Goal: Information Seeking & Learning: Learn about a topic

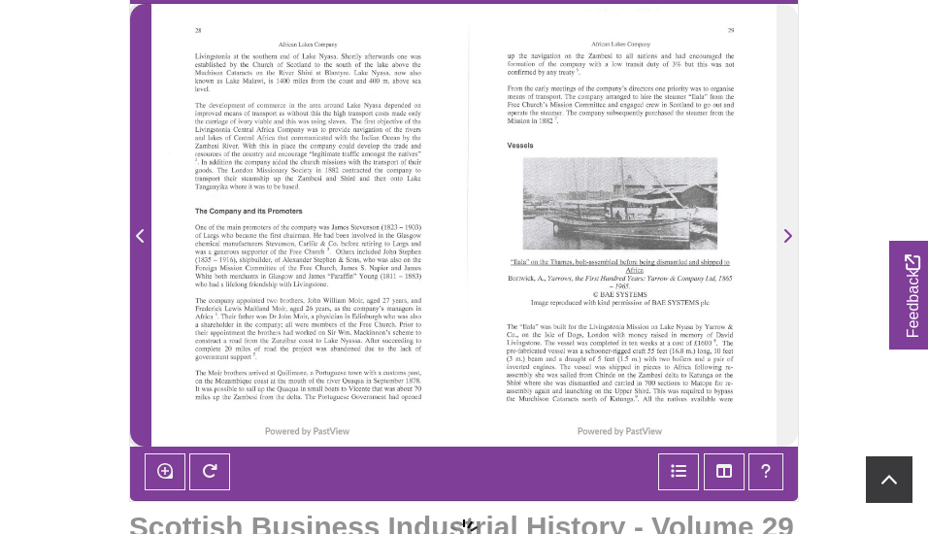
click at [141, 237] on icon "Previous Page" at bounding box center [141, 236] width 10 height 16
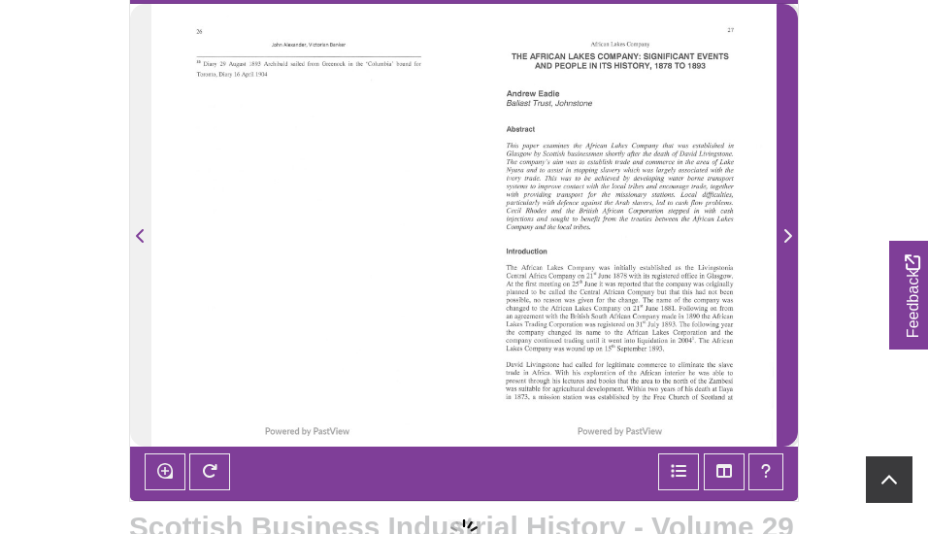
click at [786, 236] on icon "Next Page" at bounding box center [788, 236] width 10 height 16
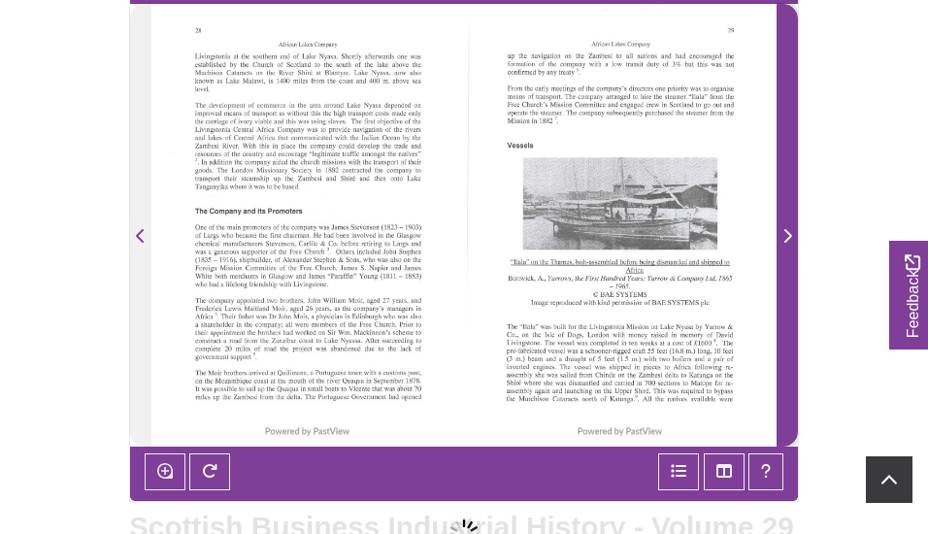
click at [786, 233] on icon "Next Page" at bounding box center [788, 236] width 10 height 16
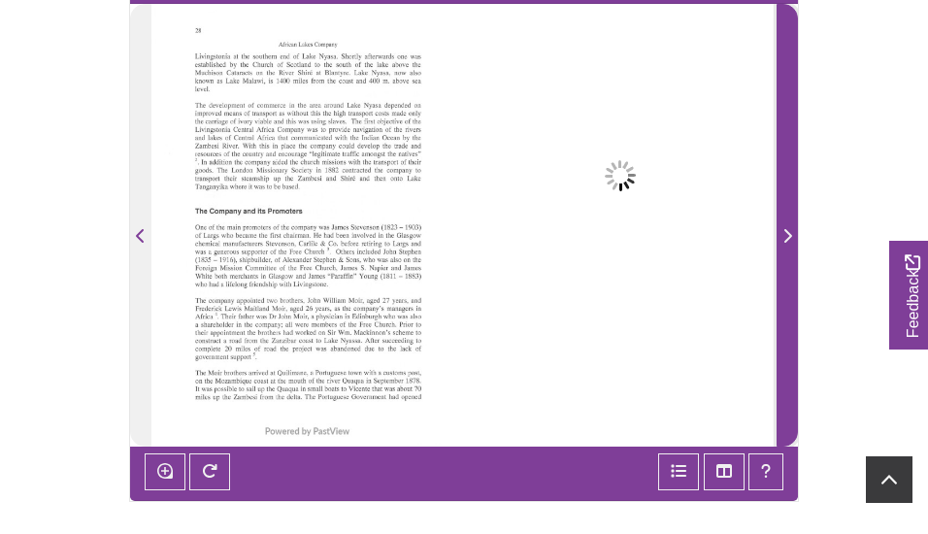
click at [788, 234] on icon "Next Page" at bounding box center [788, 236] width 10 height 16
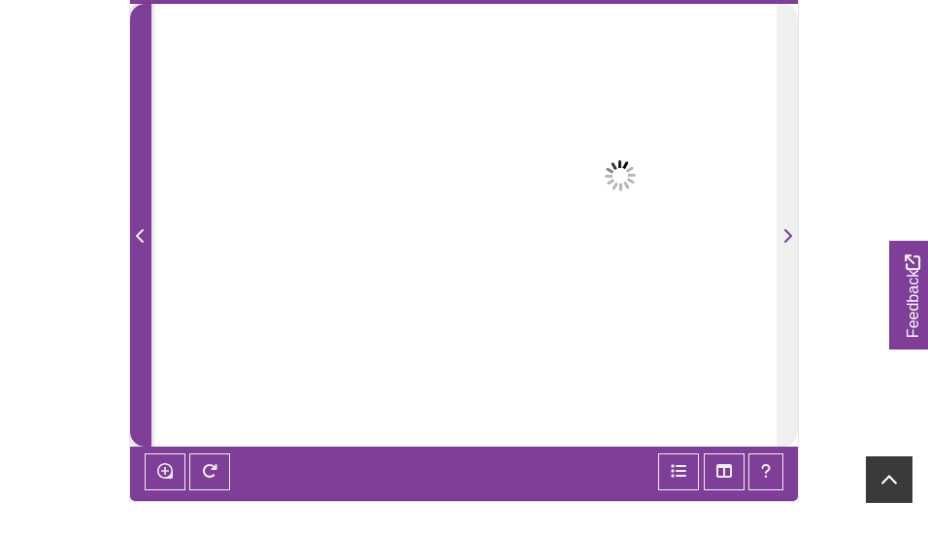
click at [138, 237] on icon "Previous Page" at bounding box center [140, 236] width 8 height 14
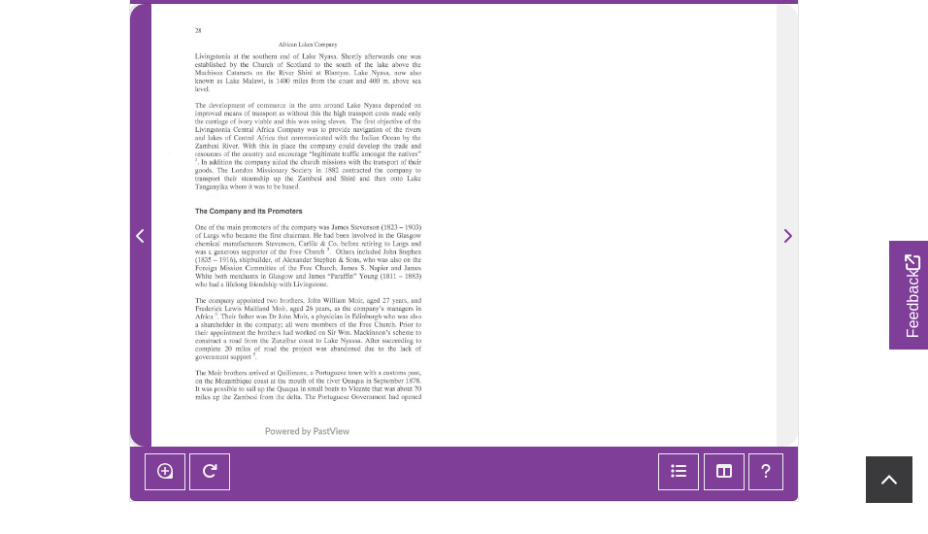
click at [138, 237] on icon "Previous Page" at bounding box center [140, 236] width 8 height 14
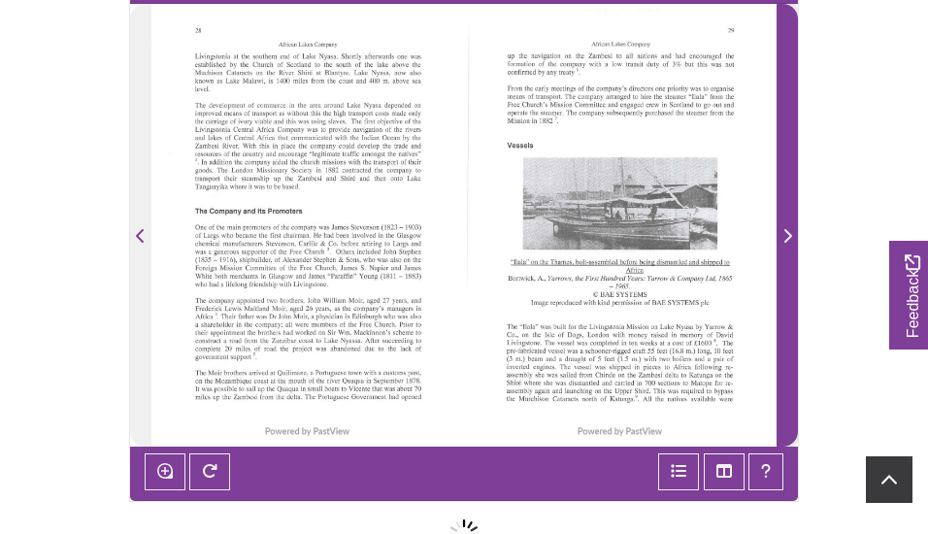
click at [786, 234] on icon "Next Page" at bounding box center [788, 236] width 10 height 16
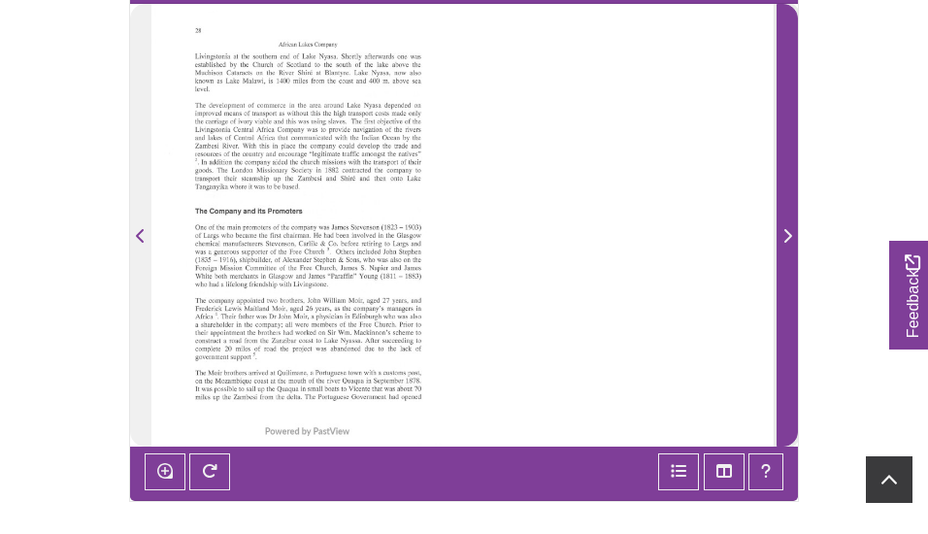
click at [788, 233] on icon "Next Page" at bounding box center [788, 236] width 10 height 16
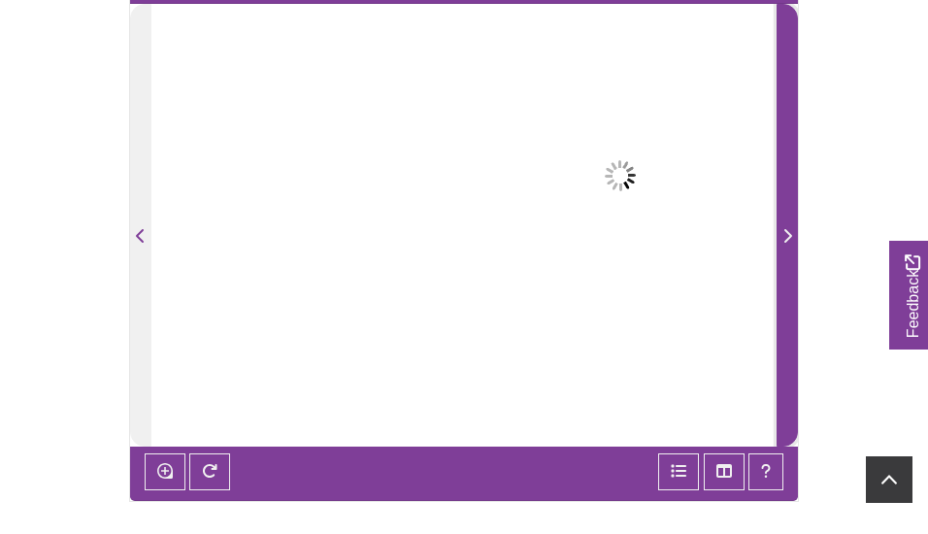
click at [788, 233] on icon "Next Page" at bounding box center [788, 236] width 10 height 16
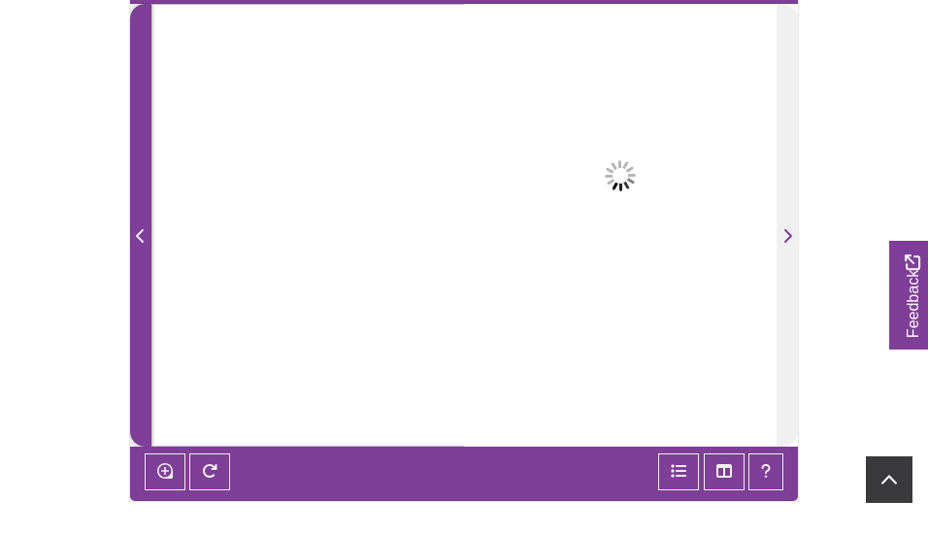
click at [141, 234] on icon "Previous Page" at bounding box center [141, 236] width 10 height 16
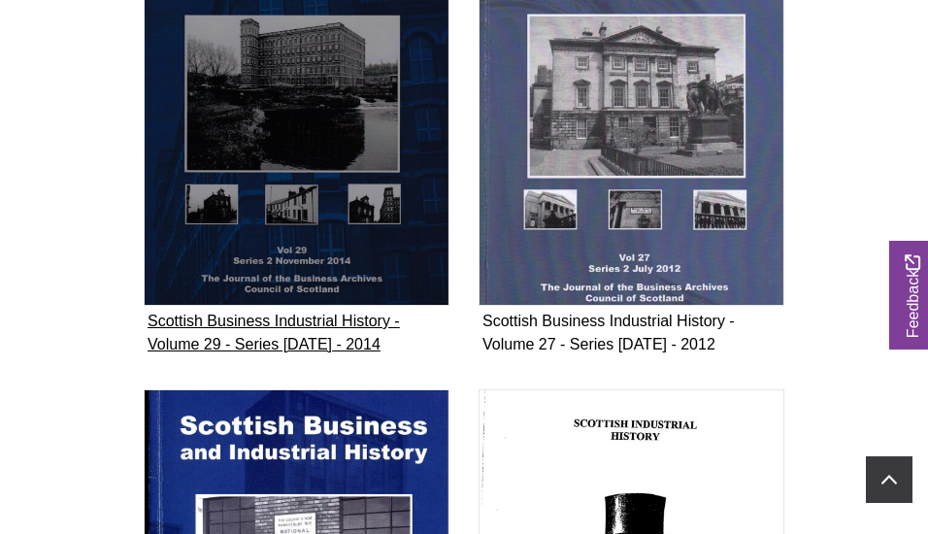
click at [260, 133] on img "Subcollection" at bounding box center [297, 110] width 306 height 391
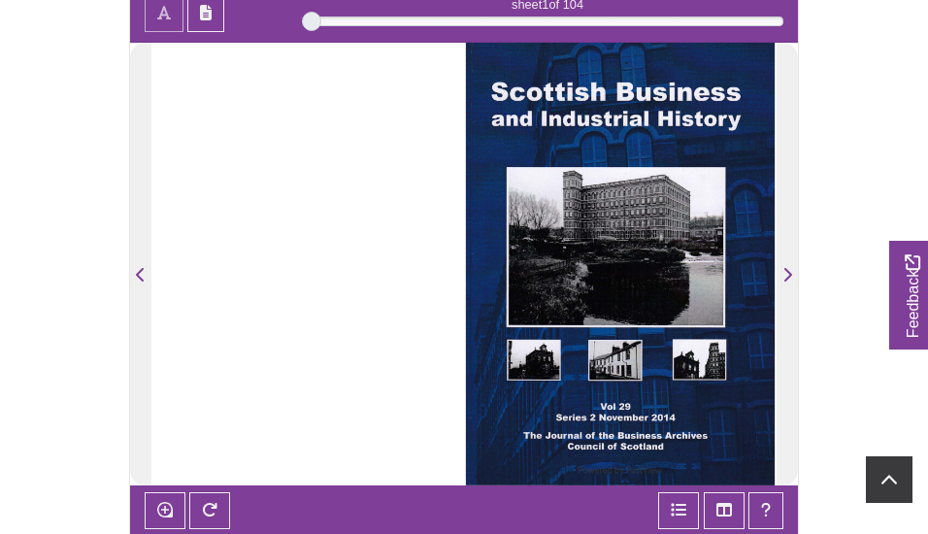
scroll to position [335, 0]
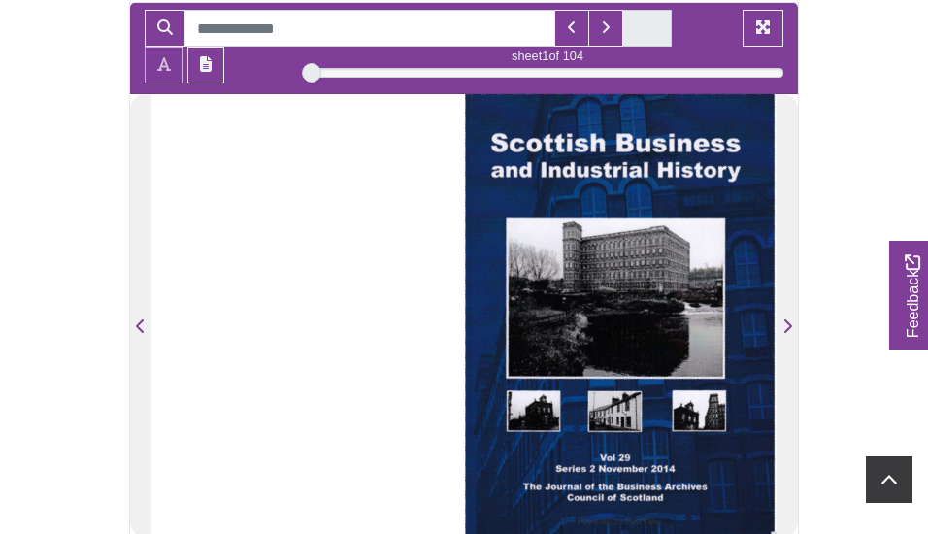
click at [630, 285] on img at bounding box center [620, 315] width 313 height 443
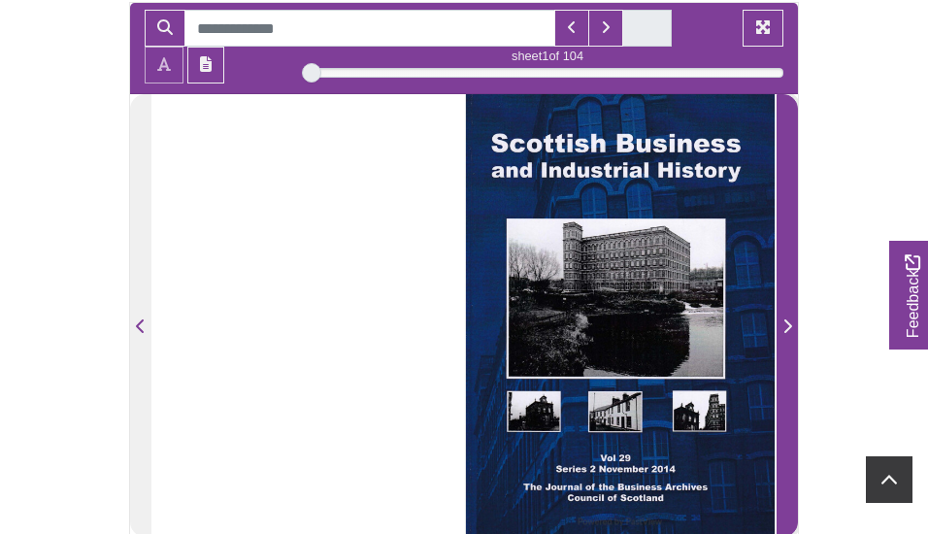
click at [789, 326] on icon "Next Page" at bounding box center [789, 326] width 8 height 14
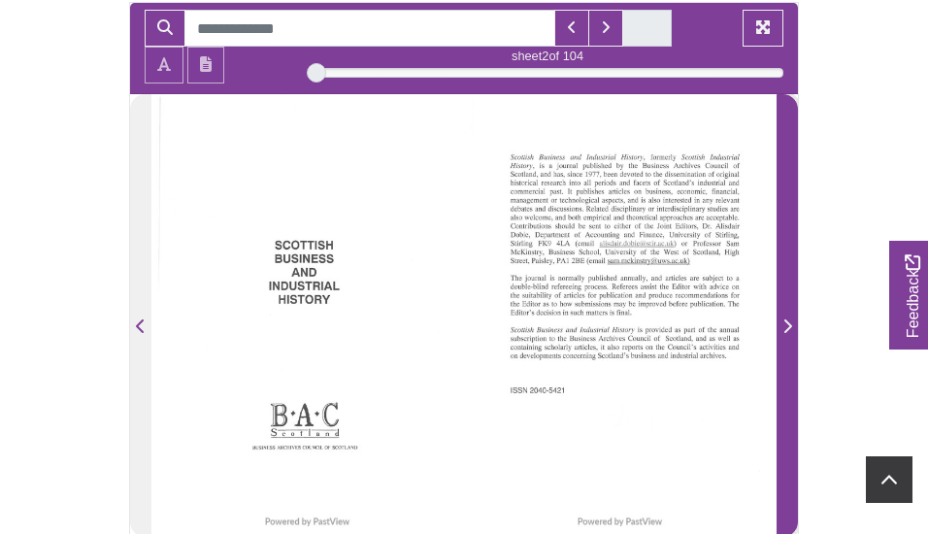
click at [789, 326] on icon "Next Page" at bounding box center [789, 326] width 8 height 14
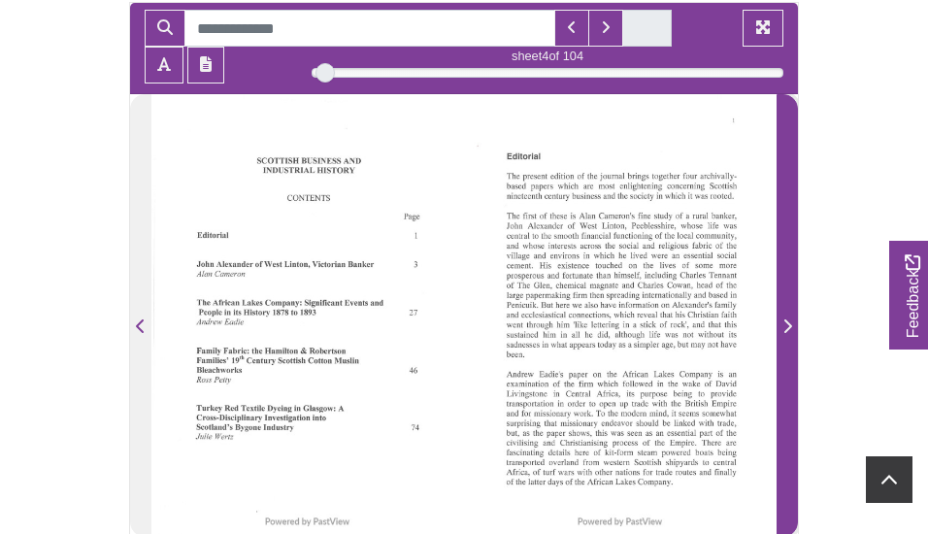
click at [789, 325] on icon "Next Page" at bounding box center [789, 326] width 8 height 14
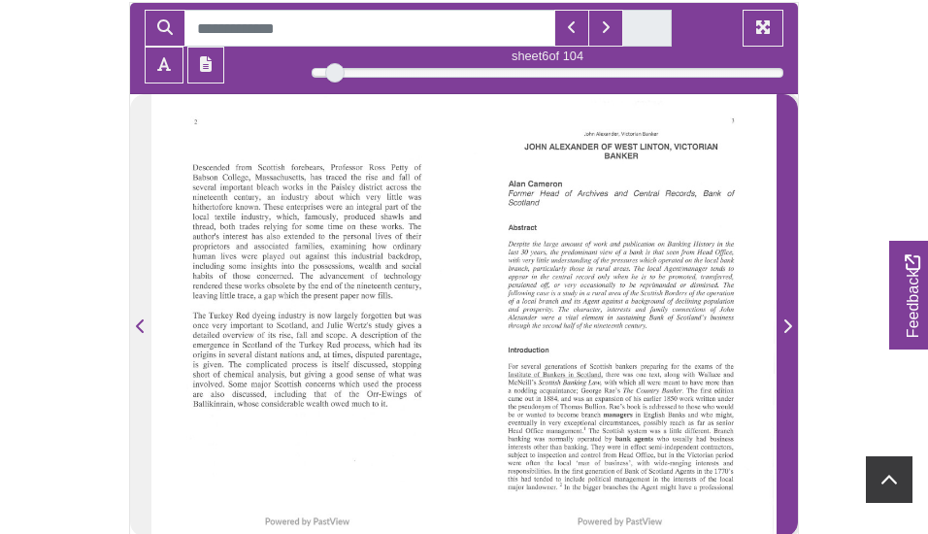
click at [789, 325] on icon "Next Page" at bounding box center [789, 326] width 8 height 14
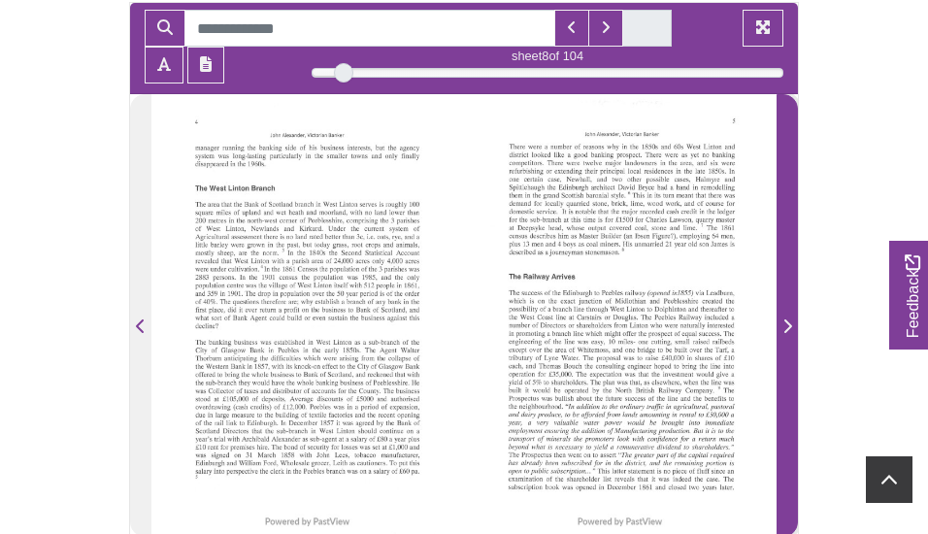
click at [789, 325] on icon "Next Page" at bounding box center [789, 326] width 8 height 14
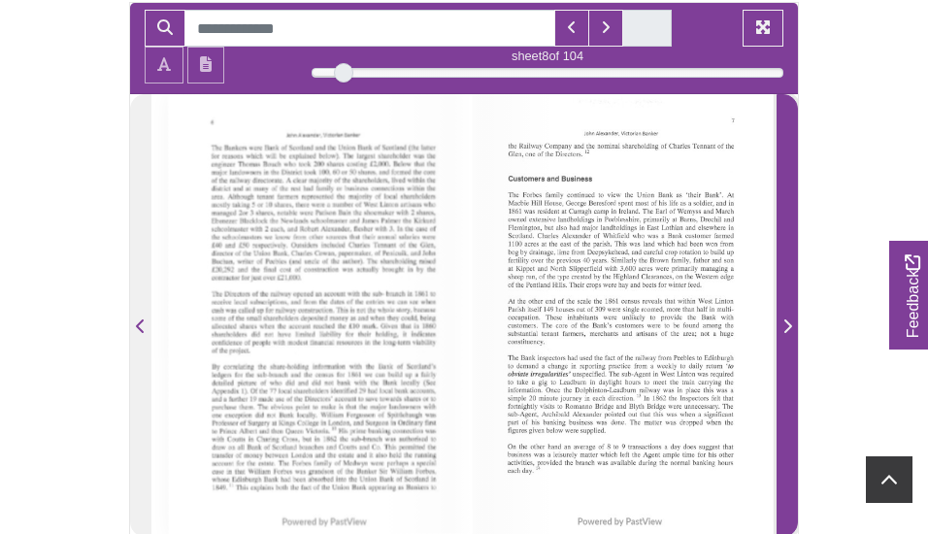
click at [789, 325] on icon "Next Page" at bounding box center [789, 326] width 8 height 14
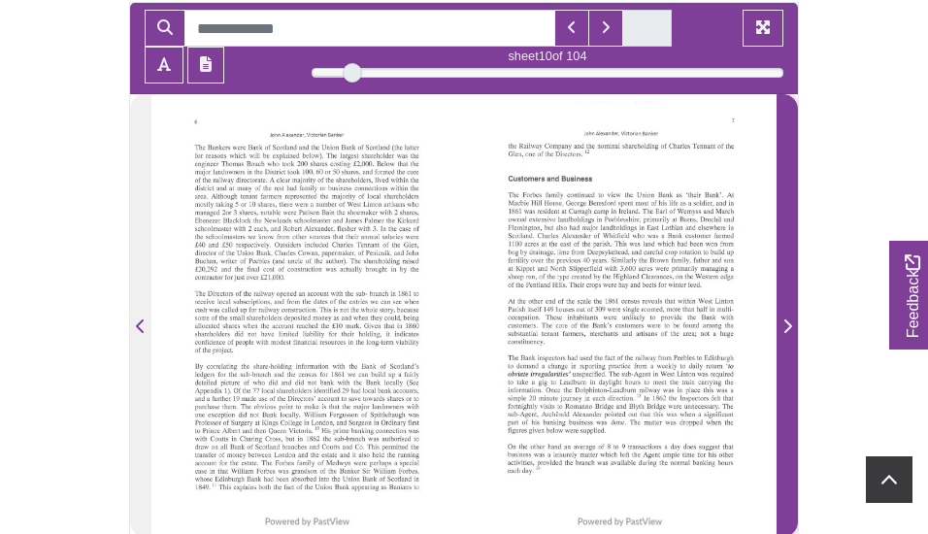
click at [789, 325] on icon "Next Page" at bounding box center [789, 326] width 8 height 14
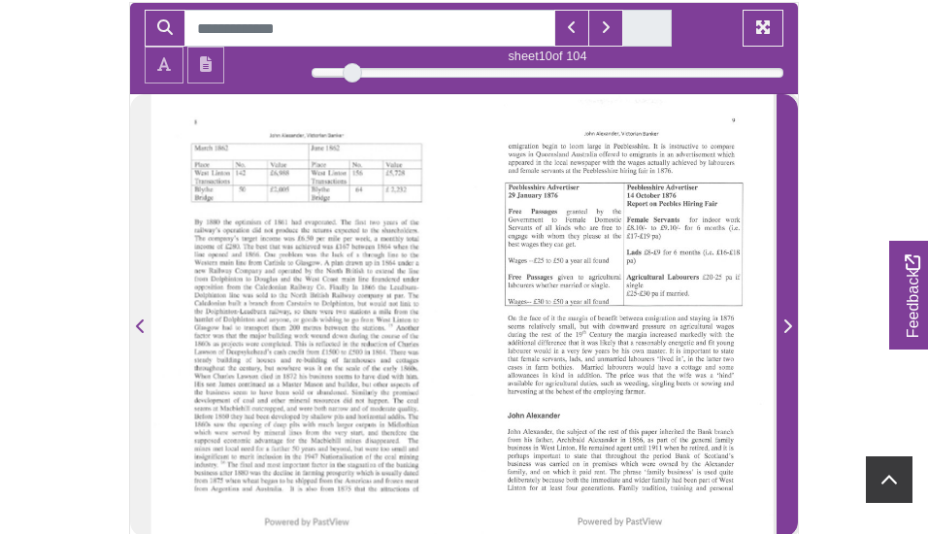
click at [789, 325] on icon "Next Page" at bounding box center [789, 326] width 8 height 14
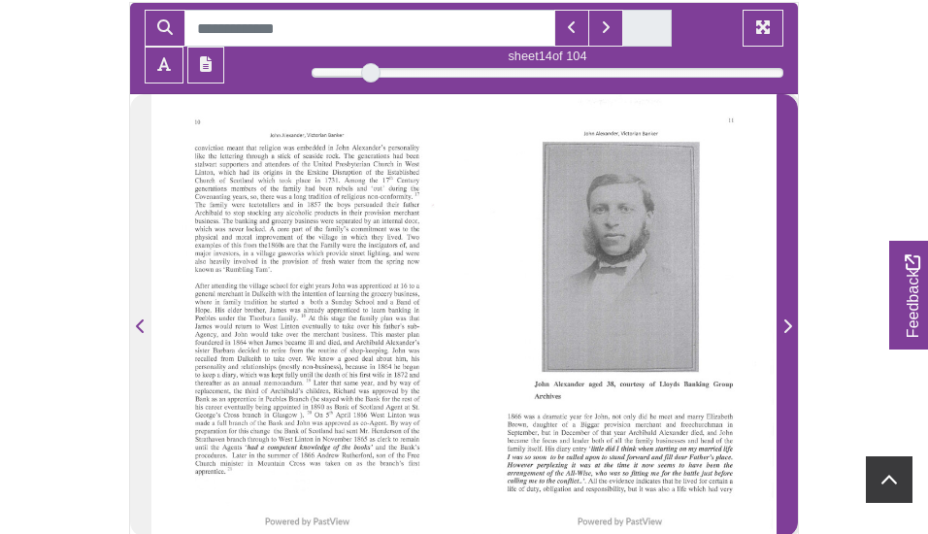
click at [789, 325] on icon "Next Page" at bounding box center [789, 326] width 8 height 14
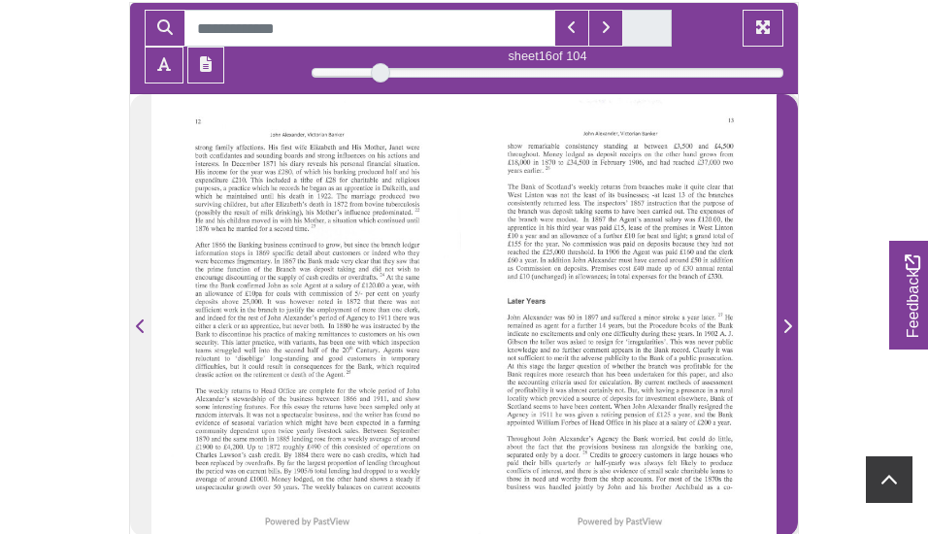
click at [789, 325] on icon "Next Page" at bounding box center [789, 326] width 8 height 14
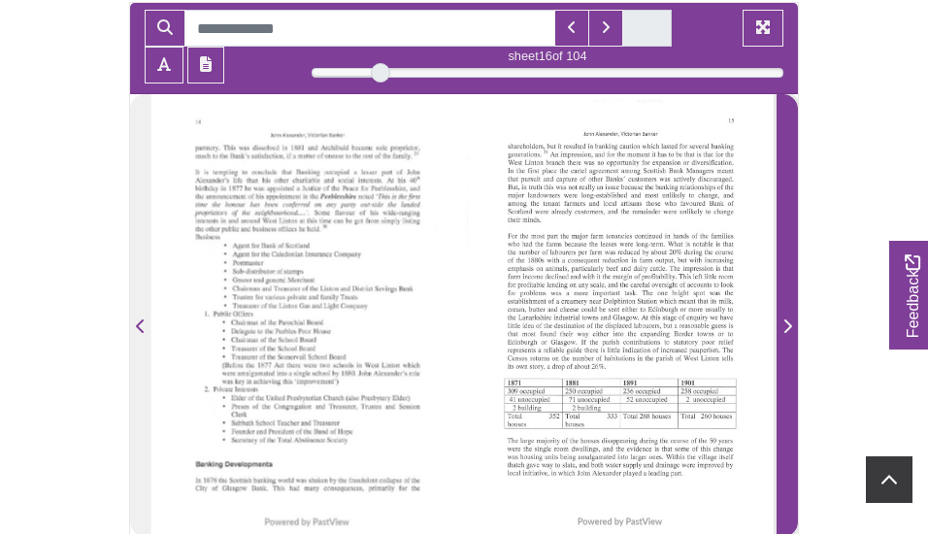
click at [789, 325] on icon "Next Page" at bounding box center [789, 326] width 8 height 14
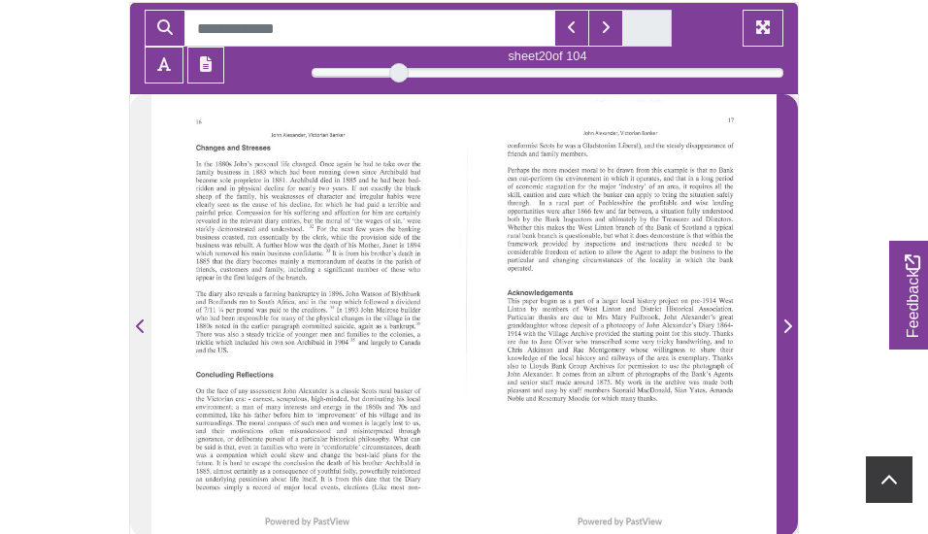
click at [789, 325] on icon "Next Page" at bounding box center [789, 326] width 8 height 14
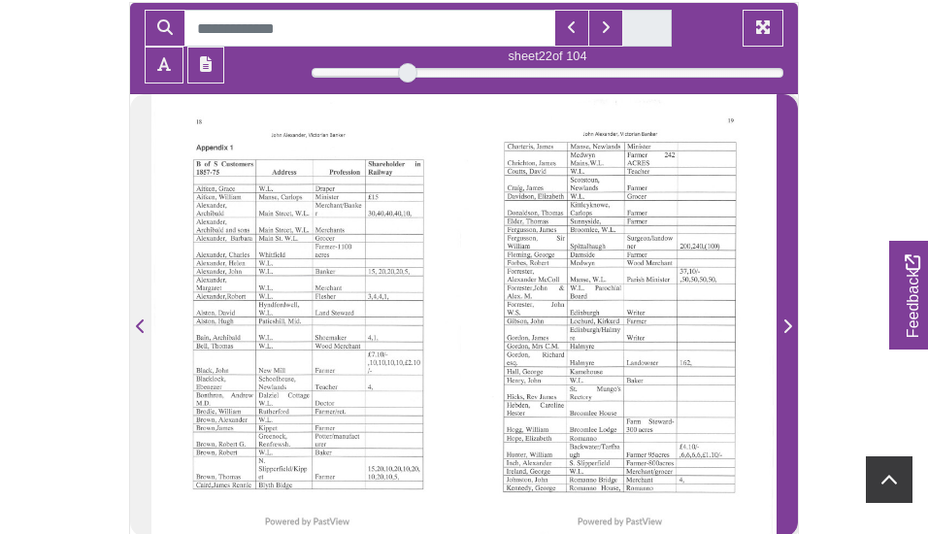
click at [789, 325] on icon "Next Page" at bounding box center [789, 326] width 8 height 14
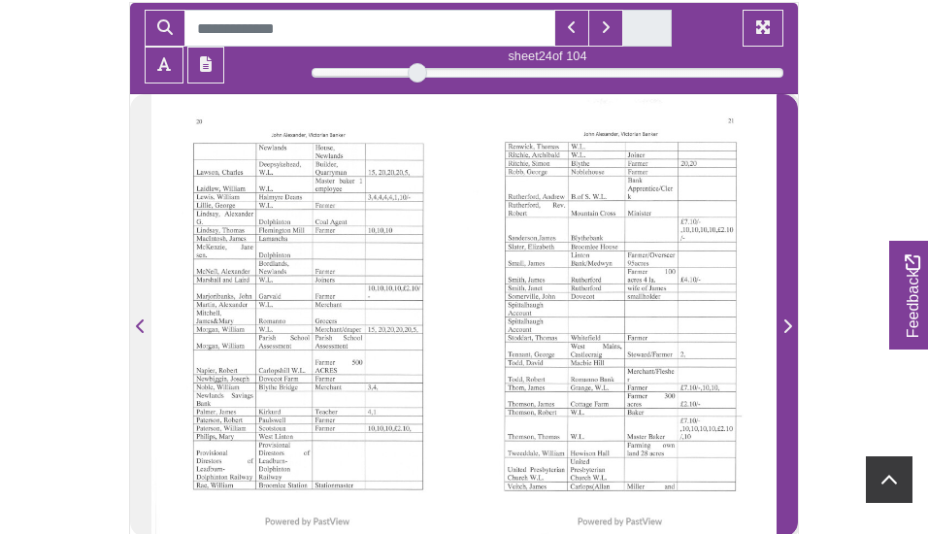
click at [789, 324] on icon "Next Page" at bounding box center [789, 326] width 8 height 14
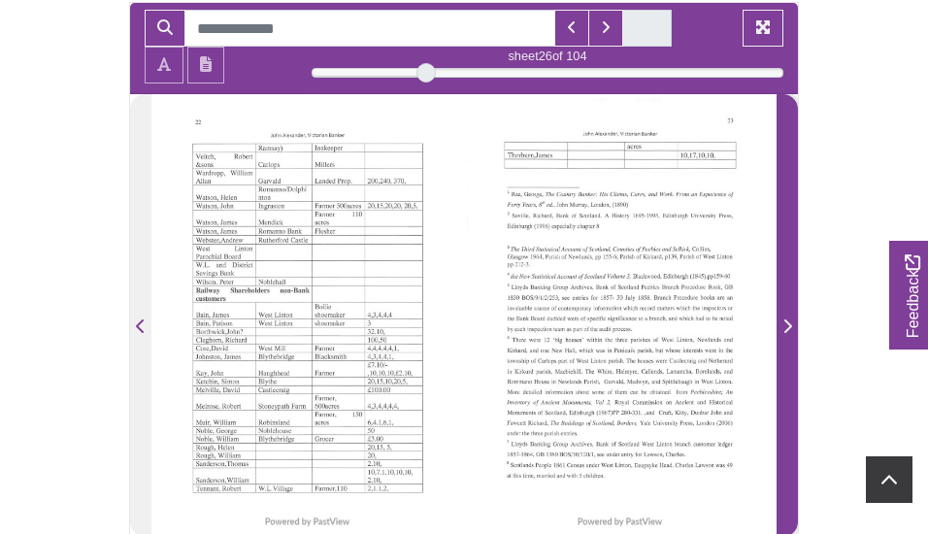
click at [789, 324] on icon "Next Page" at bounding box center [789, 326] width 8 height 14
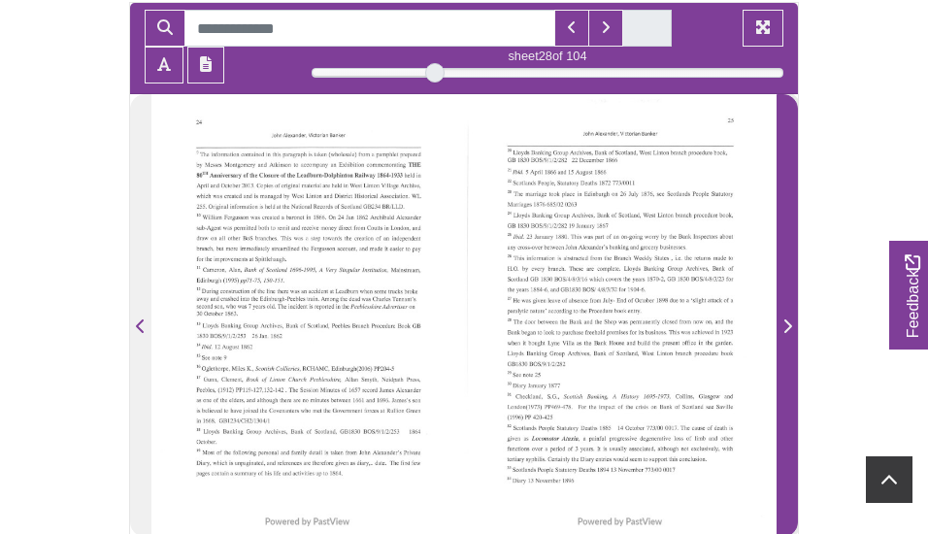
click at [789, 324] on icon "Next Page" at bounding box center [789, 326] width 8 height 14
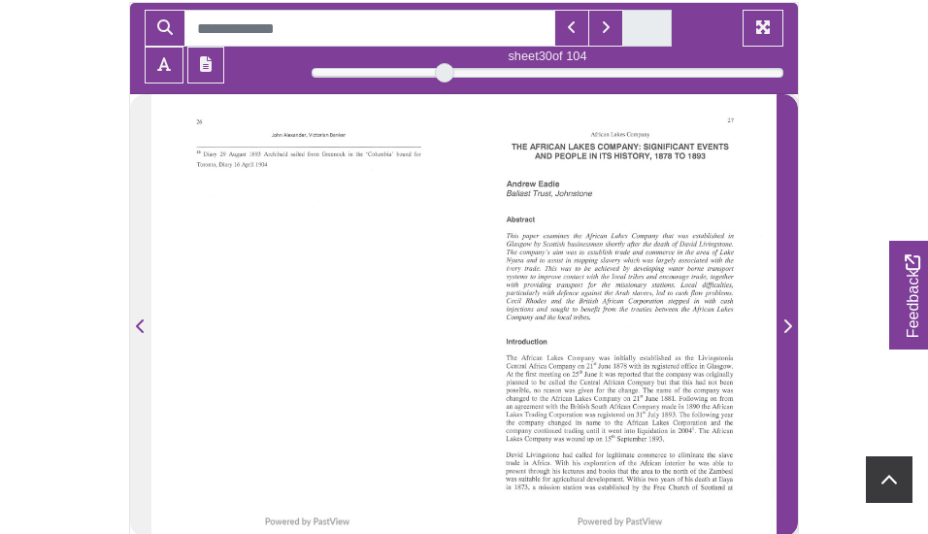
click at [789, 324] on icon "Next Page" at bounding box center [789, 326] width 8 height 14
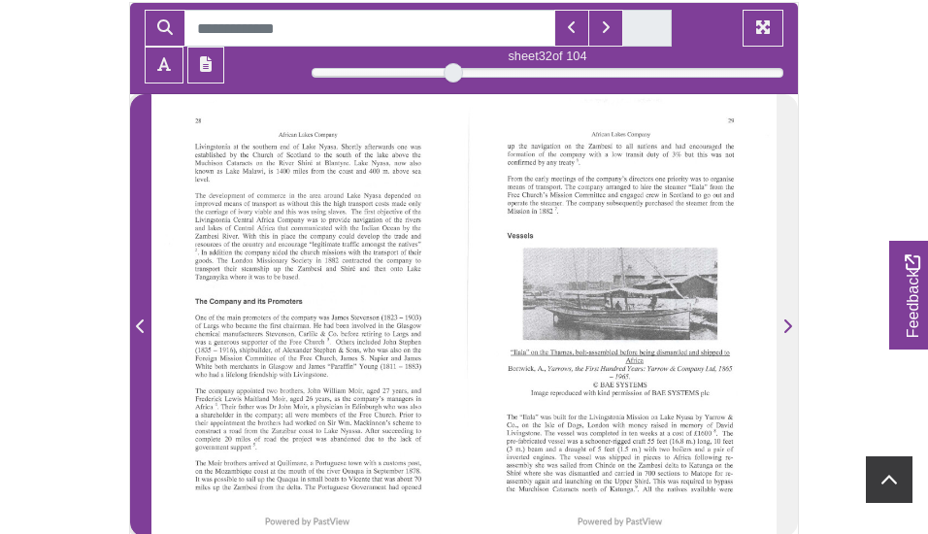
click at [142, 323] on icon "Previous Page" at bounding box center [141, 327] width 10 height 16
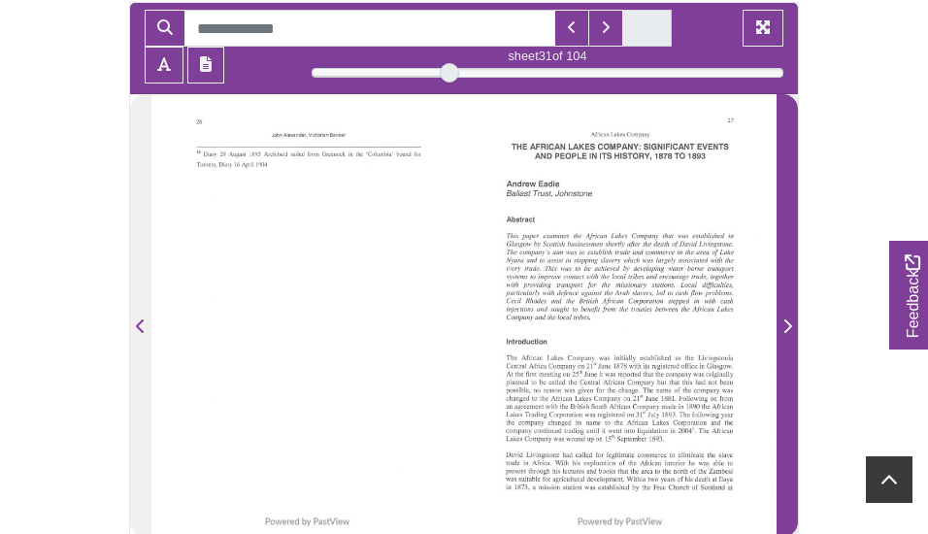
click at [787, 323] on icon "Next Page" at bounding box center [789, 326] width 8 height 14
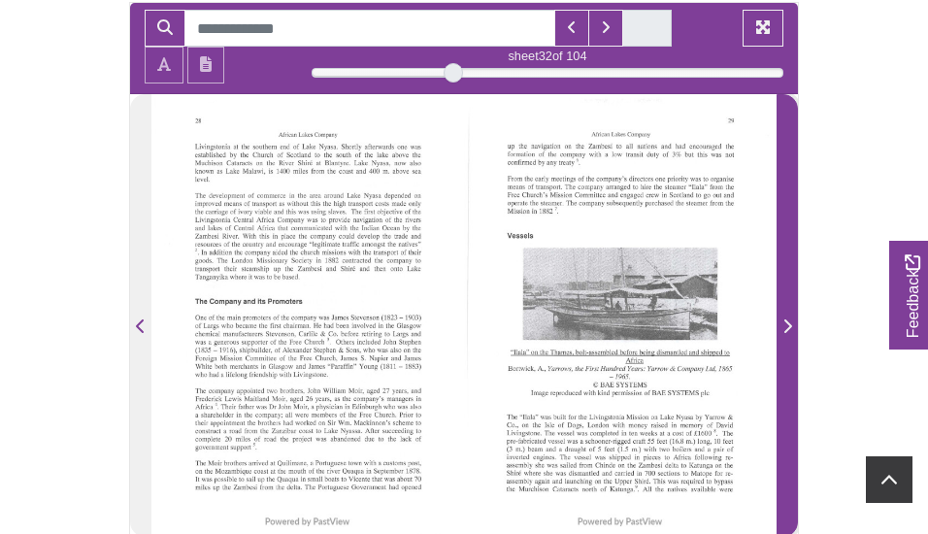
click at [787, 323] on icon "Next Page" at bounding box center [789, 326] width 8 height 14
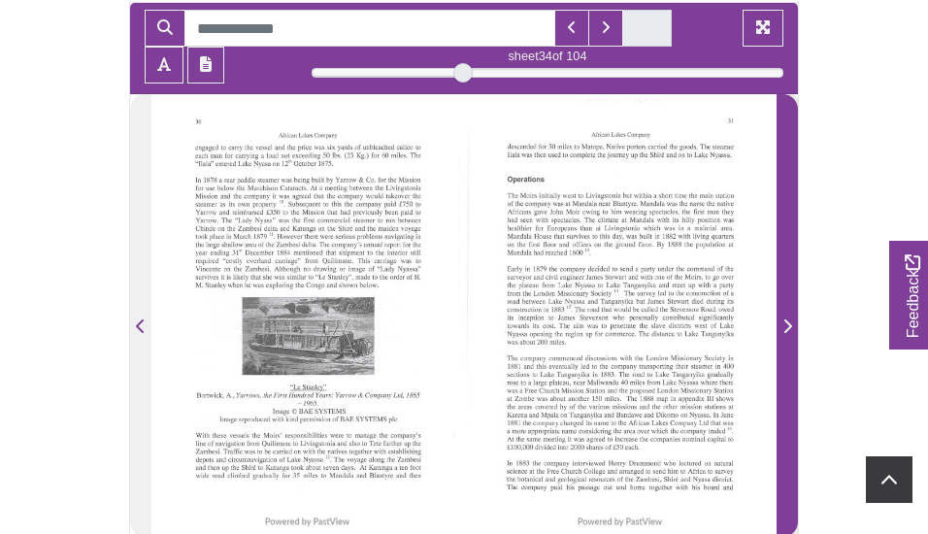
click at [787, 323] on icon "Next Page" at bounding box center [788, 327] width 10 height 16
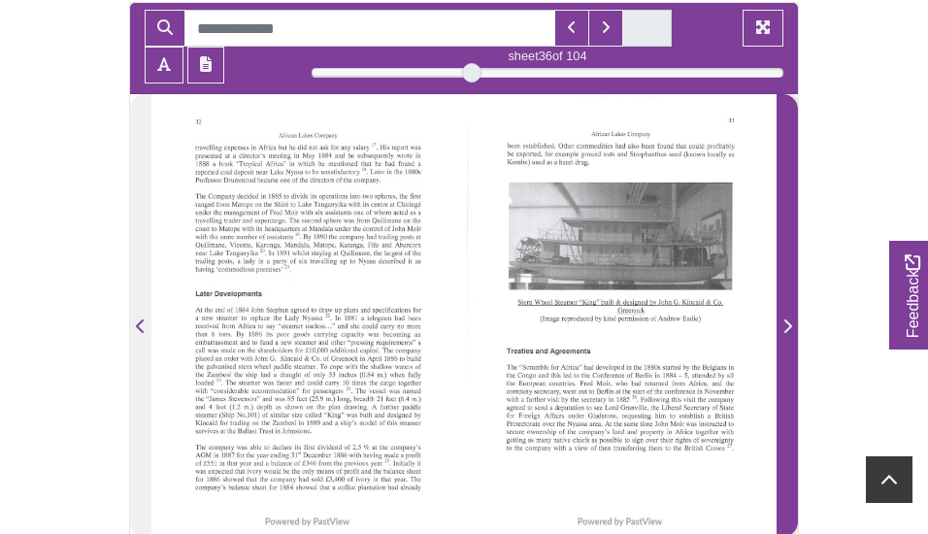
click at [786, 328] on icon "Next Page" at bounding box center [788, 327] width 10 height 16
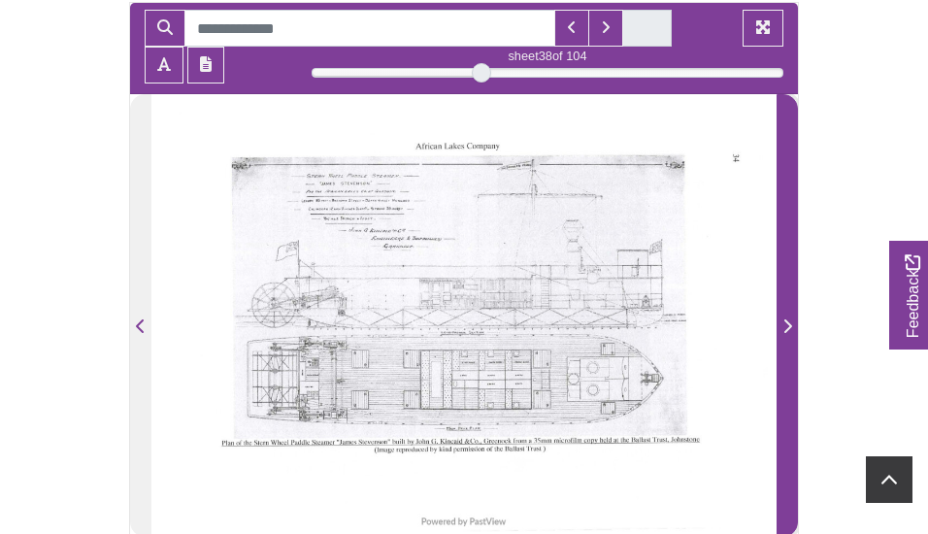
click at [786, 328] on icon "Next Page" at bounding box center [788, 327] width 10 height 16
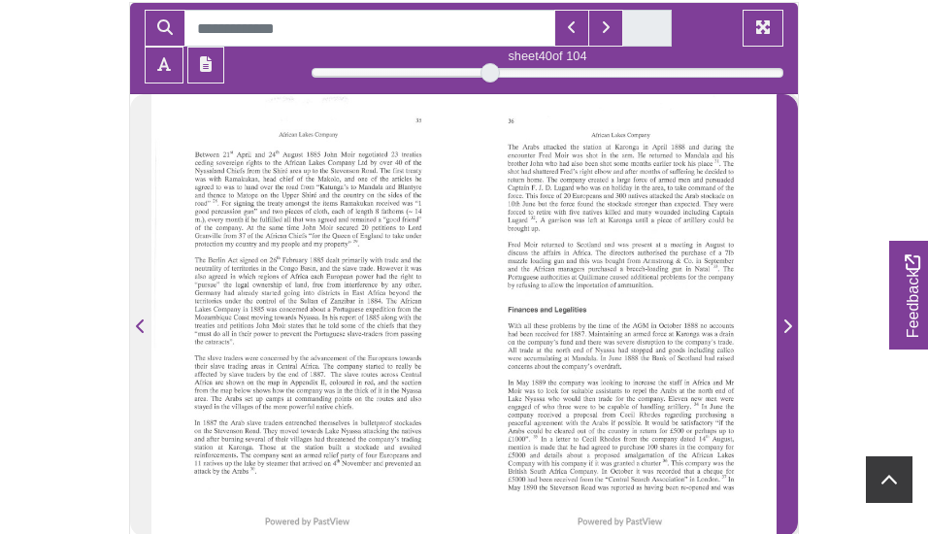
click at [786, 328] on icon "Next Page" at bounding box center [788, 327] width 10 height 16
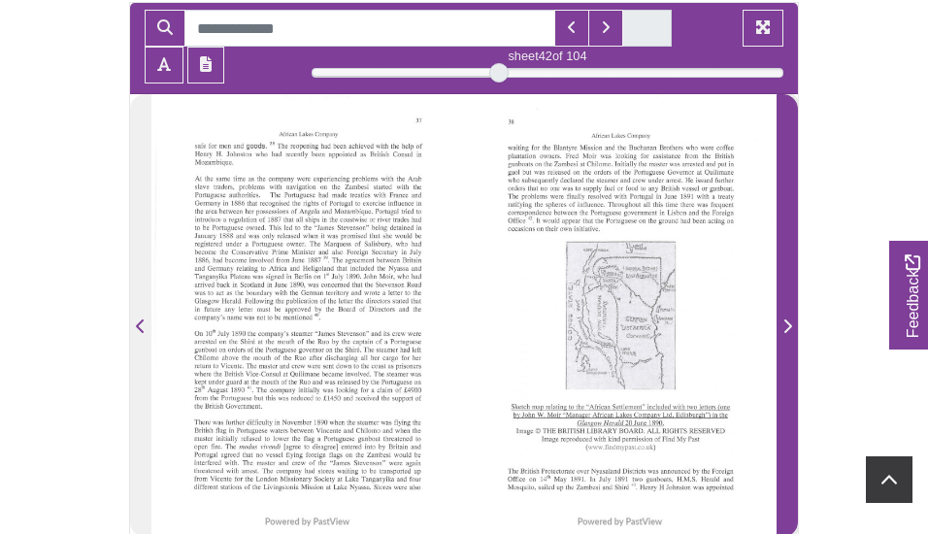
click at [790, 320] on icon "Next Page" at bounding box center [788, 327] width 10 height 16
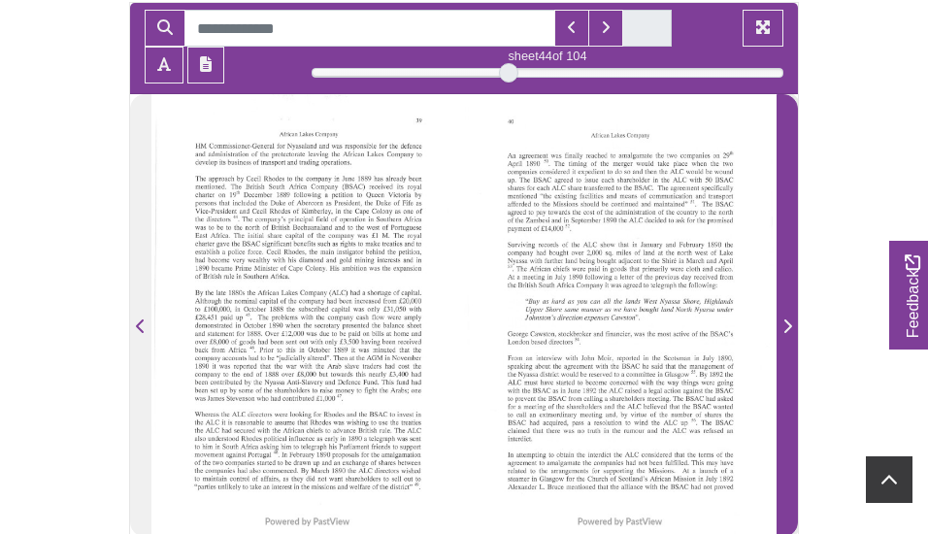
click at [790, 320] on icon "Next Page" at bounding box center [788, 327] width 10 height 16
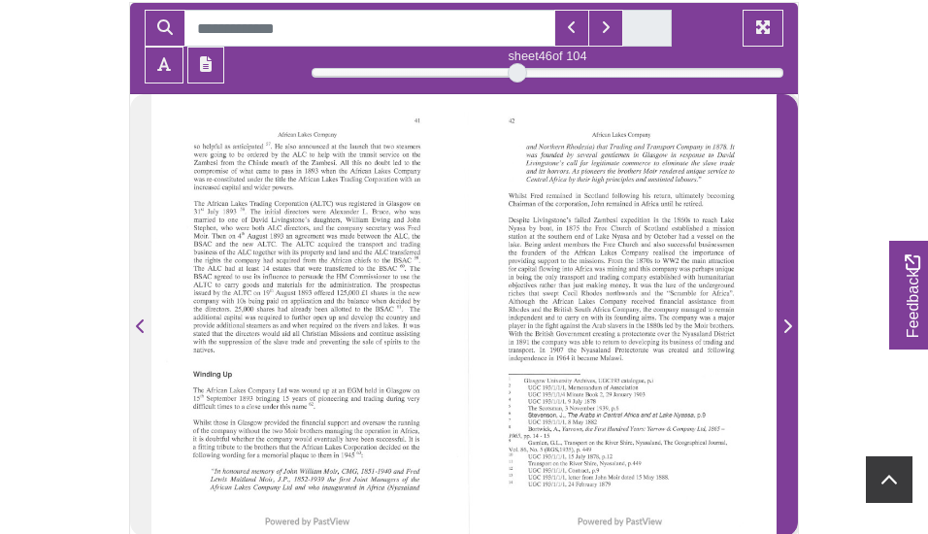
click at [790, 320] on icon "Next Page" at bounding box center [788, 327] width 10 height 16
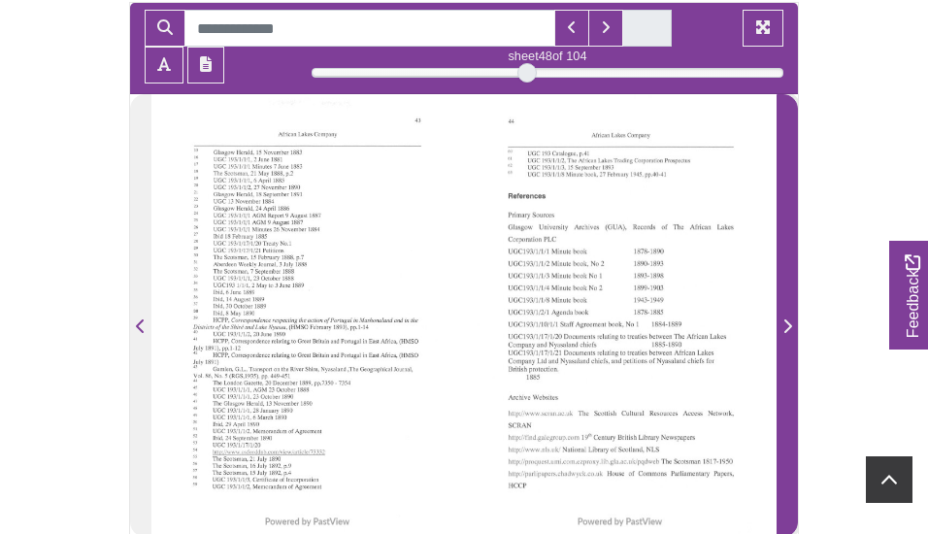
click at [786, 324] on icon "Next Page" at bounding box center [788, 327] width 10 height 16
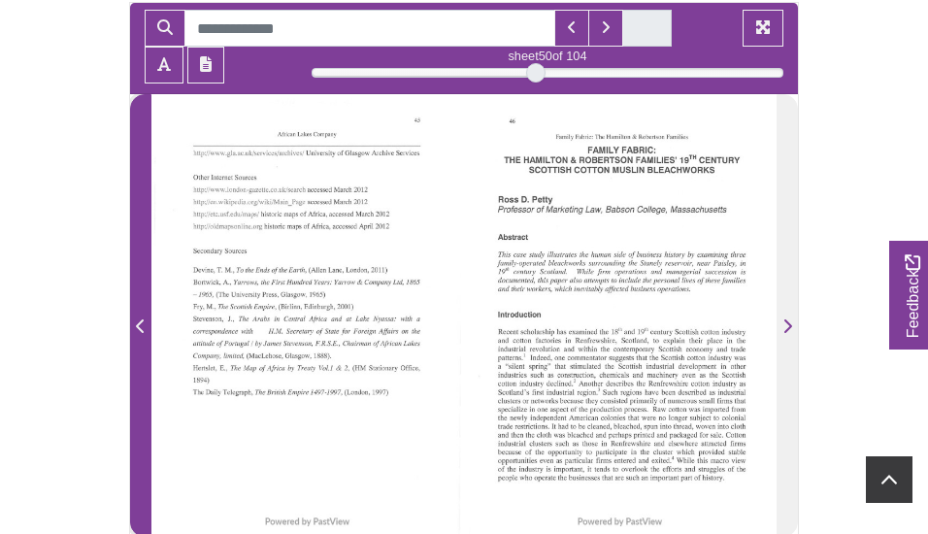
click at [140, 324] on icon "Previous Page" at bounding box center [141, 327] width 10 height 16
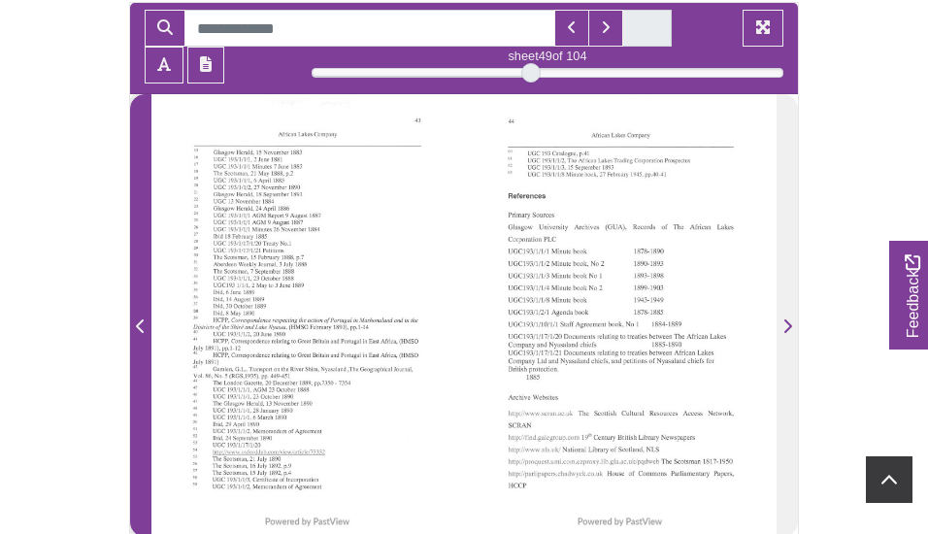
click at [136, 324] on icon "Previous Page" at bounding box center [141, 327] width 10 height 16
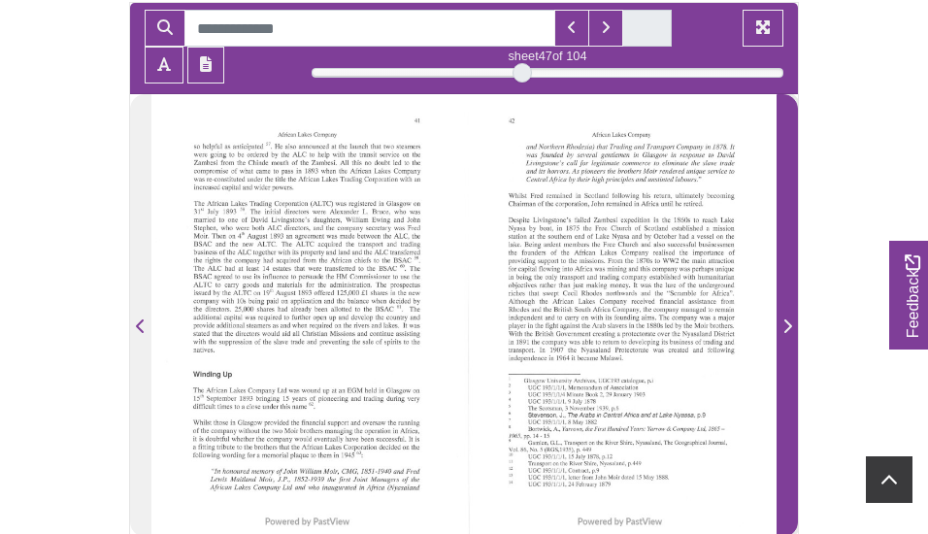
click at [789, 324] on icon "Next Page" at bounding box center [789, 326] width 8 height 14
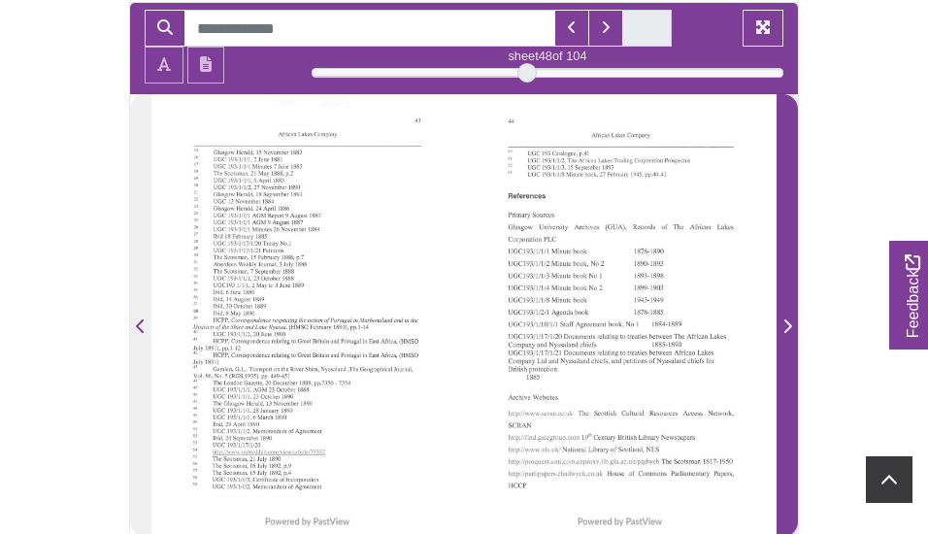
click at [789, 324] on icon "Next Page" at bounding box center [789, 326] width 8 height 14
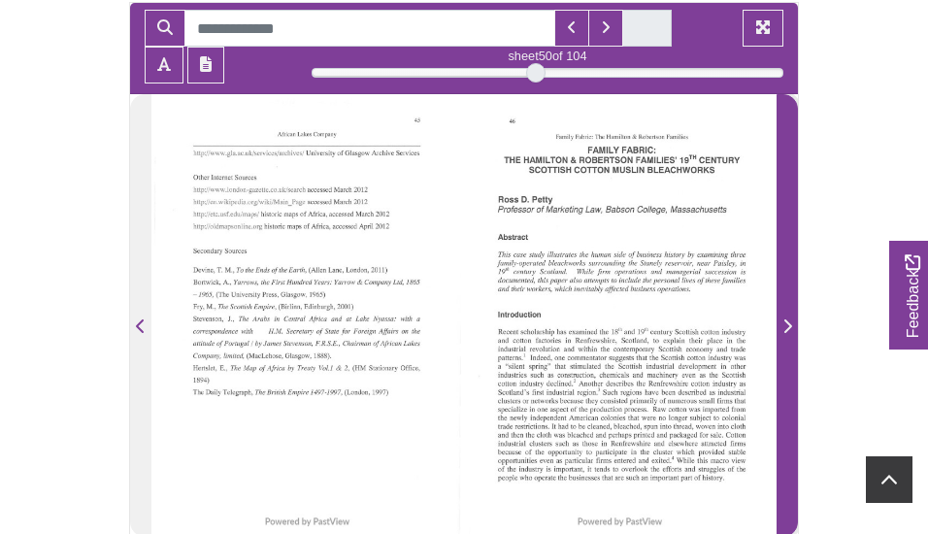
click at [790, 328] on icon "Next Page" at bounding box center [789, 326] width 8 height 14
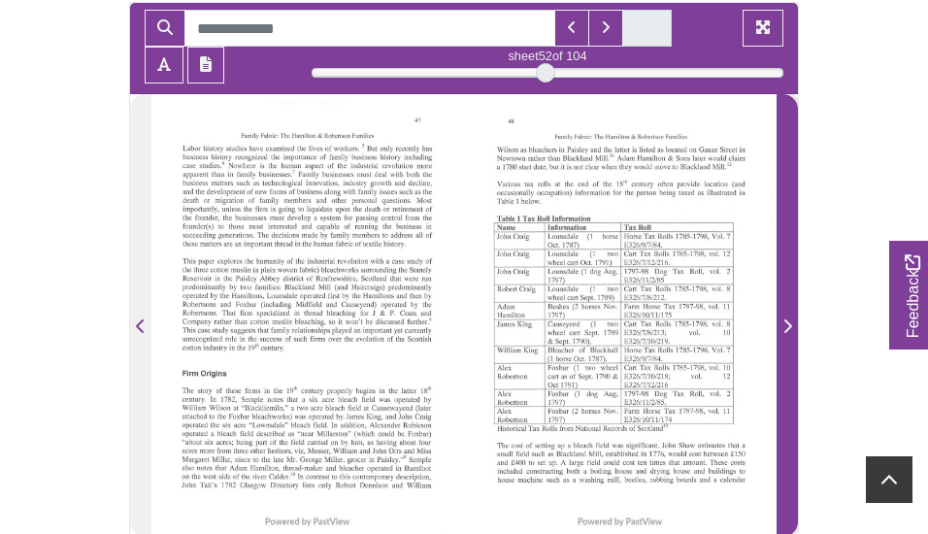
click at [790, 328] on icon "Next Page" at bounding box center [789, 326] width 8 height 14
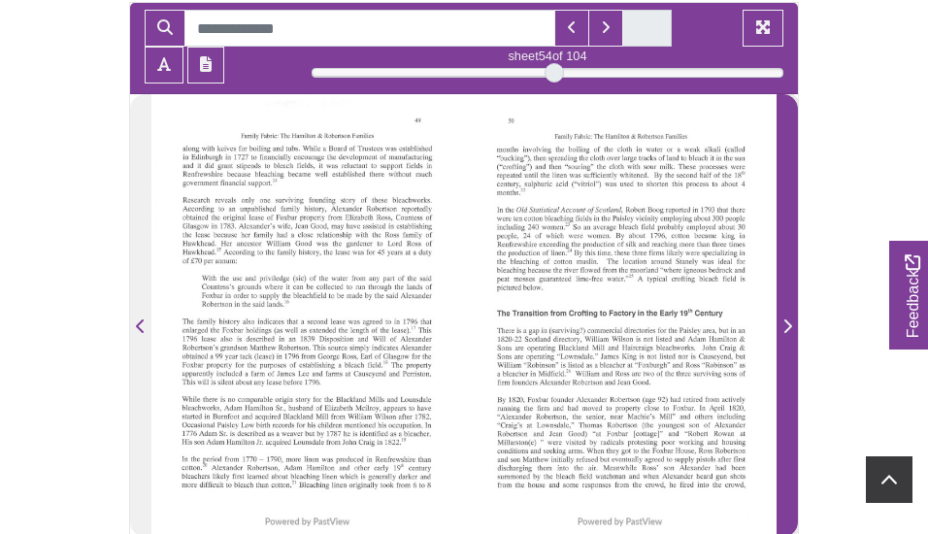
click at [790, 328] on icon "Next Page" at bounding box center [789, 326] width 8 height 14
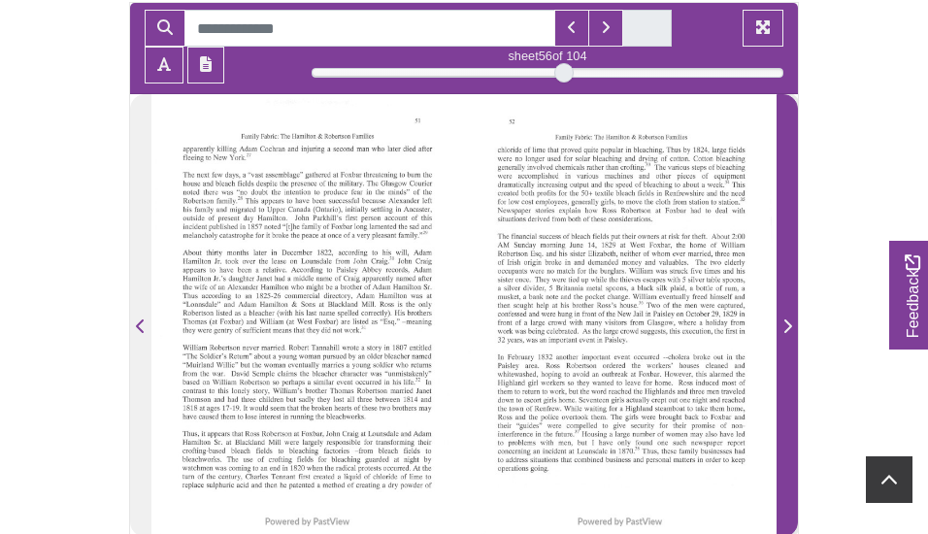
click at [790, 328] on icon "Next Page" at bounding box center [789, 326] width 8 height 14
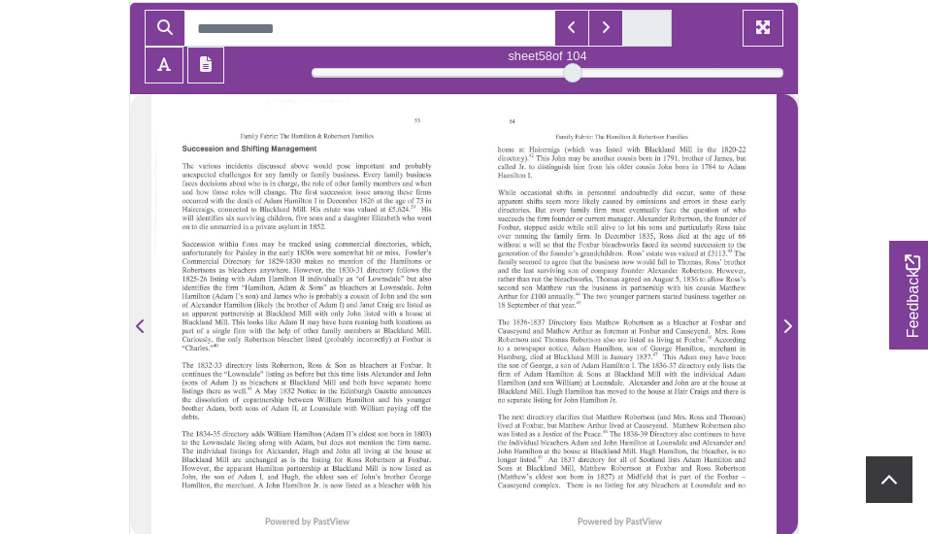
click at [790, 328] on icon "Next Page" at bounding box center [789, 326] width 8 height 14
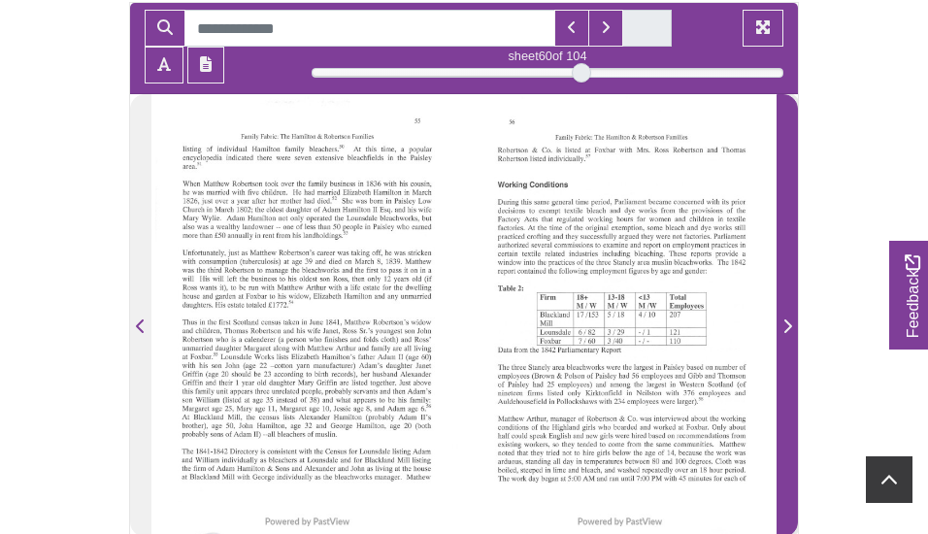
click at [790, 328] on icon "Next Page" at bounding box center [789, 326] width 8 height 14
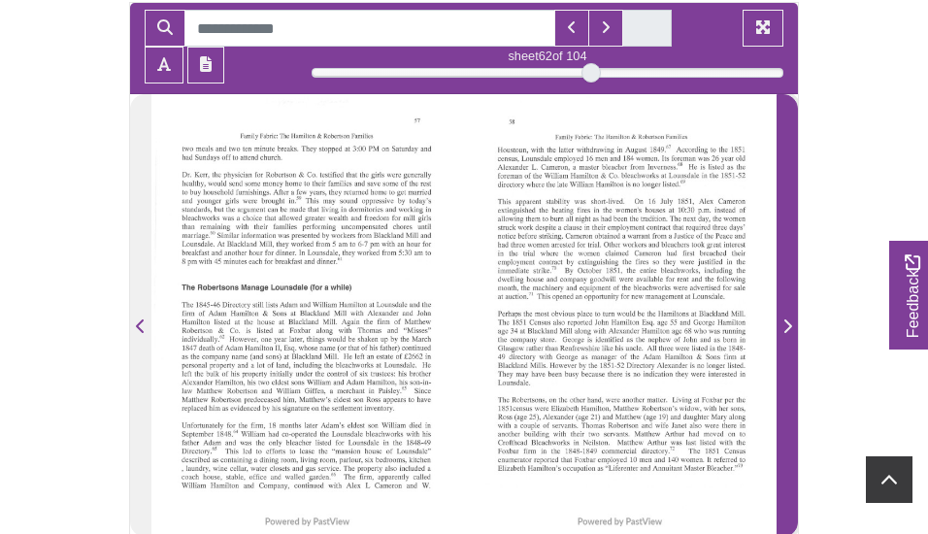
click at [790, 328] on icon "Next Page" at bounding box center [789, 326] width 8 height 14
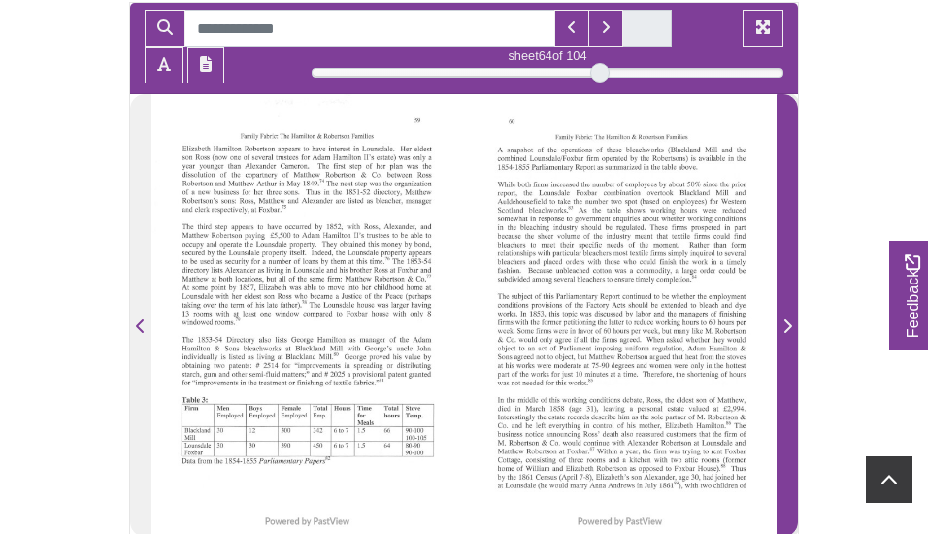
click at [790, 328] on icon "Next Page" at bounding box center [789, 326] width 8 height 14
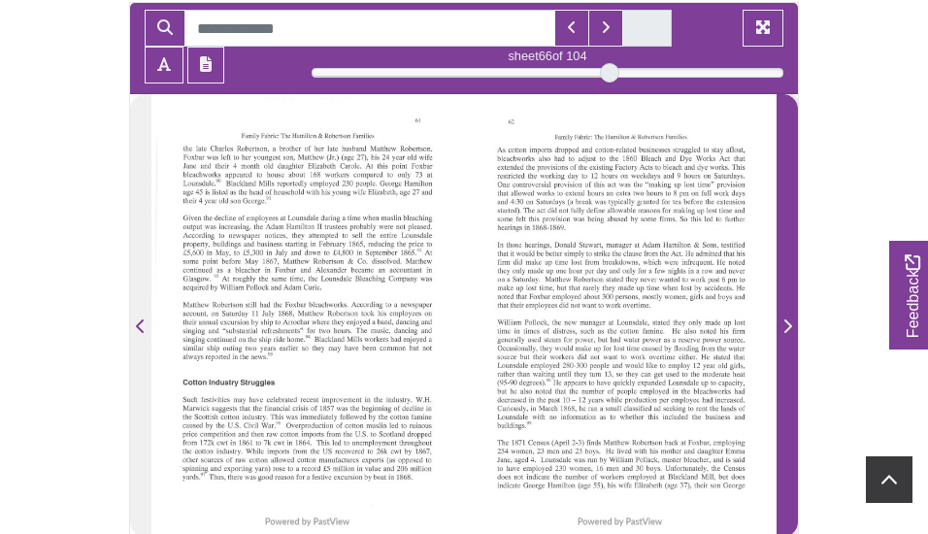
click at [790, 327] on icon "Next Page" at bounding box center [789, 326] width 8 height 14
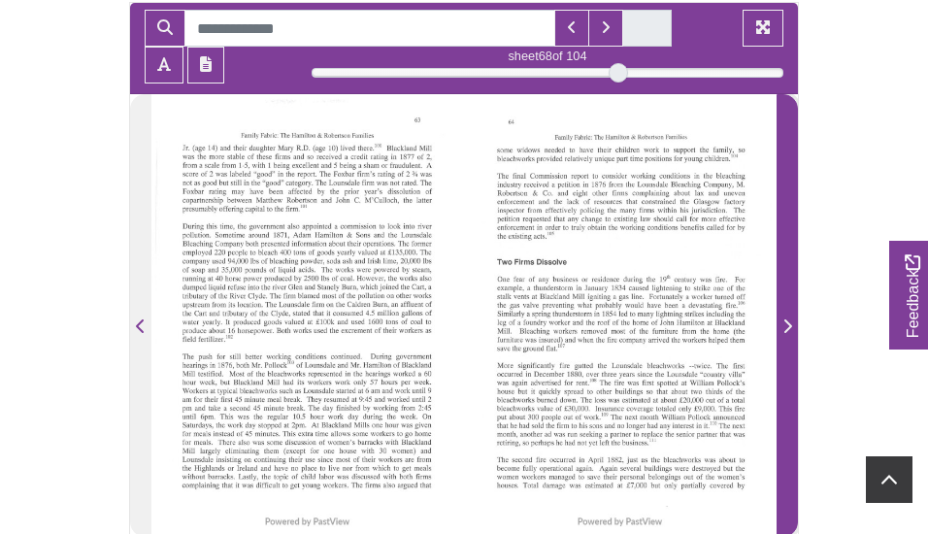
click at [790, 327] on icon "Next Page" at bounding box center [789, 326] width 8 height 14
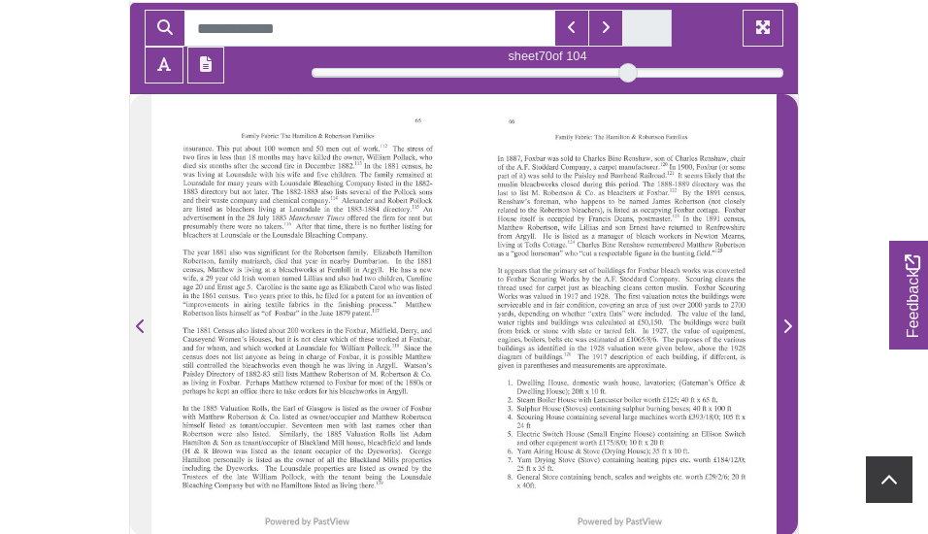
click at [790, 327] on icon "Next Page" at bounding box center [789, 326] width 8 height 14
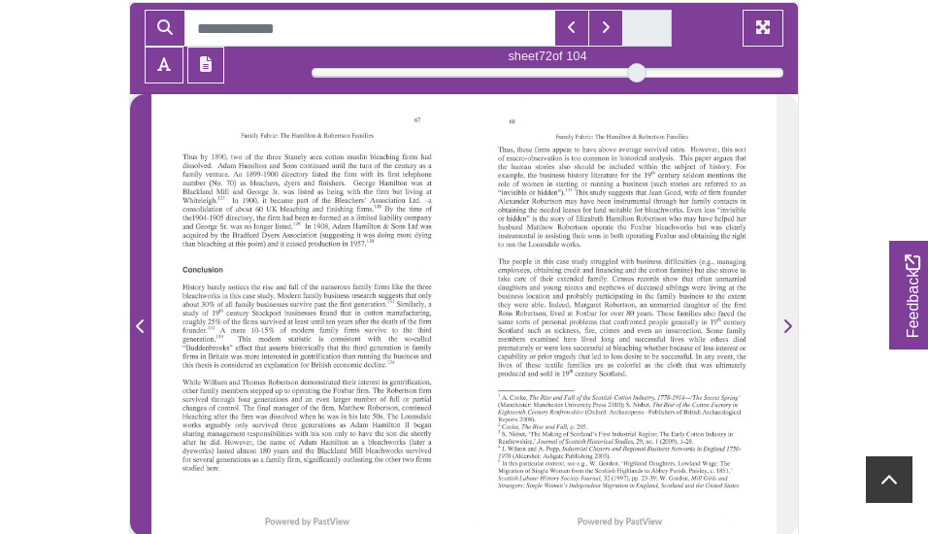
click at [139, 324] on icon "Previous Page" at bounding box center [141, 327] width 10 height 16
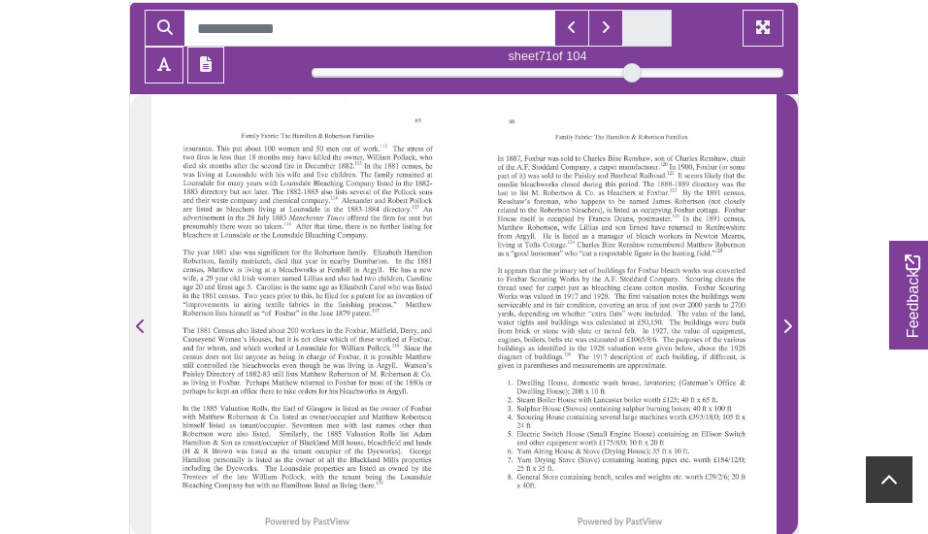
click at [792, 324] on span "Next Page" at bounding box center [787, 327] width 19 height 23
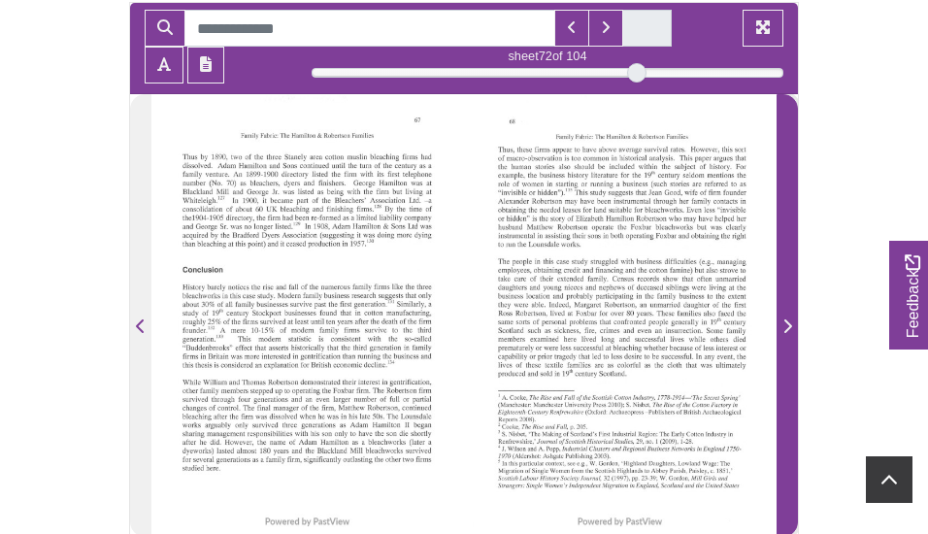
click at [792, 324] on span "Next Page" at bounding box center [787, 327] width 19 height 23
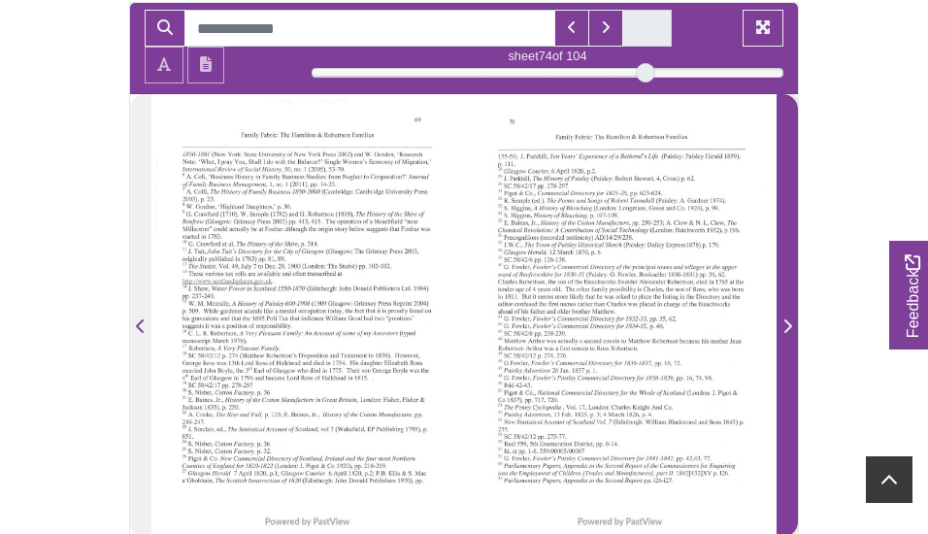
click at [792, 324] on span "Next Page" at bounding box center [787, 327] width 19 height 23
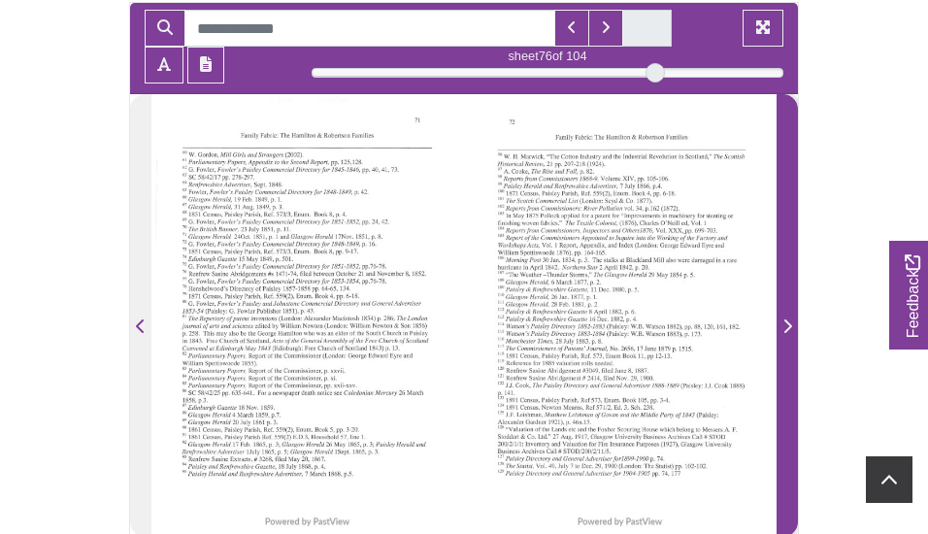
click at [792, 324] on span "Next Page" at bounding box center [787, 327] width 19 height 23
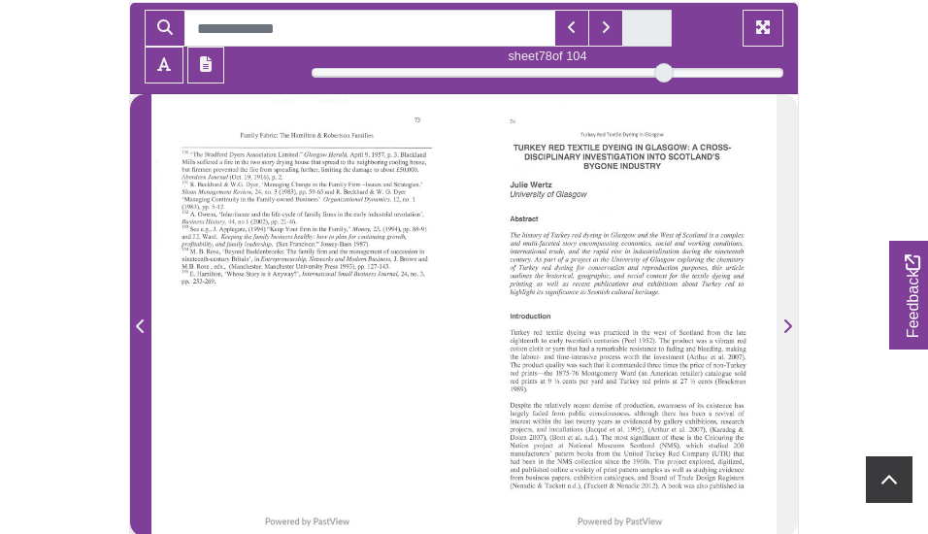
click at [140, 323] on icon "Previous Page" at bounding box center [140, 326] width 8 height 14
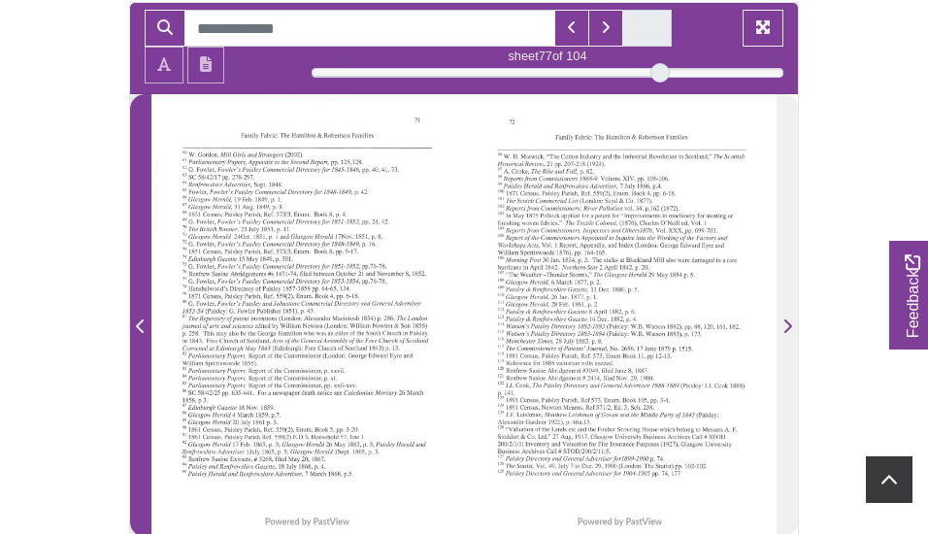
click at [140, 323] on icon "Previous Page" at bounding box center [140, 326] width 8 height 14
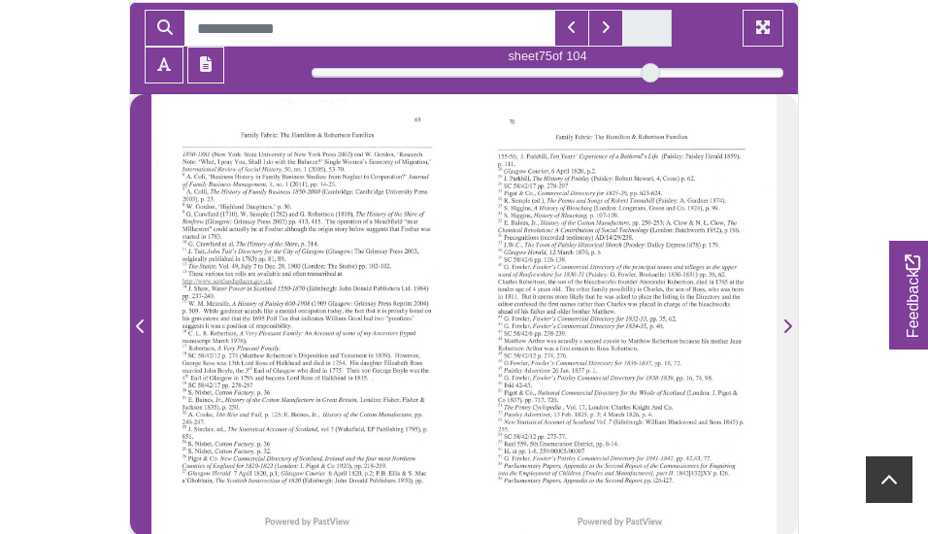
click at [140, 323] on icon "Previous Page" at bounding box center [140, 326] width 8 height 14
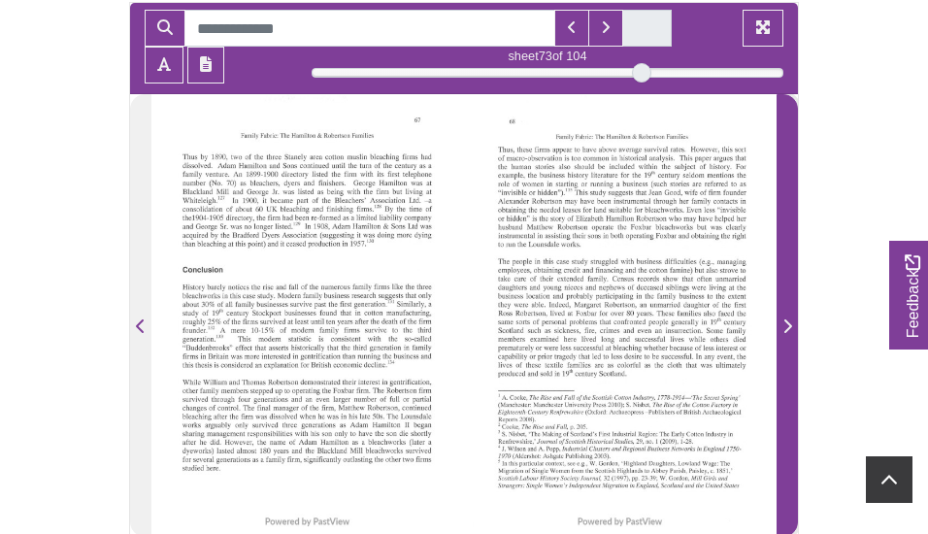
click at [786, 327] on icon "Next Page" at bounding box center [788, 327] width 10 height 16
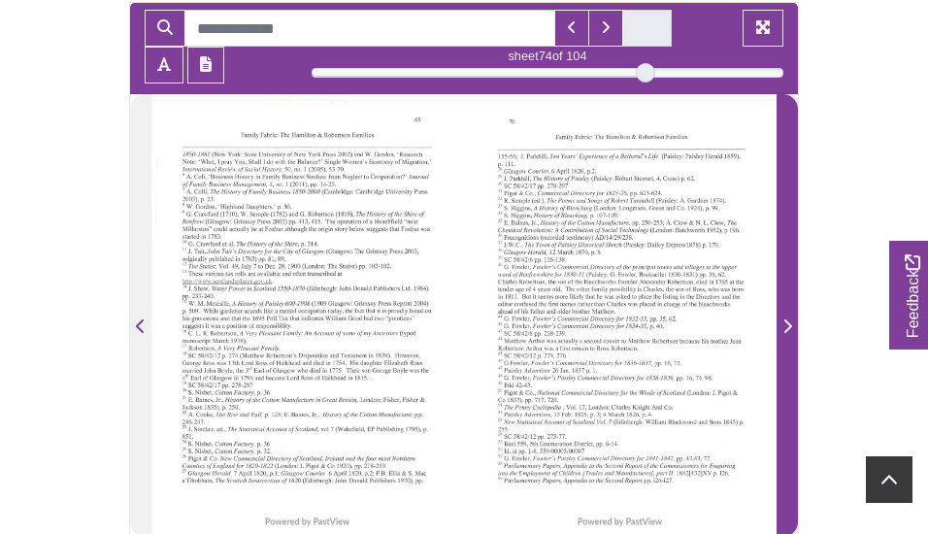
click at [787, 327] on icon "Next Page" at bounding box center [788, 327] width 10 height 16
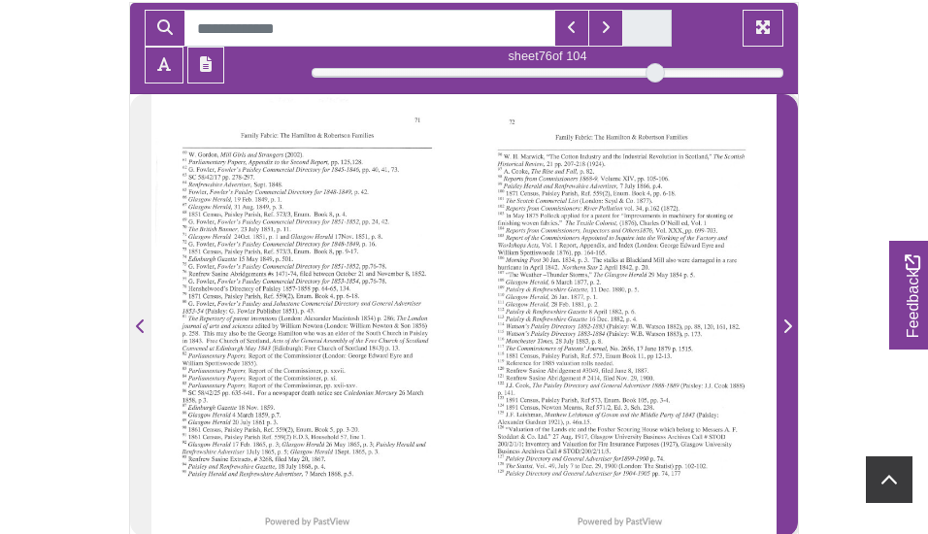
click at [785, 325] on icon "Next Page" at bounding box center [788, 327] width 10 height 16
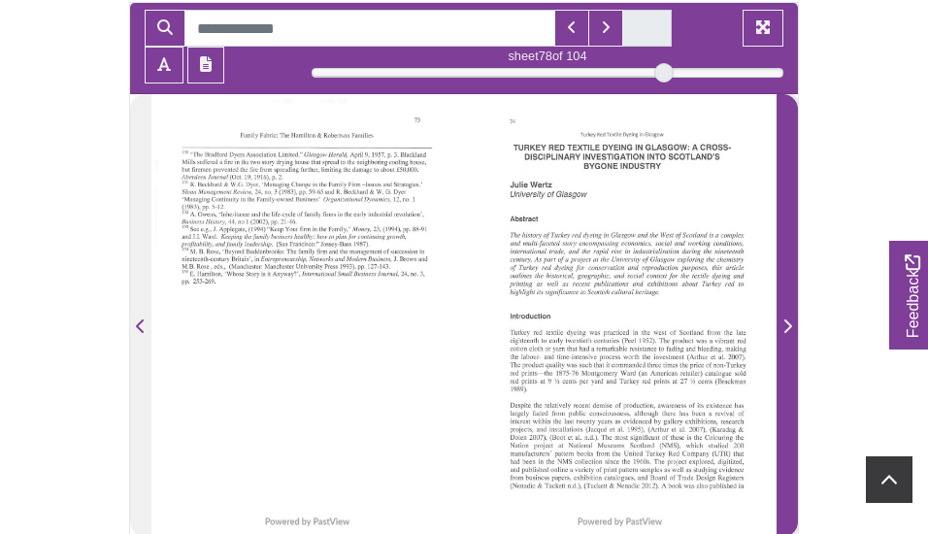
click at [786, 325] on icon "Next Page" at bounding box center [788, 327] width 10 height 16
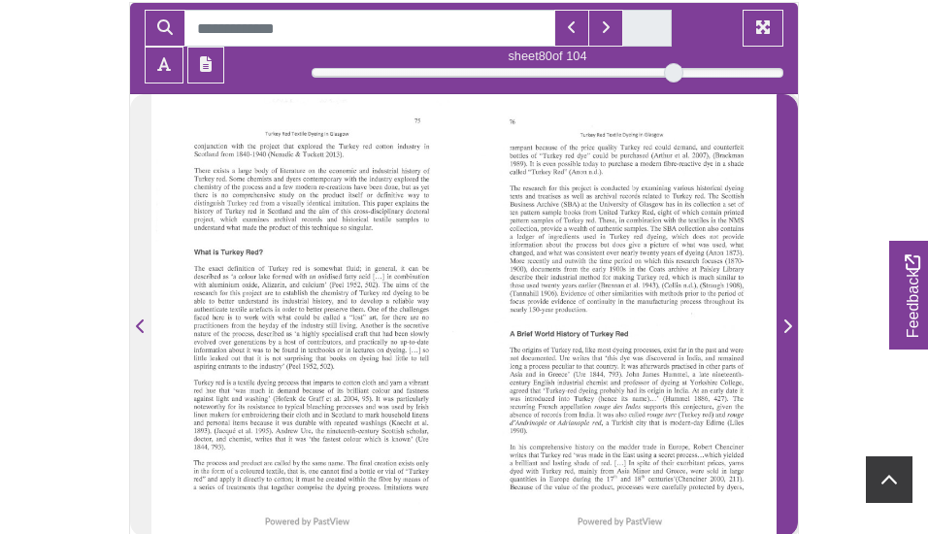
click at [789, 324] on icon "Next Page" at bounding box center [789, 326] width 8 height 14
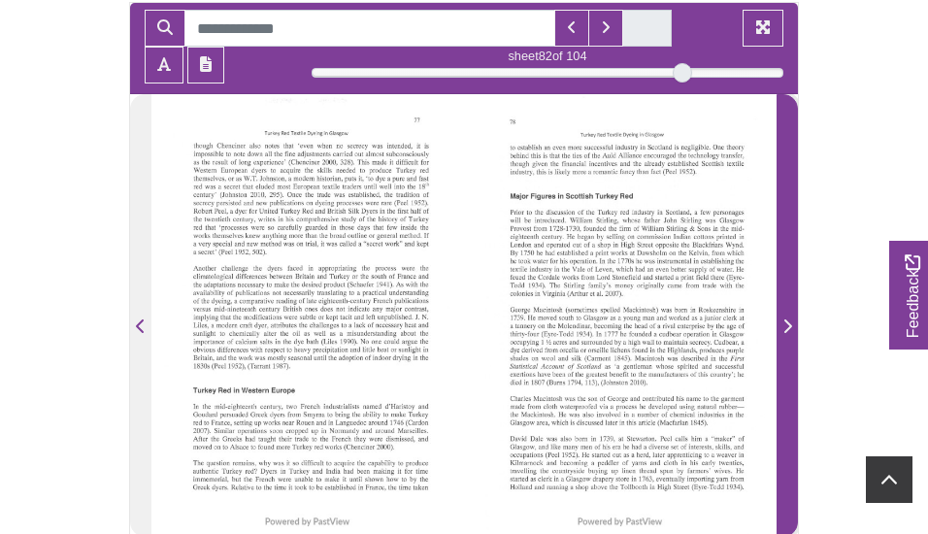
click at [787, 331] on icon "Next Page" at bounding box center [789, 326] width 8 height 14
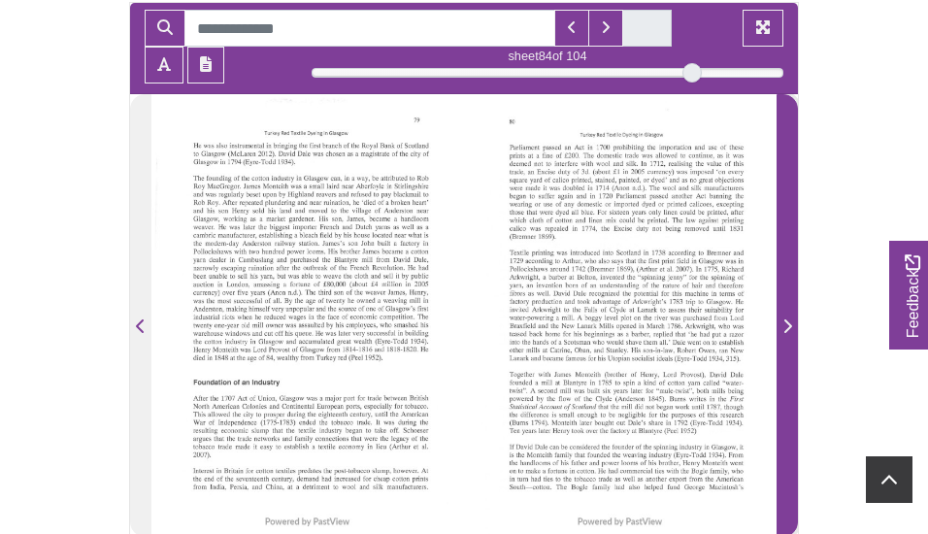
click at [784, 326] on icon "Next Page" at bounding box center [788, 327] width 10 height 16
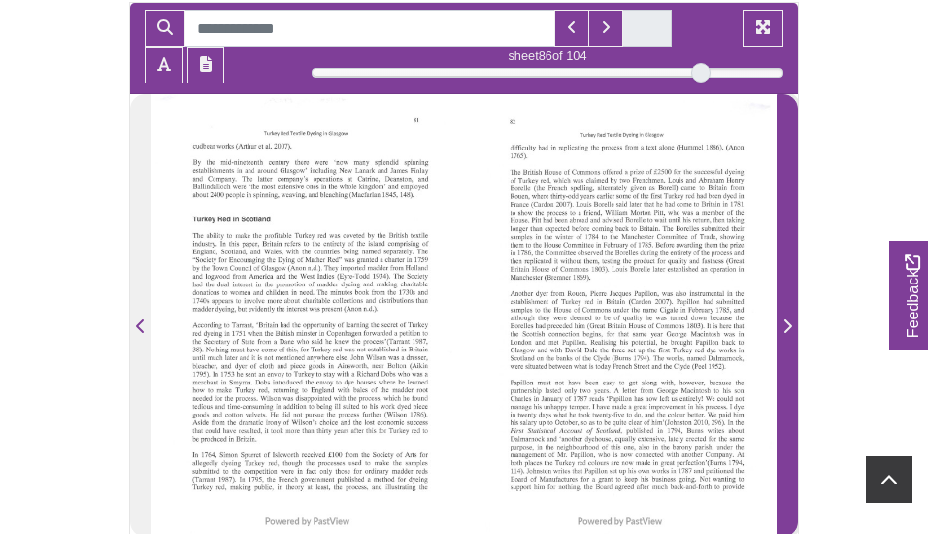
click at [786, 325] on icon "Next Page" at bounding box center [788, 327] width 10 height 16
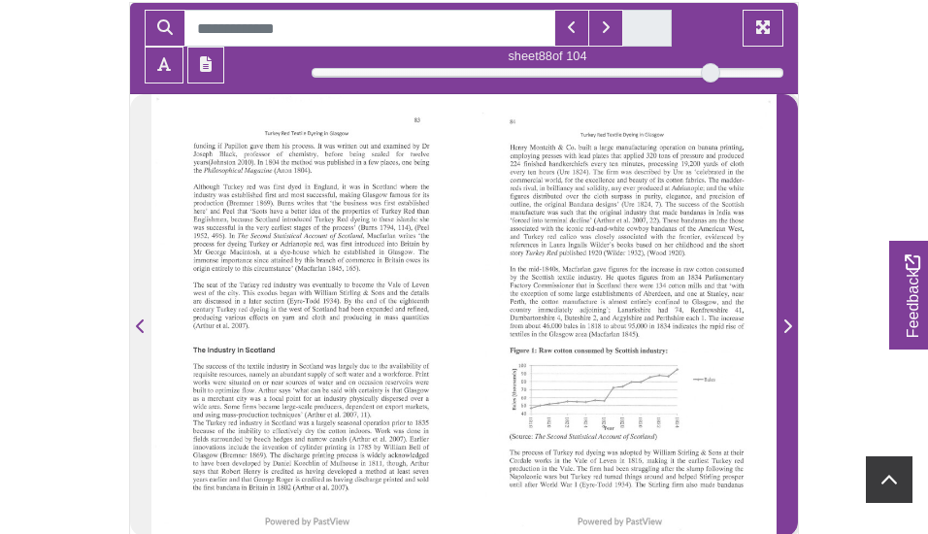
click at [788, 323] on icon "Next Page" at bounding box center [789, 326] width 8 height 14
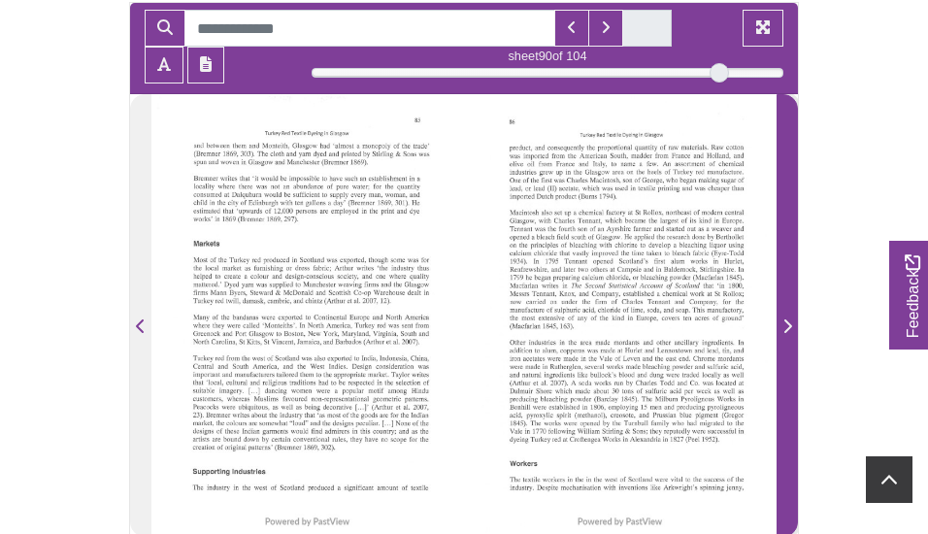
click at [785, 325] on icon "Next Page" at bounding box center [788, 327] width 10 height 16
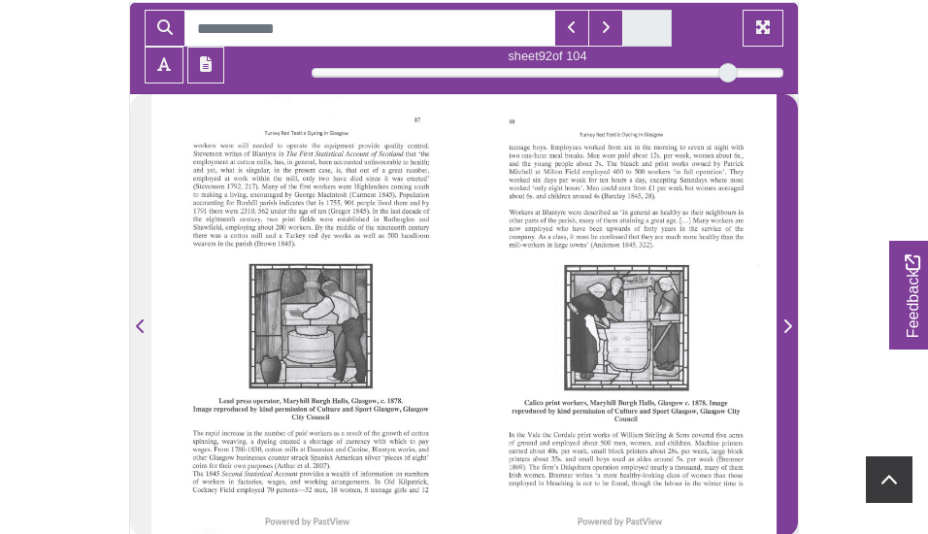
click at [785, 325] on icon "Next Page" at bounding box center [788, 327] width 10 height 16
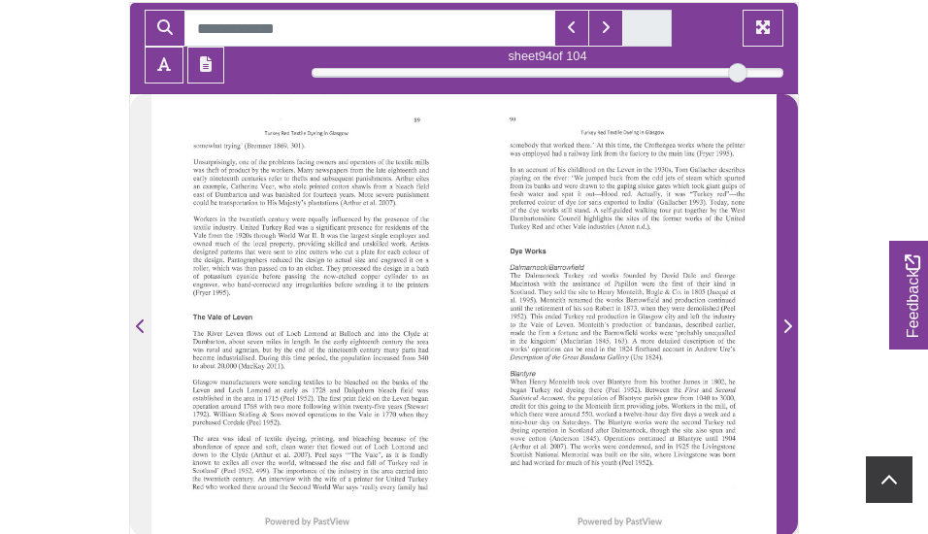
click at [789, 325] on icon "Next Page" at bounding box center [788, 327] width 10 height 16
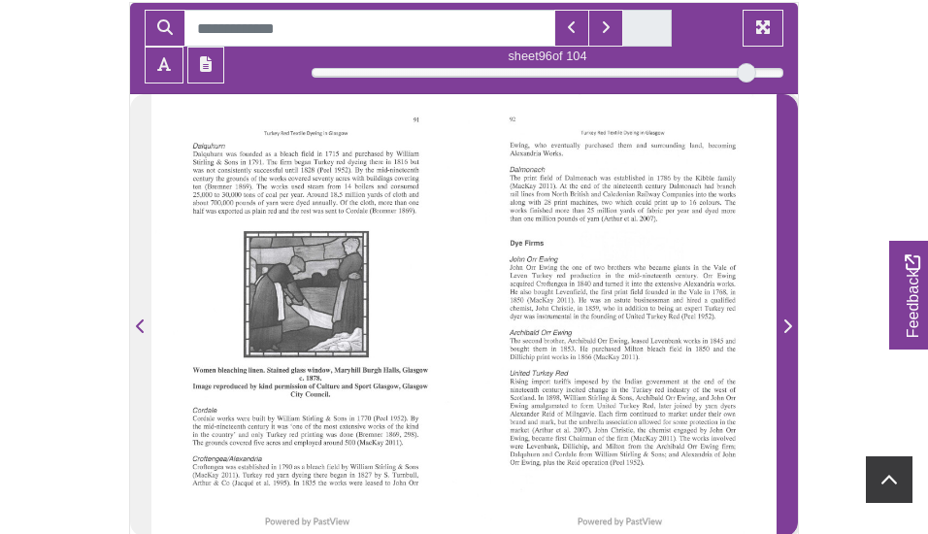
click at [788, 324] on icon "Next Page" at bounding box center [789, 326] width 8 height 14
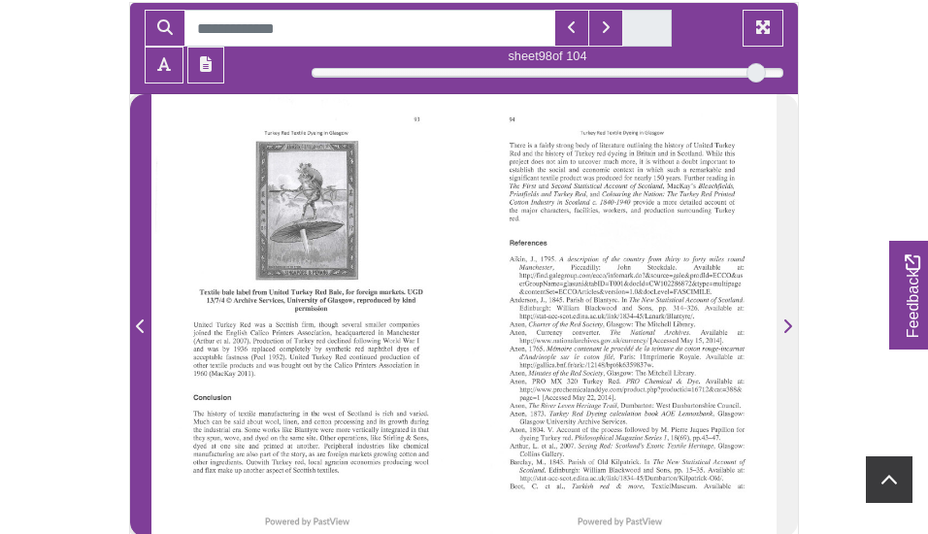
click at [139, 322] on icon "Previous Page" at bounding box center [140, 326] width 8 height 14
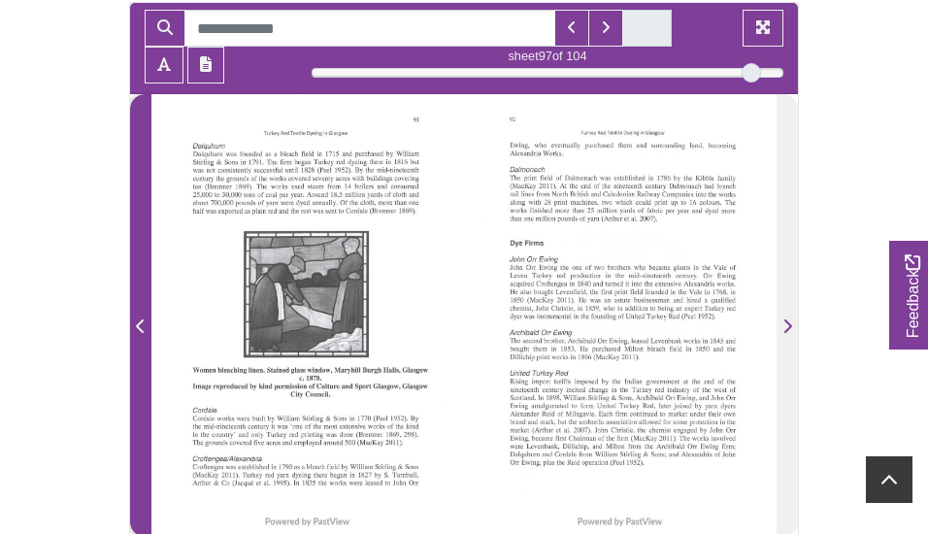
click at [139, 322] on icon "Previous Page" at bounding box center [140, 326] width 8 height 14
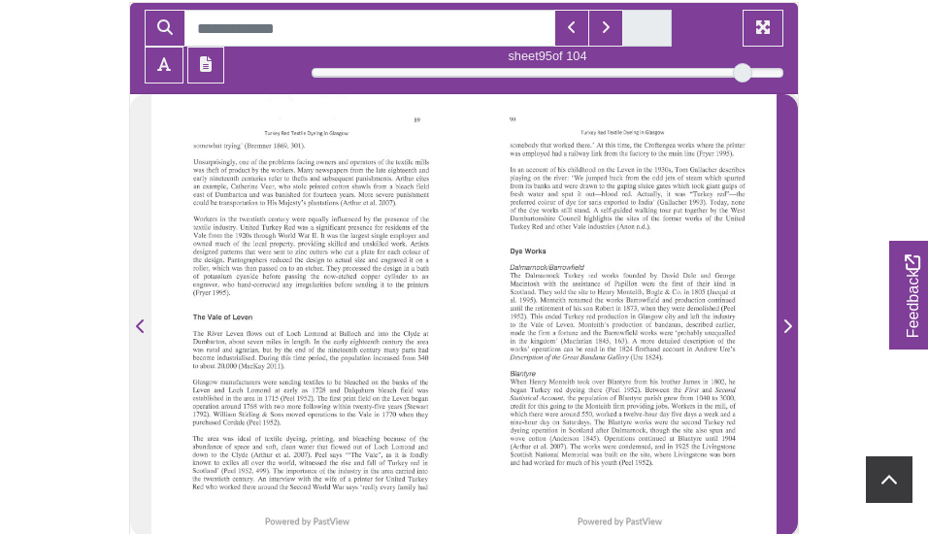
click at [787, 325] on icon "Next Page" at bounding box center [788, 327] width 10 height 16
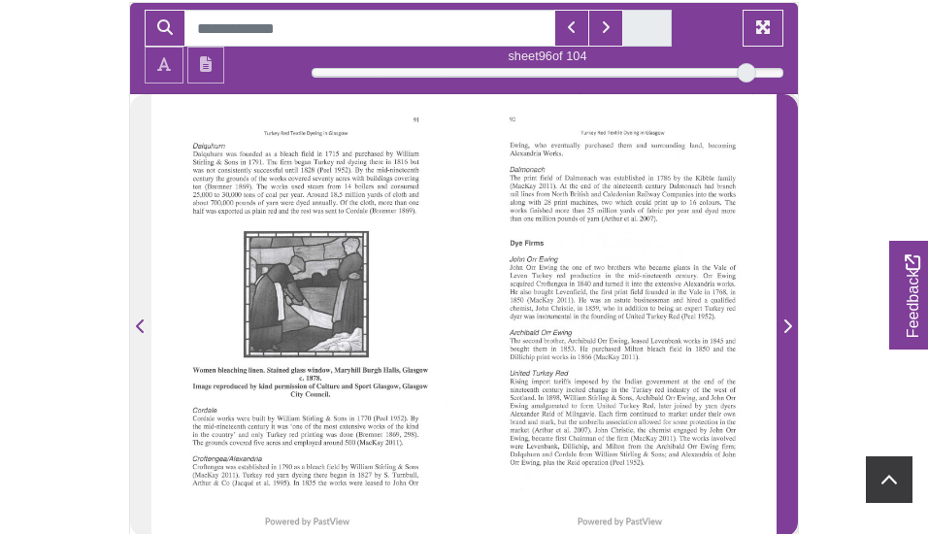
click at [787, 325] on icon "Next Page" at bounding box center [788, 327] width 10 height 16
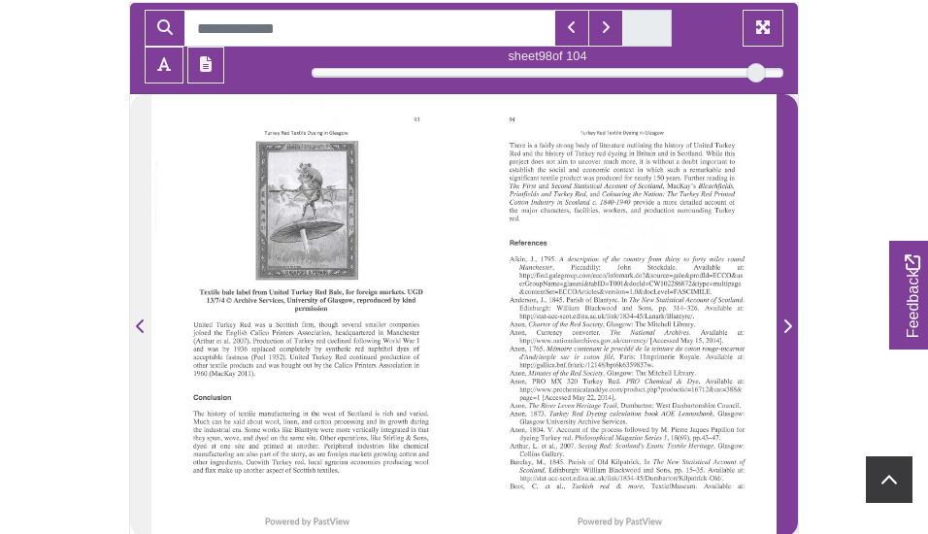
click at [787, 325] on icon "Next Page" at bounding box center [788, 327] width 10 height 16
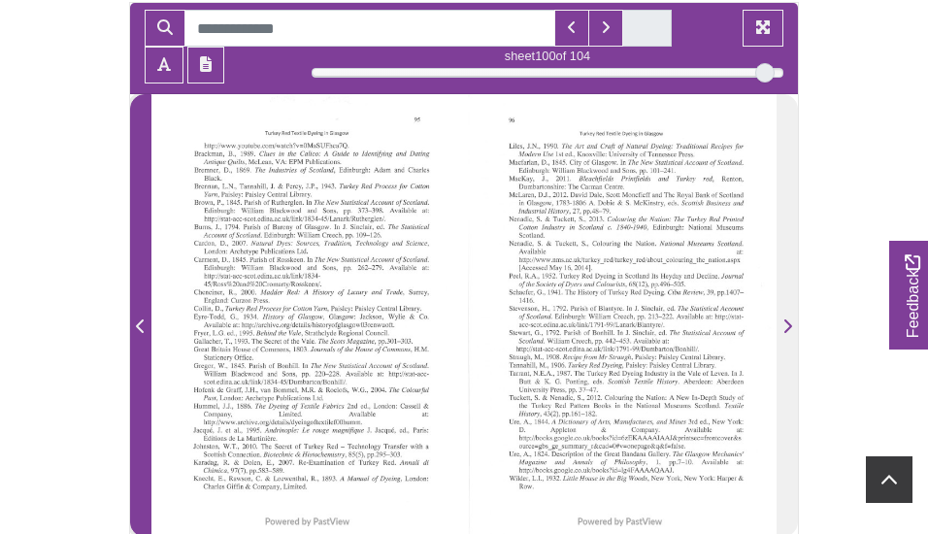
click at [135, 324] on span "Previous Page" at bounding box center [140, 327] width 19 height 23
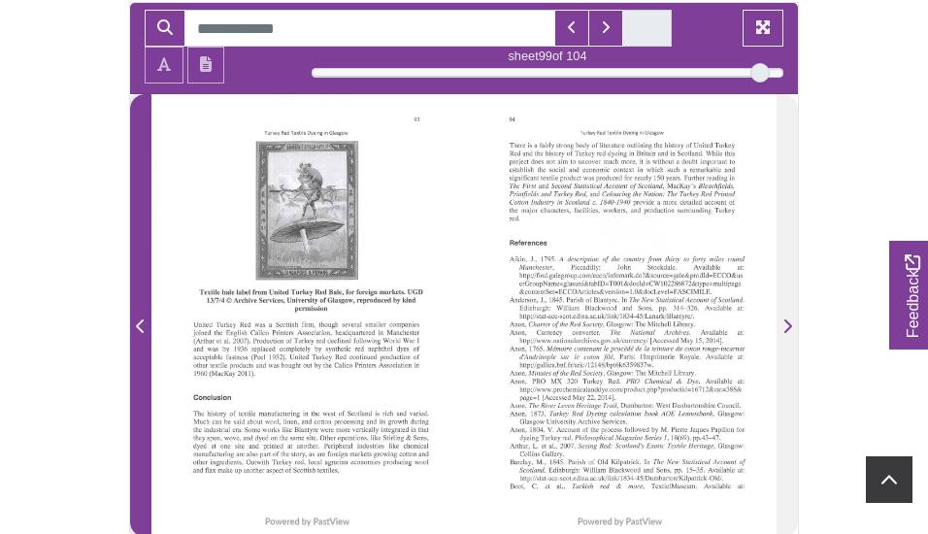
click at [136, 324] on icon "Previous Page" at bounding box center [141, 327] width 10 height 16
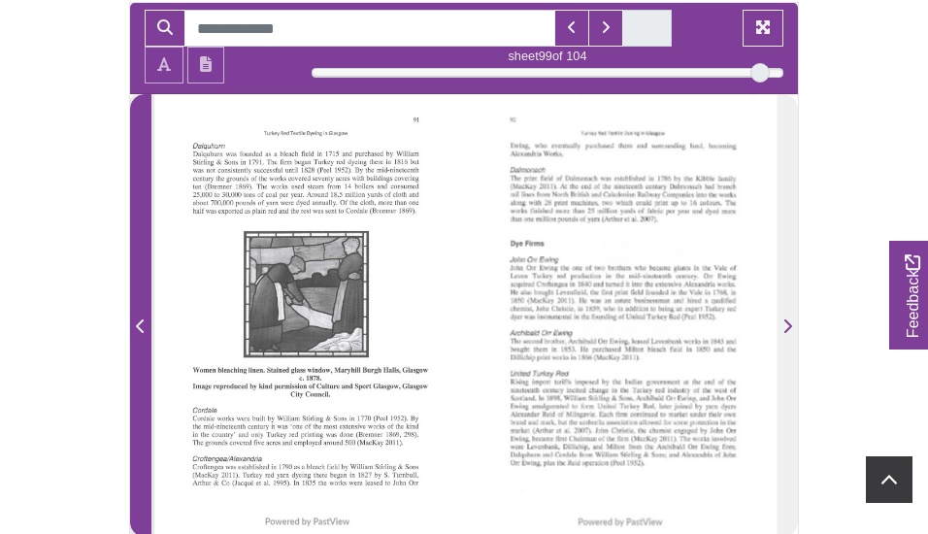
click at [136, 324] on icon "Previous Page" at bounding box center [141, 327] width 10 height 16
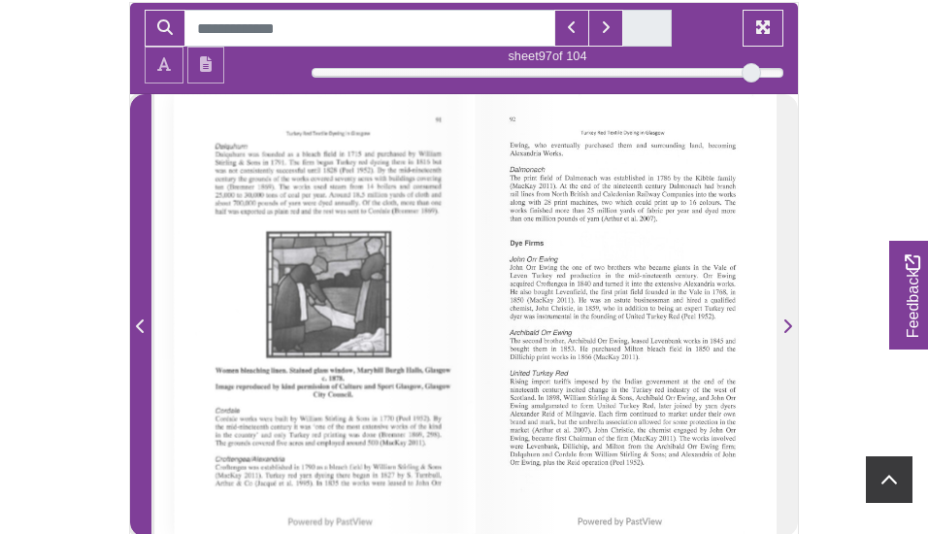
click at [137, 323] on icon "Previous Page" at bounding box center [141, 327] width 10 height 16
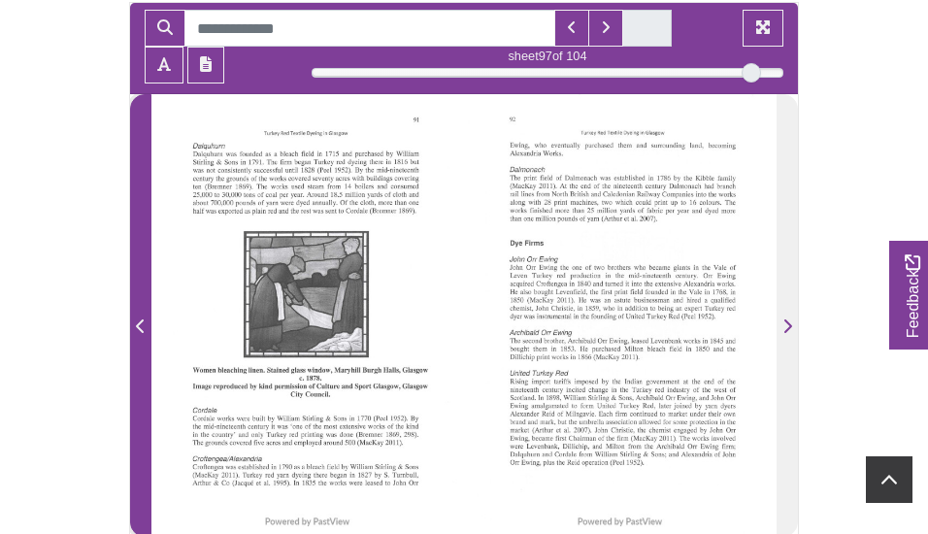
click at [141, 324] on icon "Previous Page" at bounding box center [141, 327] width 10 height 16
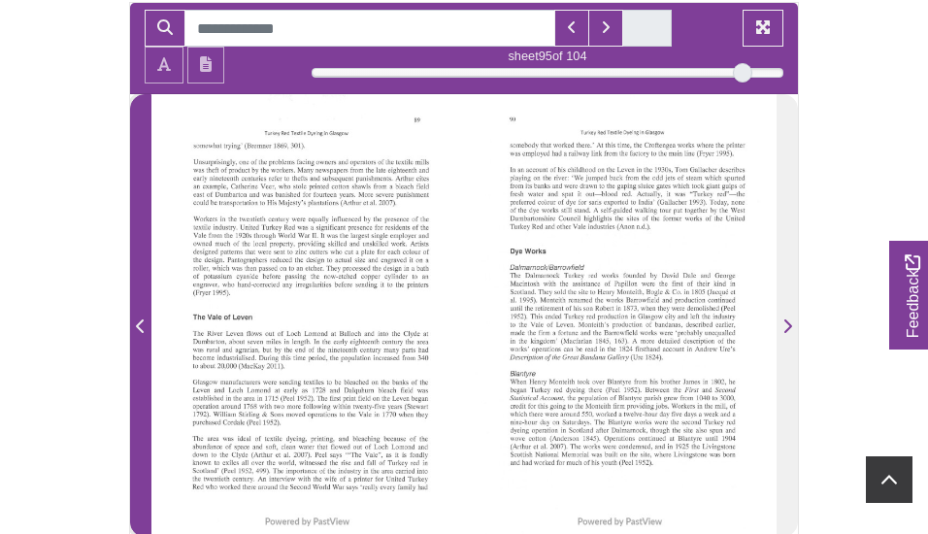
click at [141, 324] on icon "Previous Page" at bounding box center [141, 327] width 10 height 16
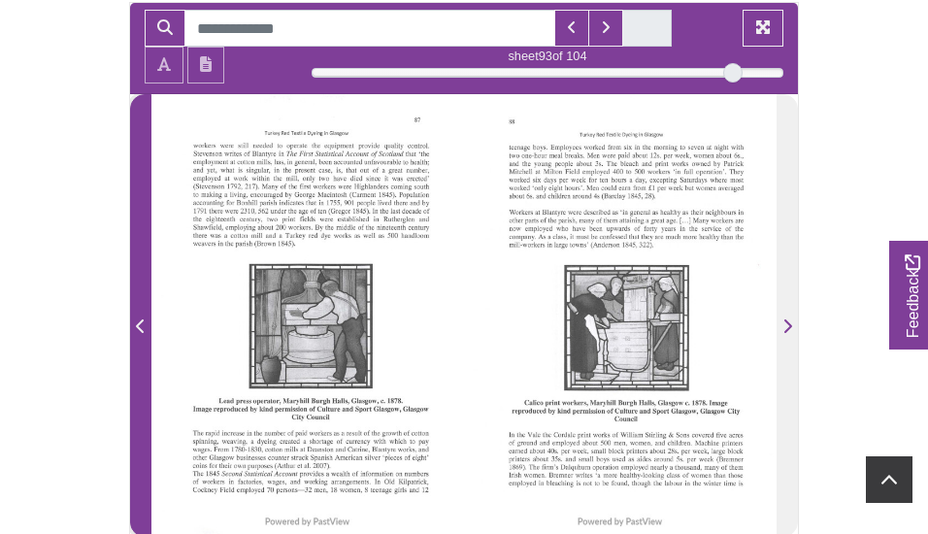
click at [141, 324] on icon "Previous Page" at bounding box center [141, 327] width 10 height 16
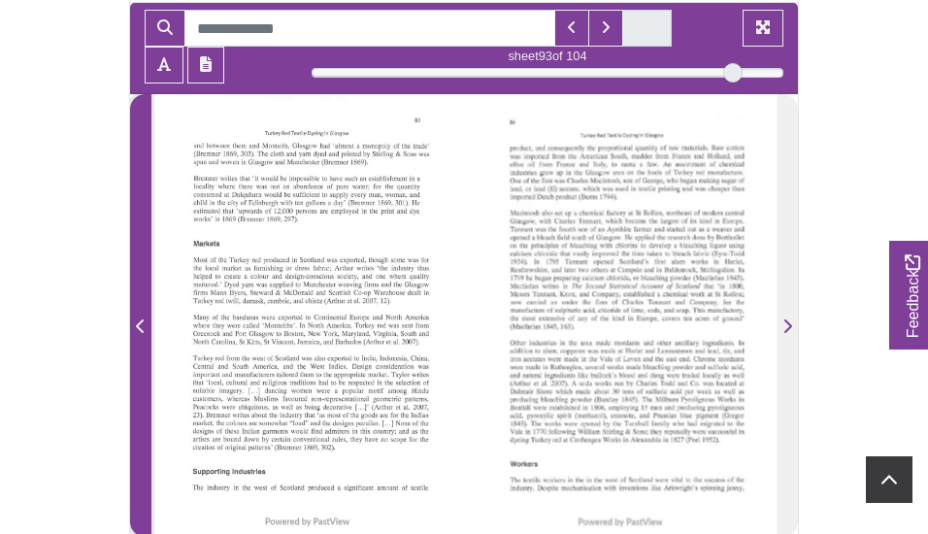
click at [141, 324] on icon "Previous Page" at bounding box center [141, 327] width 10 height 16
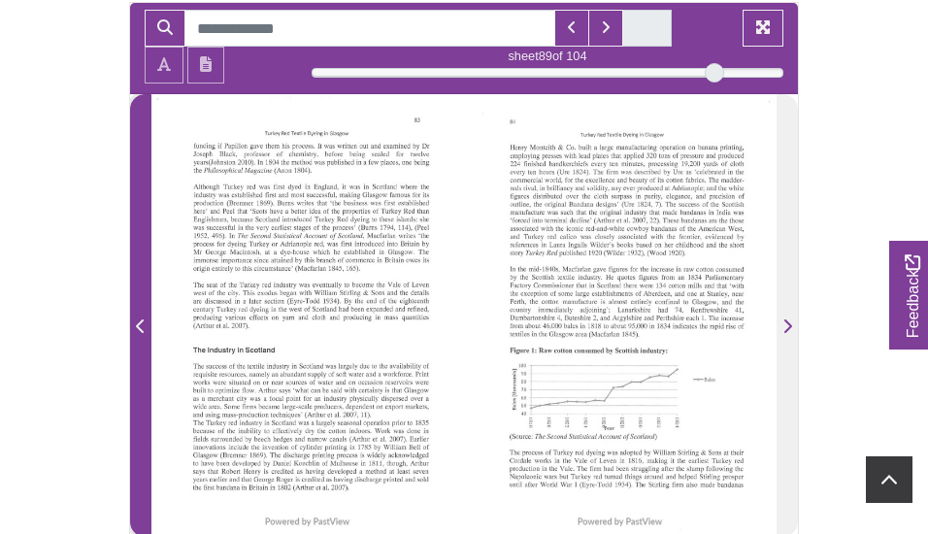
click at [141, 324] on icon "Previous Page" at bounding box center [141, 327] width 10 height 16
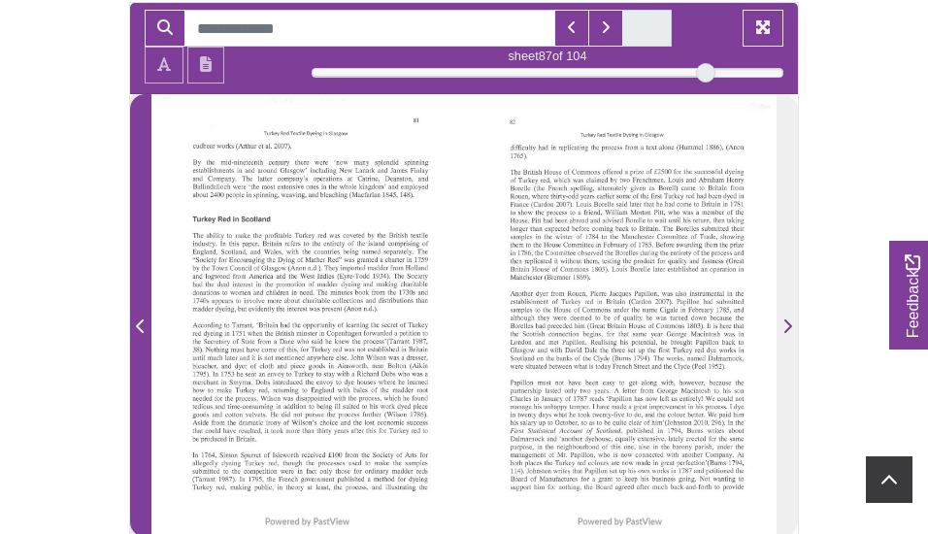
click at [141, 324] on icon "Previous Page" at bounding box center [141, 327] width 10 height 16
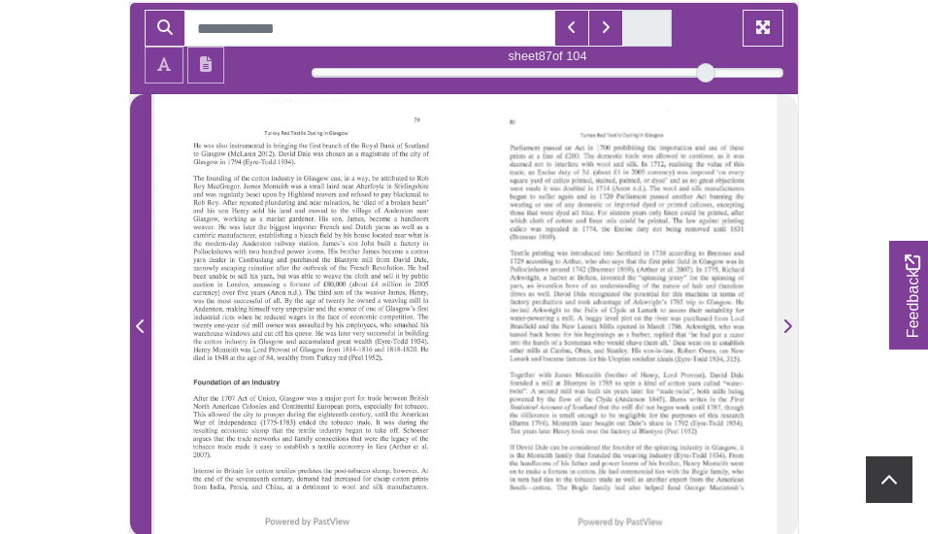
click at [141, 324] on icon "Previous Page" at bounding box center [141, 327] width 10 height 16
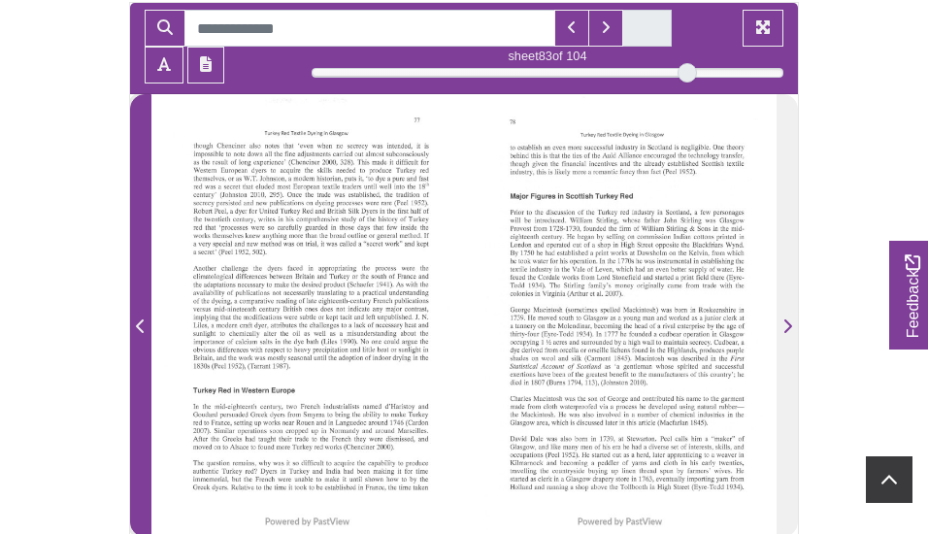
click at [141, 324] on icon "Previous Page" at bounding box center [141, 327] width 10 height 16
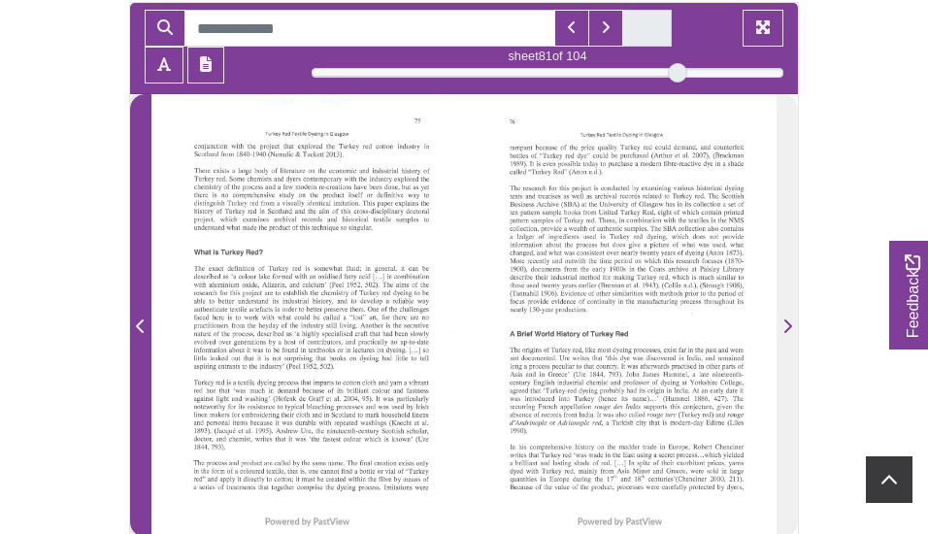
click at [141, 324] on icon "Previous Page" at bounding box center [141, 327] width 10 height 16
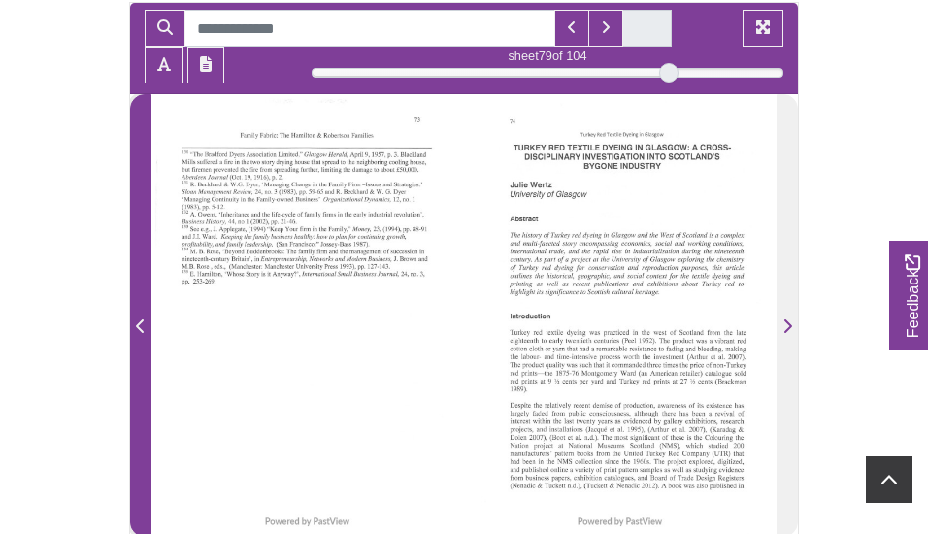
click at [141, 324] on icon "Previous Page" at bounding box center [141, 327] width 10 height 16
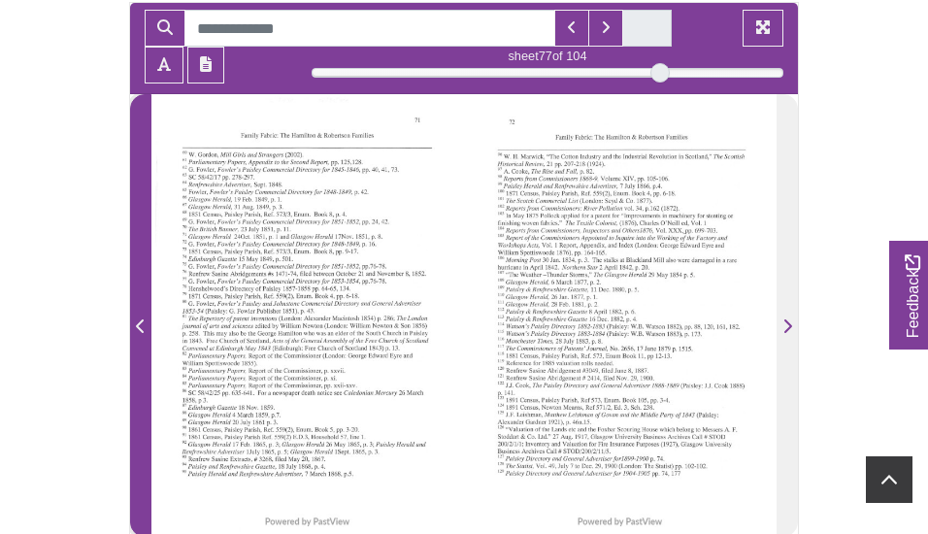
click at [141, 324] on icon "Previous Page" at bounding box center [141, 327] width 10 height 16
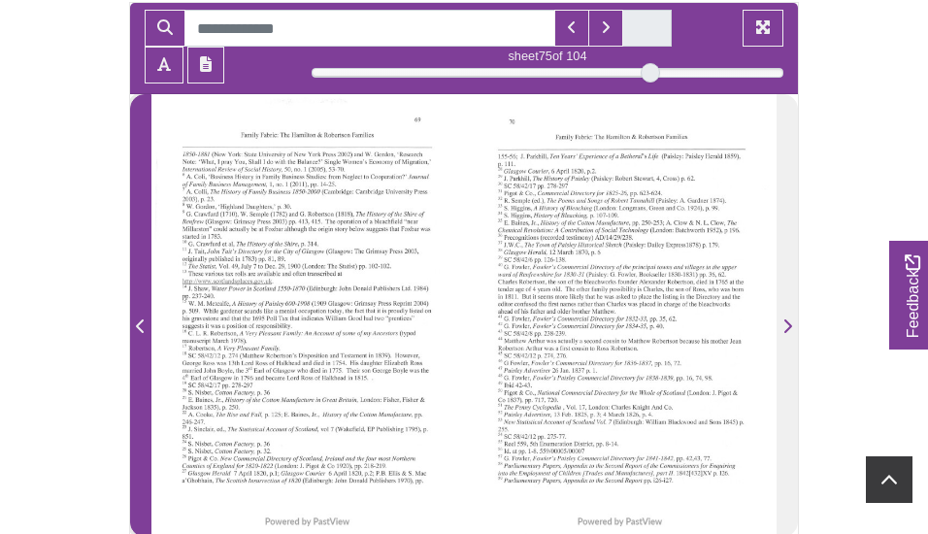
click at [141, 324] on icon "Previous Page" at bounding box center [141, 327] width 10 height 16
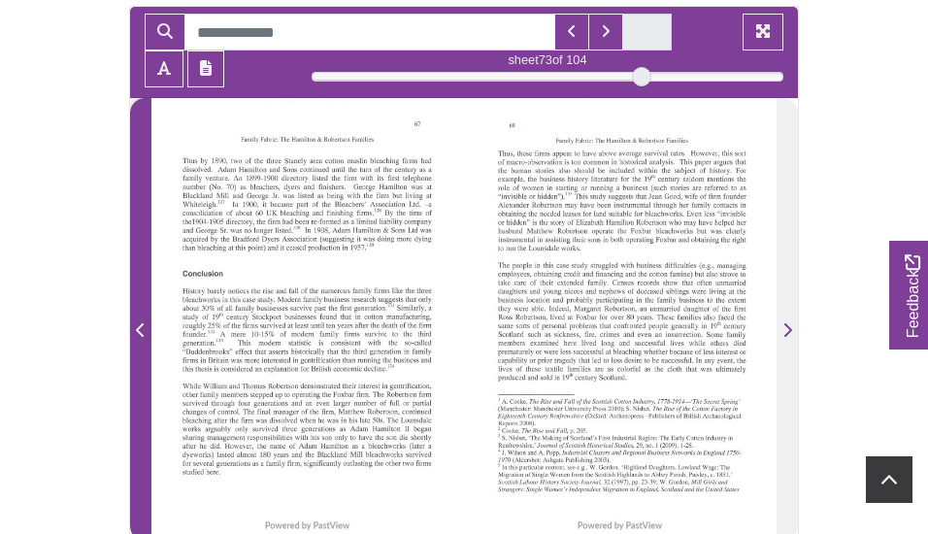
scroll to position [331, 0]
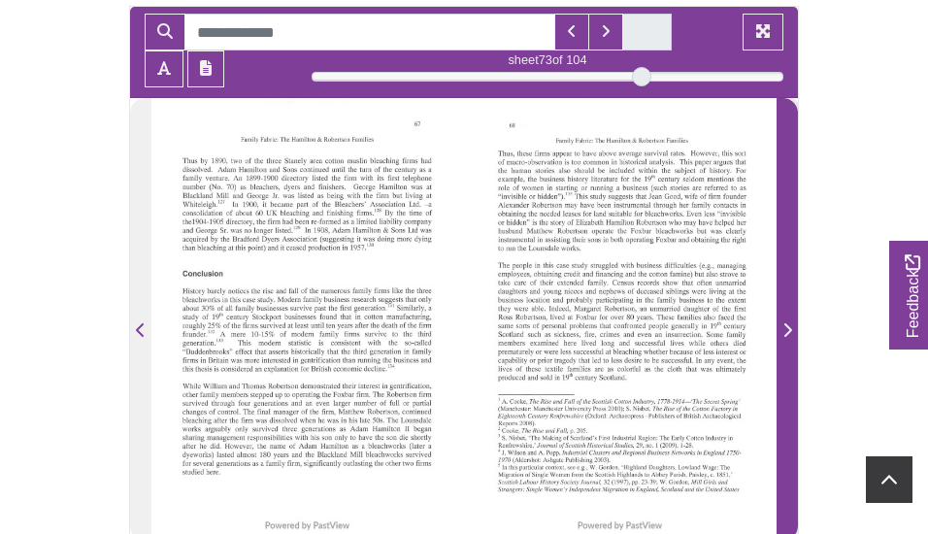
click at [790, 329] on icon "Next Page" at bounding box center [789, 330] width 8 height 14
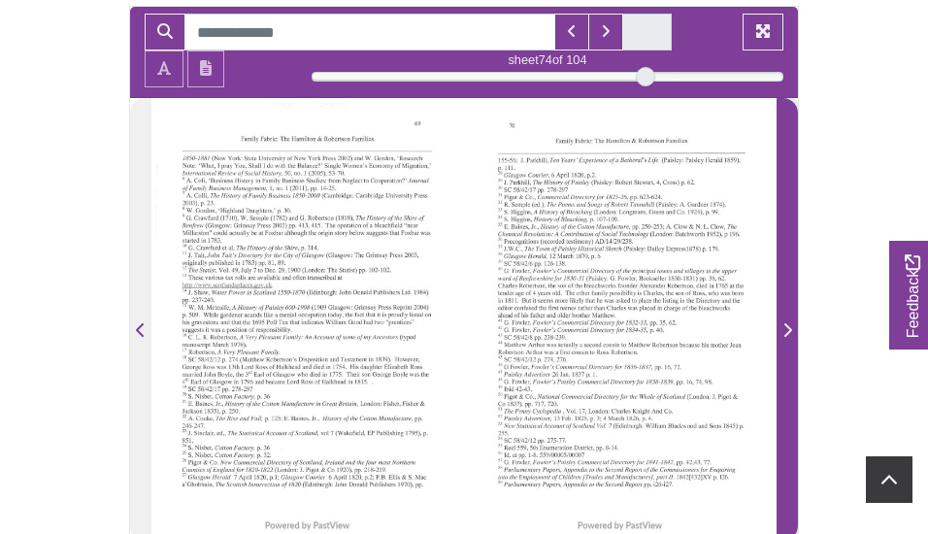
click at [790, 329] on icon "Next Page" at bounding box center [789, 330] width 8 height 14
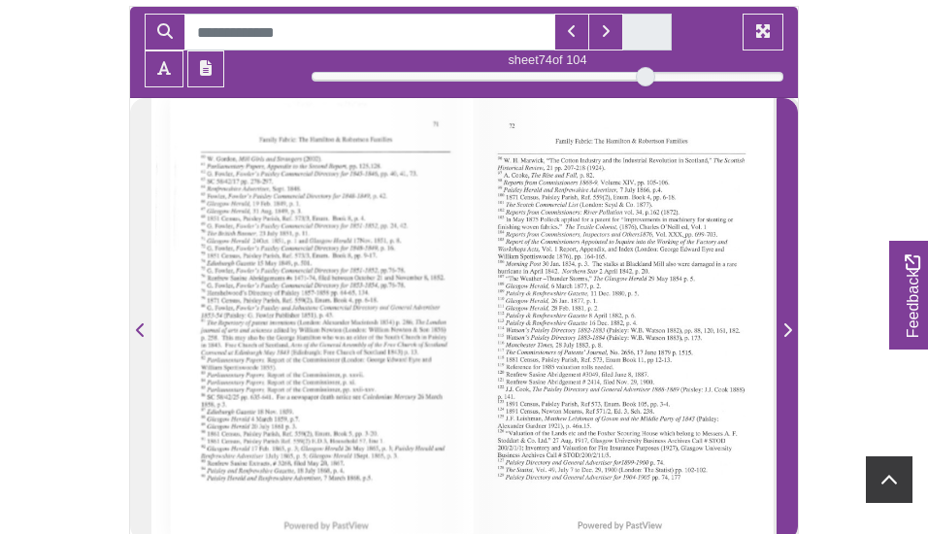
click at [790, 329] on icon "Next Page" at bounding box center [789, 330] width 8 height 14
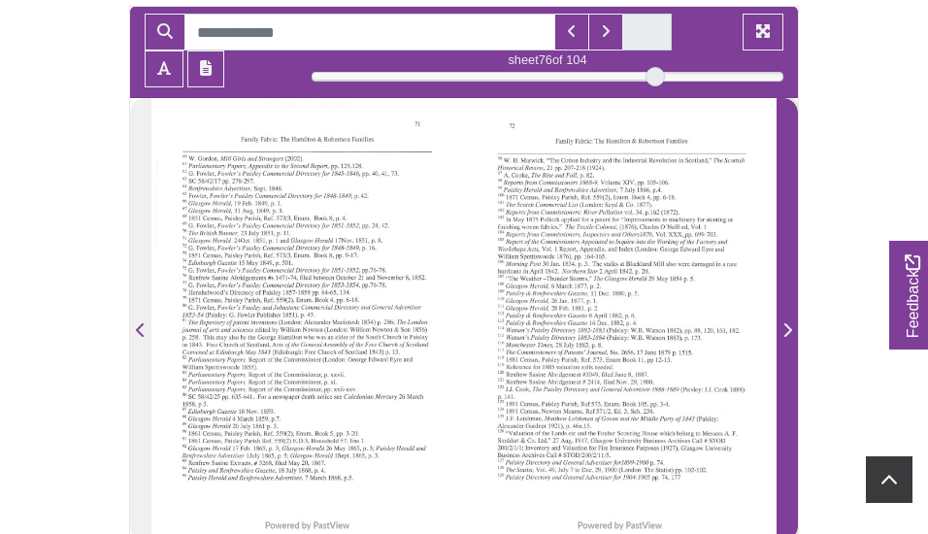
click at [790, 329] on icon "Next Page" at bounding box center [789, 330] width 8 height 14
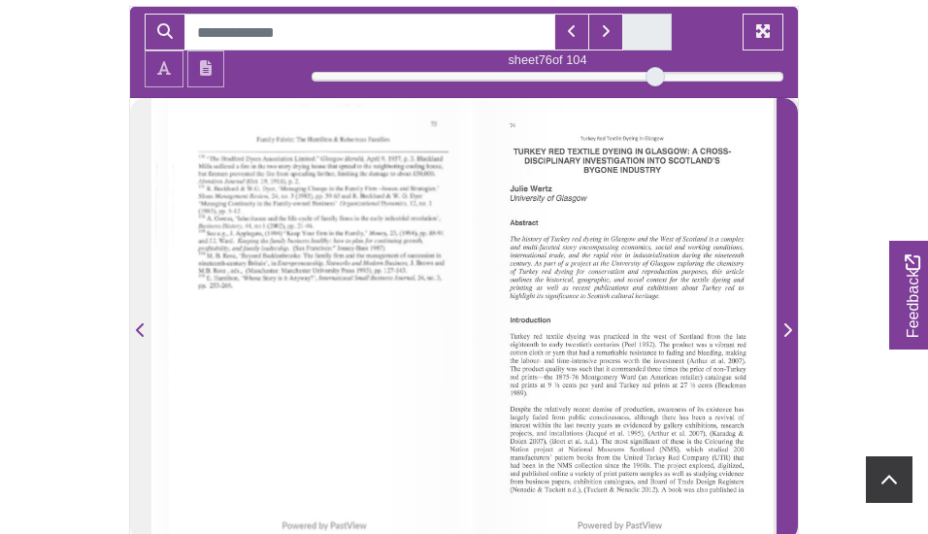
click at [790, 329] on icon "Next Page" at bounding box center [789, 330] width 8 height 14
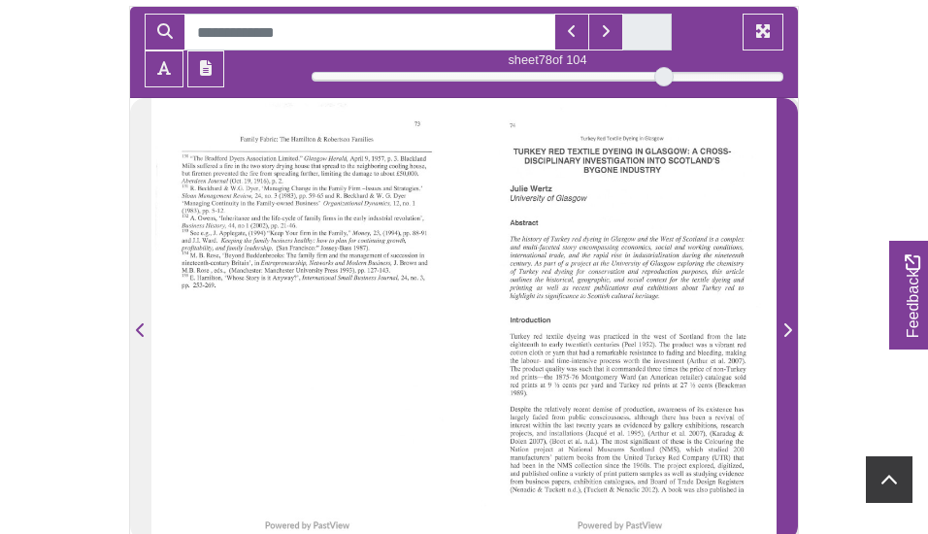
click at [790, 329] on icon "Next Page" at bounding box center [789, 330] width 8 height 14
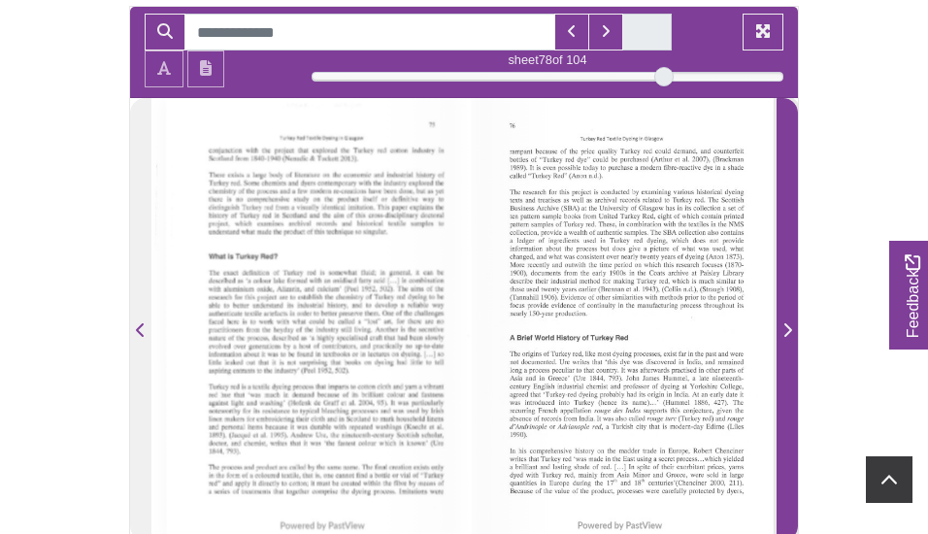
click at [790, 329] on icon "Next Page" at bounding box center [789, 330] width 8 height 14
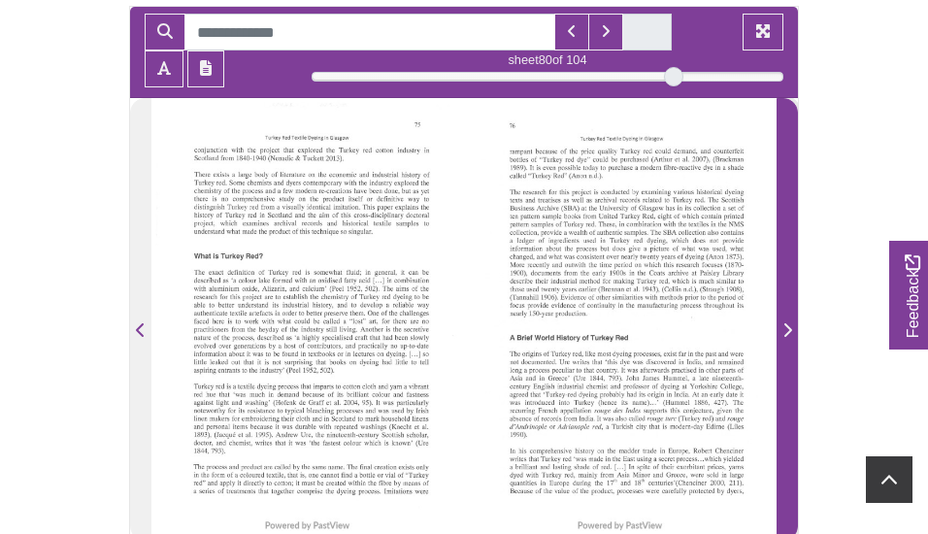
click at [790, 329] on icon "Next Page" at bounding box center [789, 330] width 8 height 14
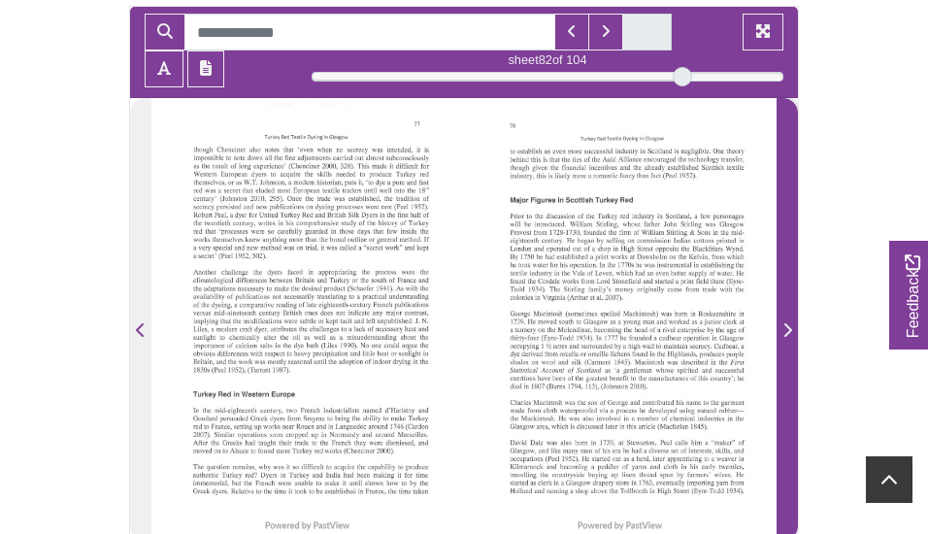
click at [790, 329] on icon "Next Page" at bounding box center [789, 330] width 8 height 14
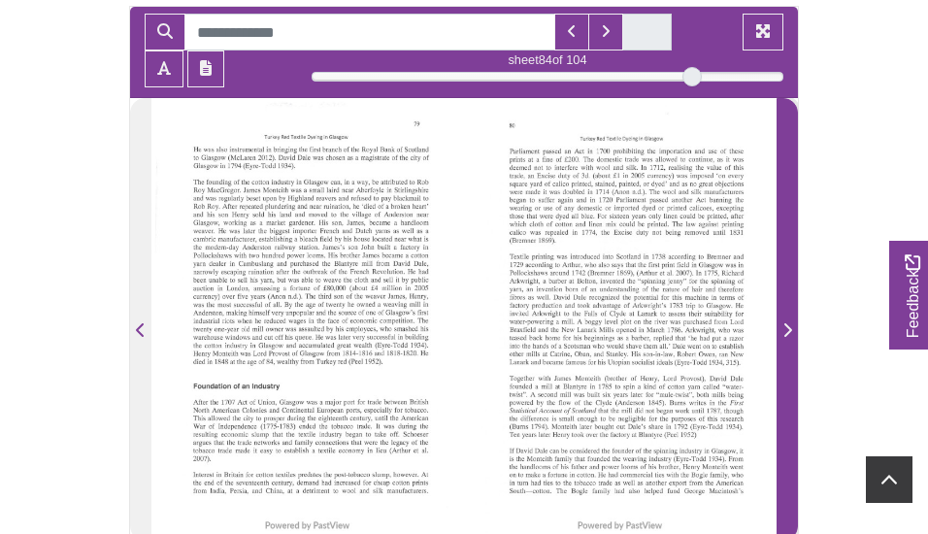
click at [790, 329] on icon "Next Page" at bounding box center [789, 330] width 8 height 14
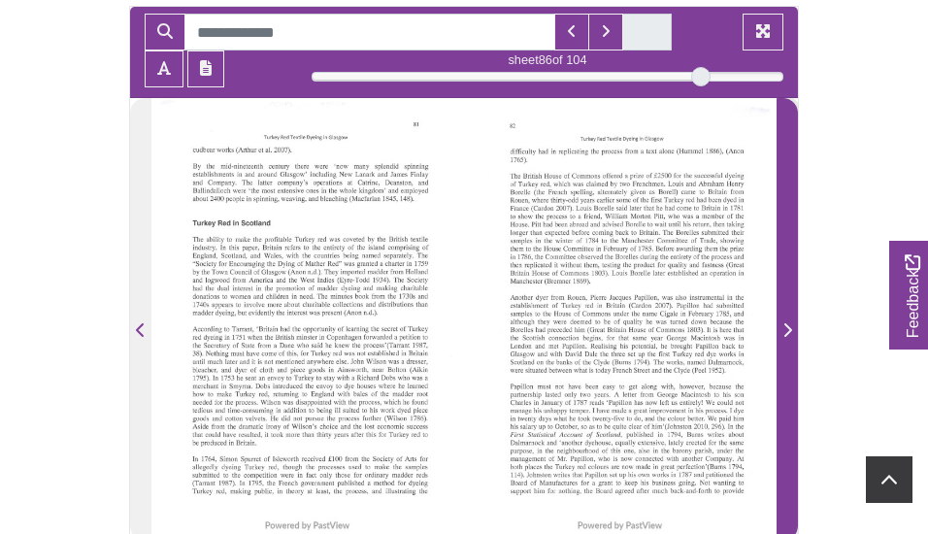
click at [787, 329] on icon "Next Page" at bounding box center [788, 330] width 10 height 16
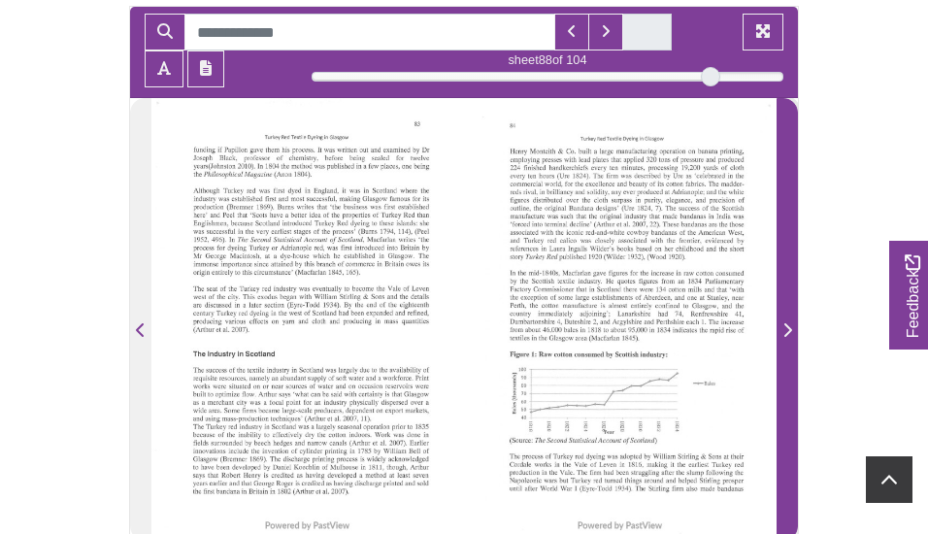
click at [787, 329] on icon "Next Page" at bounding box center [788, 330] width 10 height 16
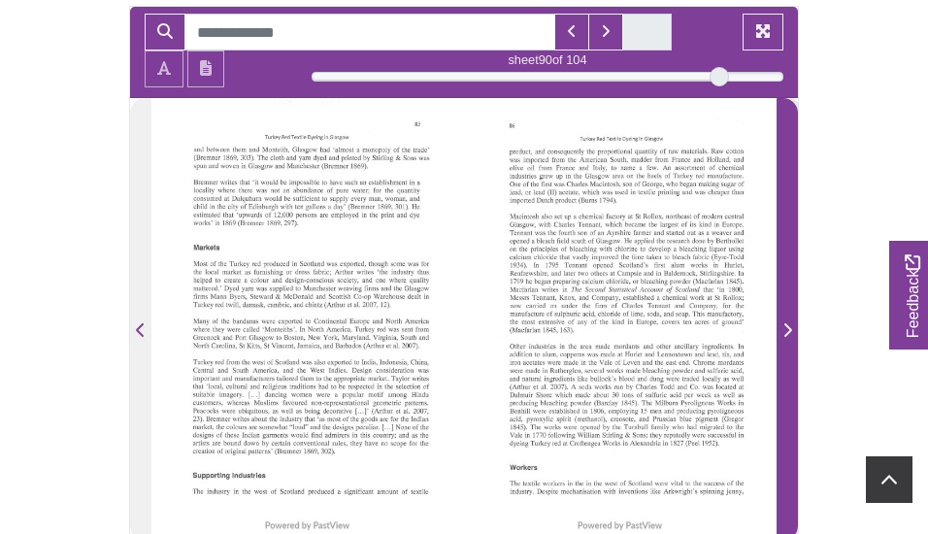
click at [787, 329] on icon "Next Page" at bounding box center [788, 330] width 10 height 16
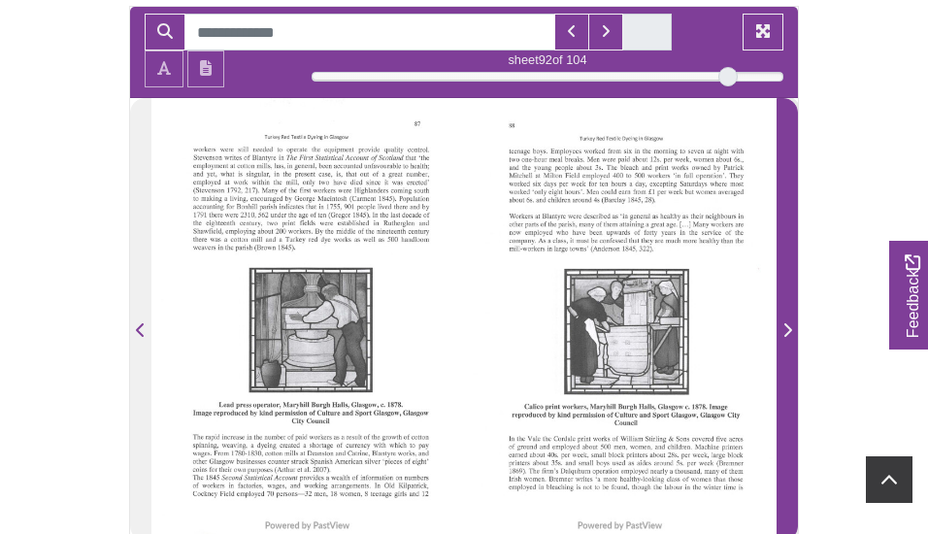
click at [787, 329] on icon "Next Page" at bounding box center [788, 330] width 10 height 16
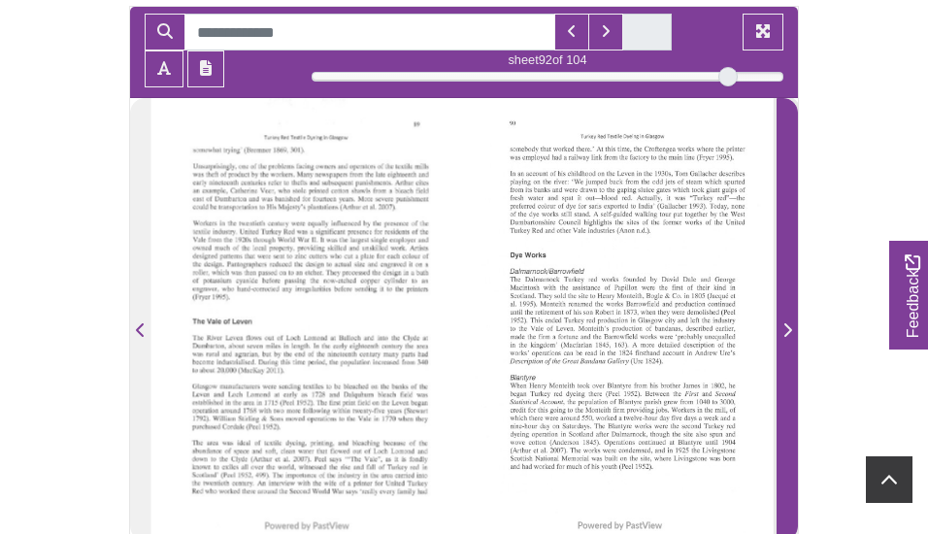
click at [787, 329] on icon "Next Page" at bounding box center [788, 330] width 10 height 16
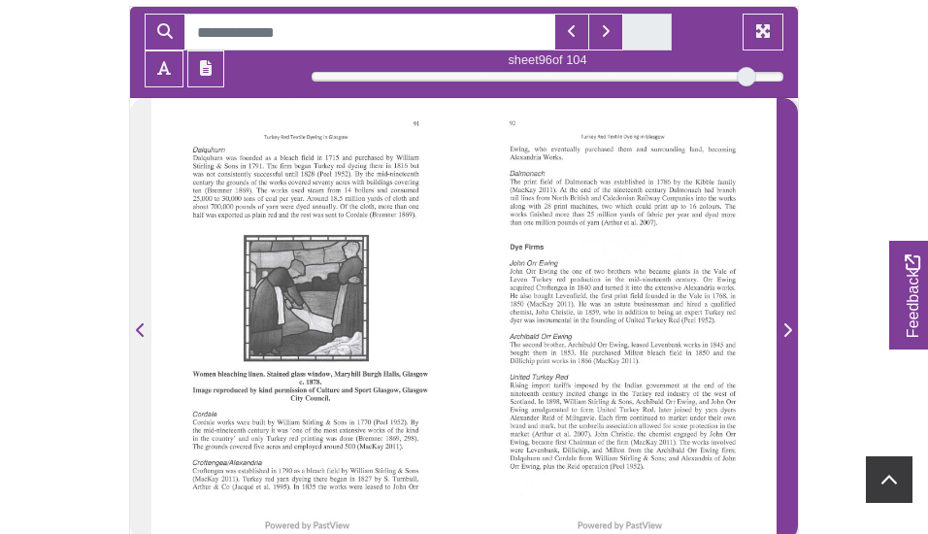
click at [787, 329] on icon "Next Page" at bounding box center [788, 330] width 10 height 16
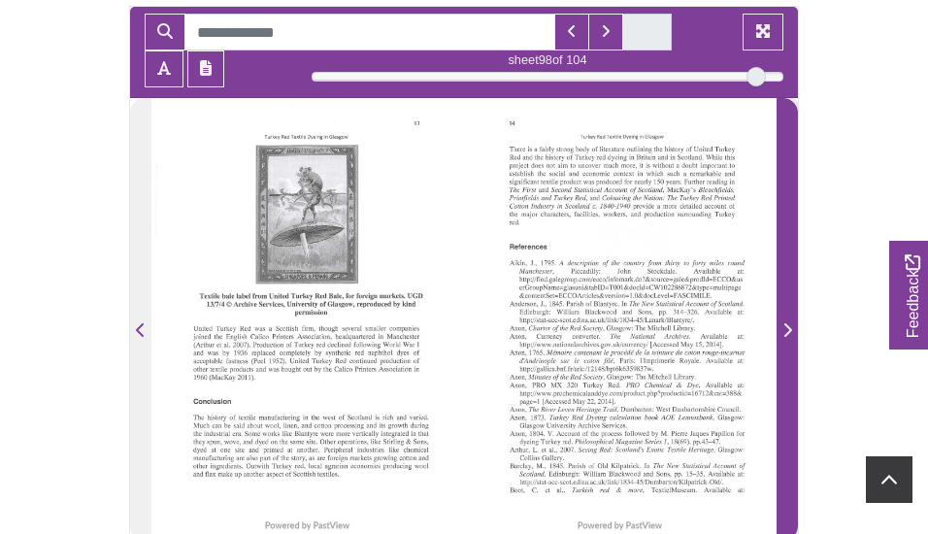
click at [787, 329] on icon "Next Page" at bounding box center [788, 330] width 10 height 16
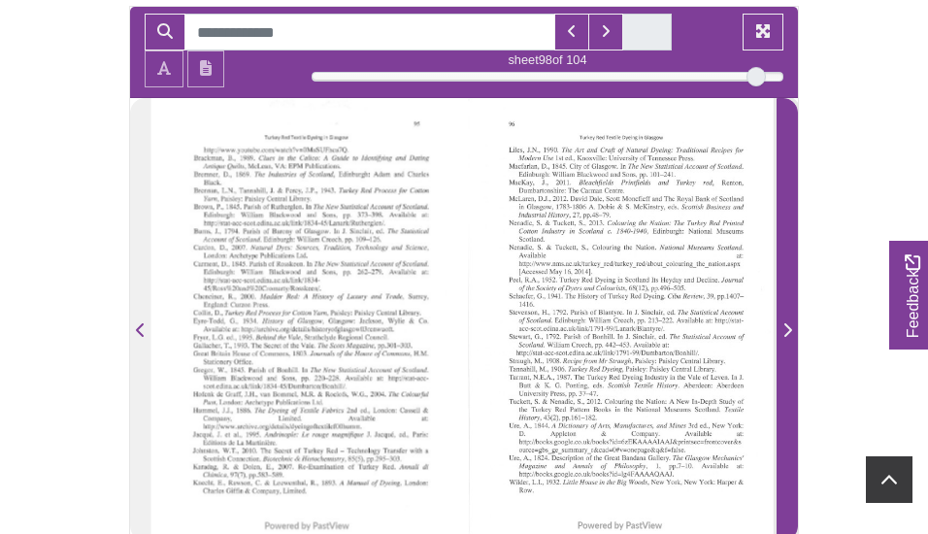
click at [787, 329] on icon "Next Page" at bounding box center [788, 330] width 10 height 16
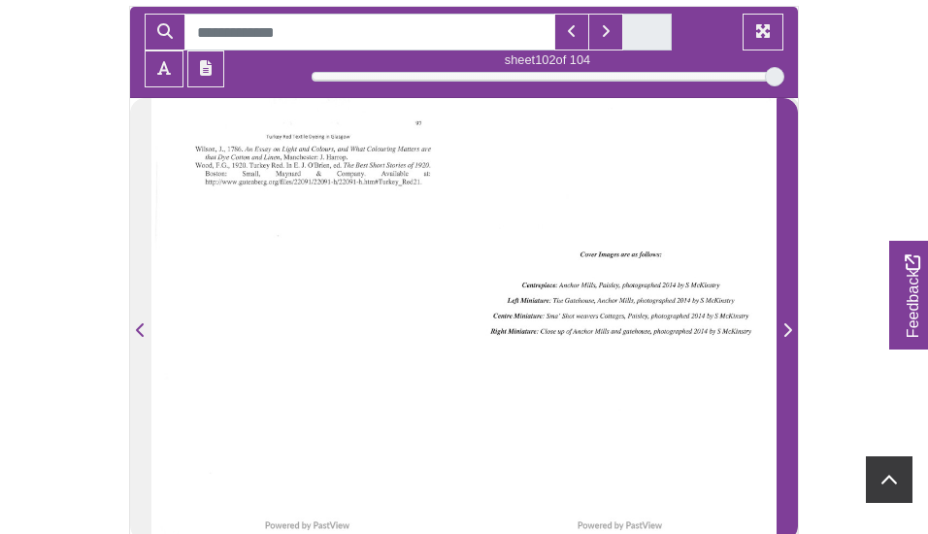
click at [787, 329] on icon "Next Page" at bounding box center [788, 330] width 10 height 16
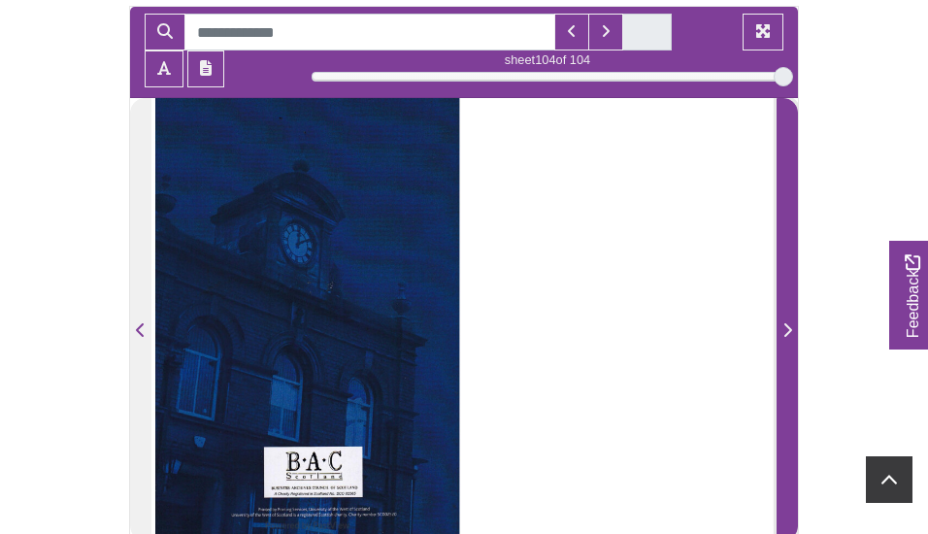
click at [787, 329] on icon "Next Page" at bounding box center [788, 330] width 10 height 16
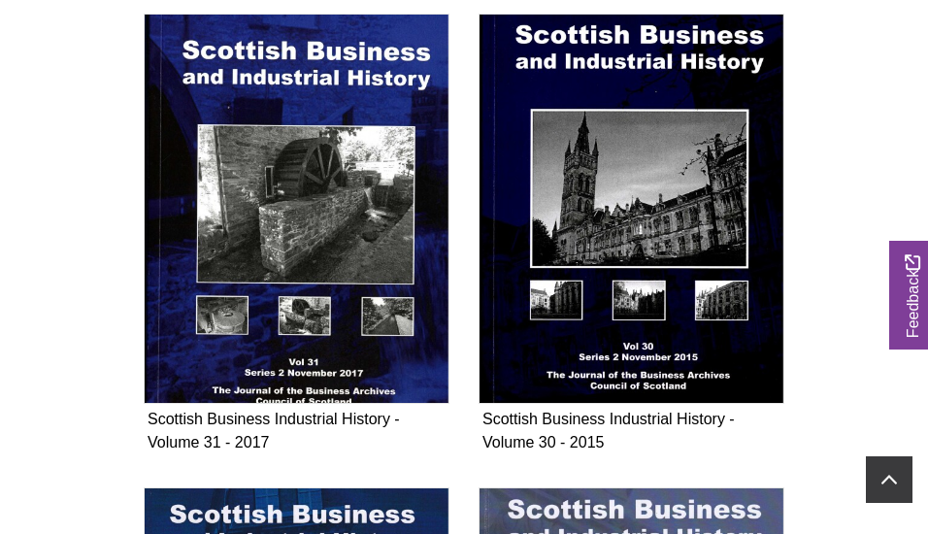
scroll to position [913, 0]
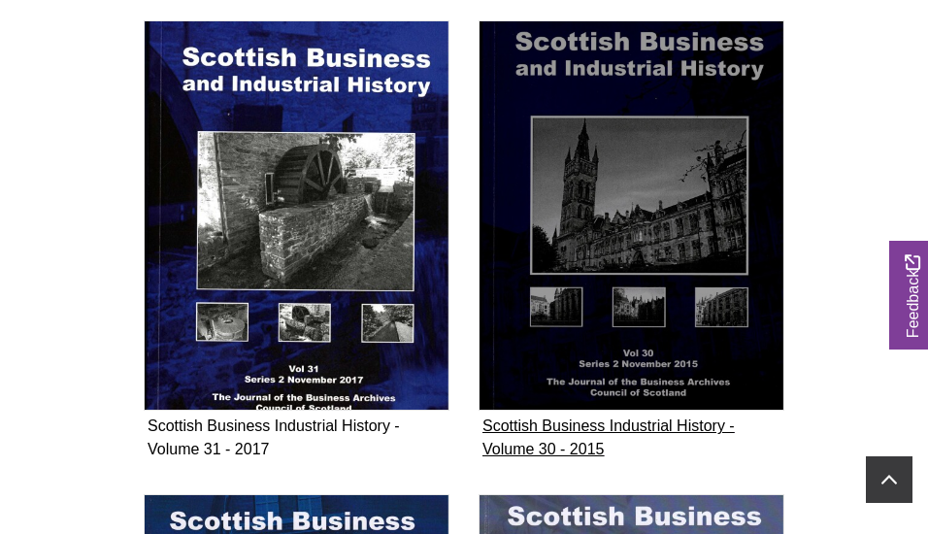
click at [626, 172] on img "Subcollection" at bounding box center [632, 215] width 306 height 391
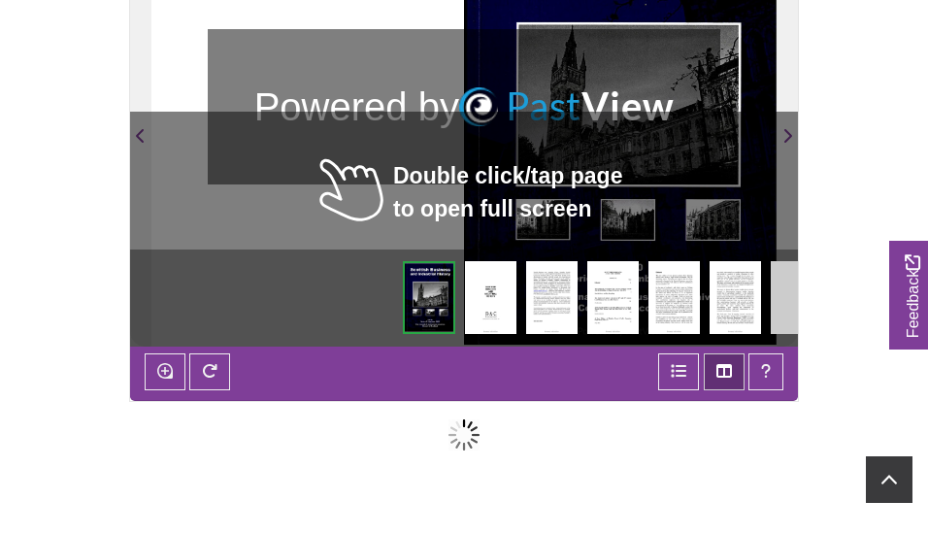
scroll to position [540, 0]
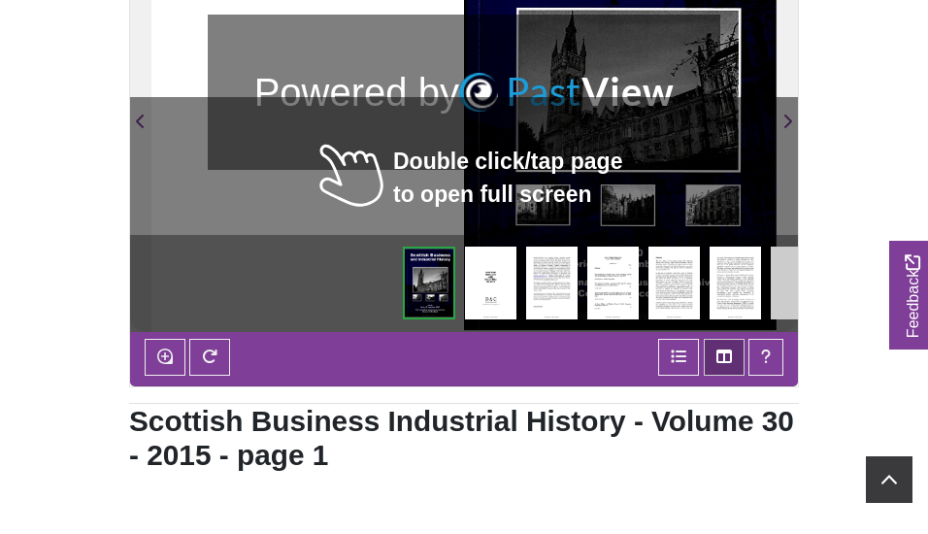
click at [615, 288] on img at bounding box center [613, 283] width 51 height 73
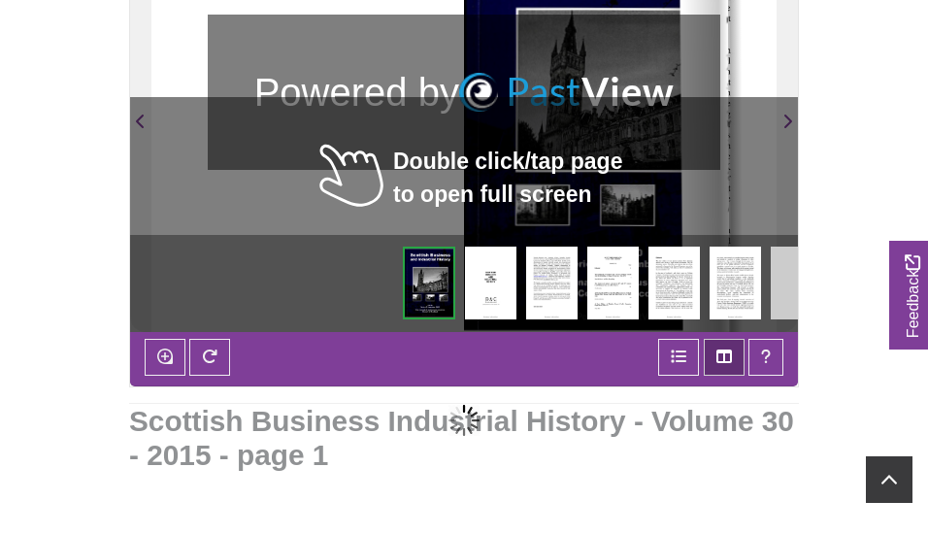
click at [615, 288] on img at bounding box center [613, 283] width 51 height 73
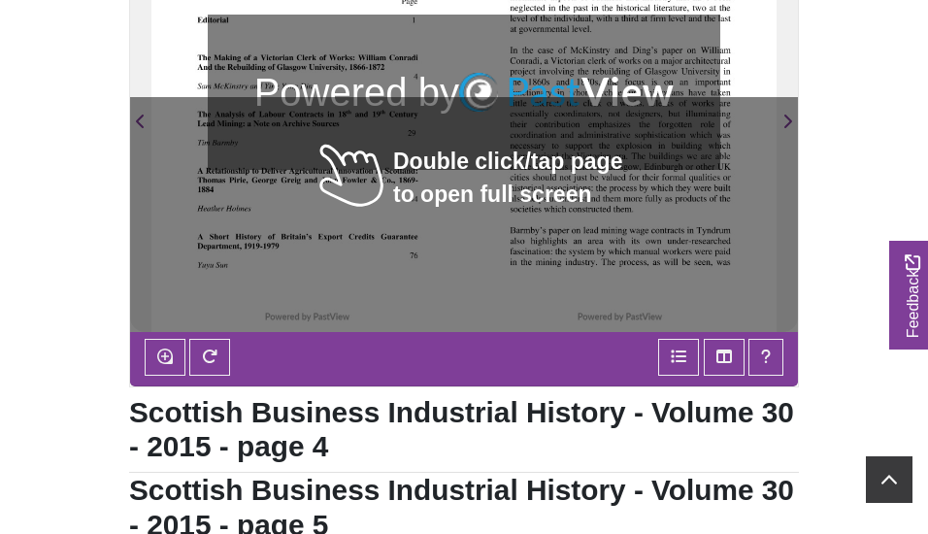
click at [267, 198] on div at bounding box center [307, 110] width 313 height 443
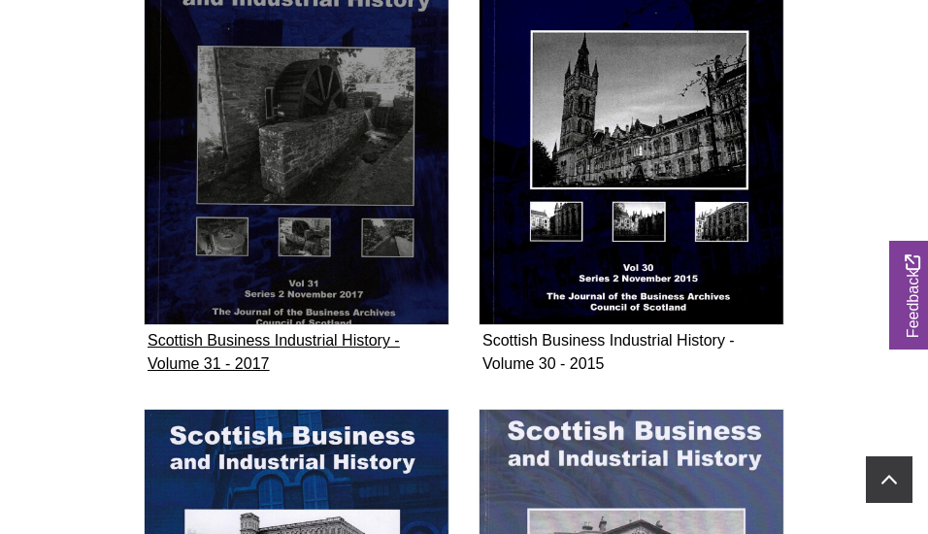
click at [293, 160] on img "Subcollection" at bounding box center [297, 130] width 306 height 391
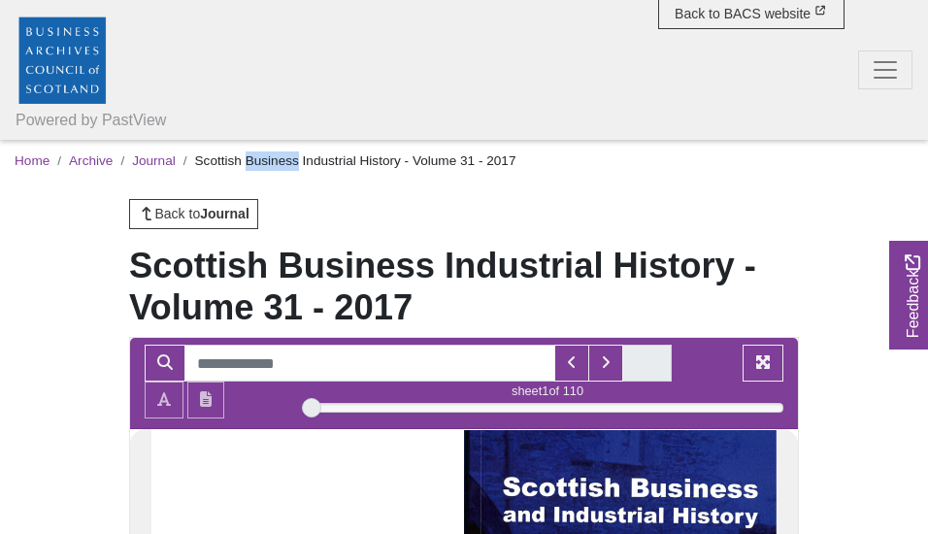
click at [293, 160] on span "Scottish Business Industrial History - Volume 31 - 2017" at bounding box center [355, 160] width 321 height 15
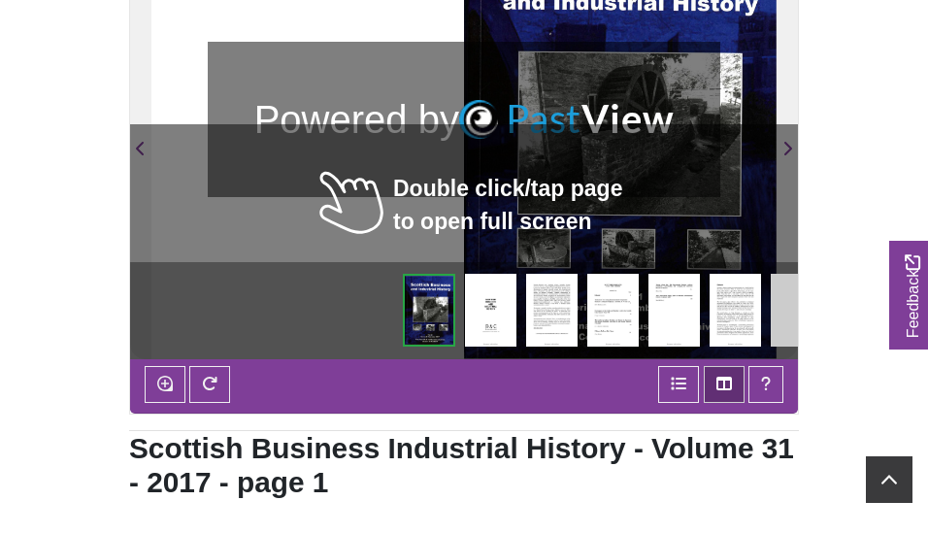
scroll to position [522, 0]
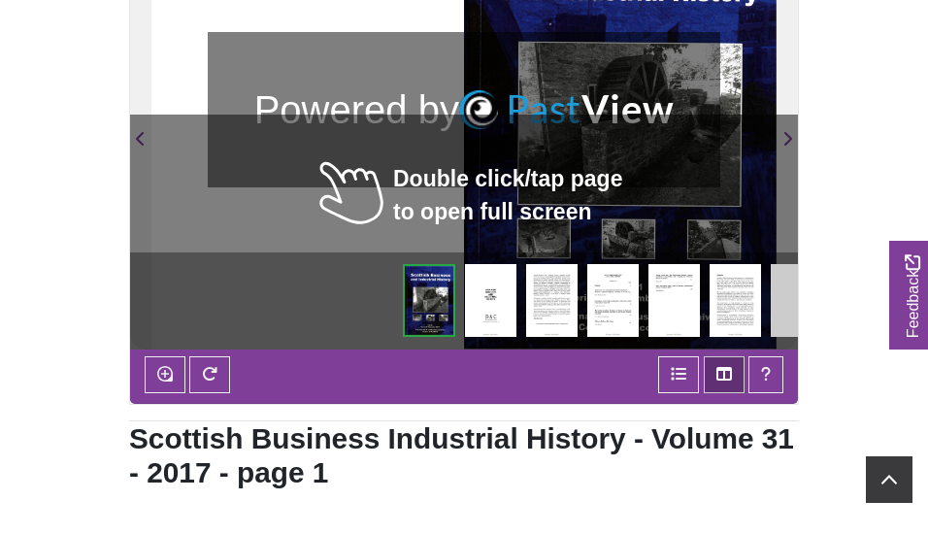
click at [619, 317] on img at bounding box center [613, 300] width 51 height 73
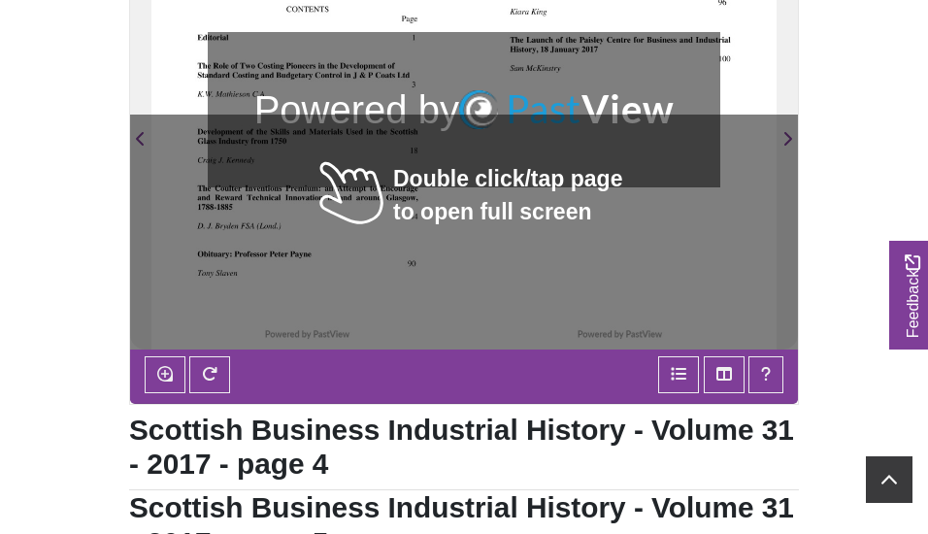
click at [494, 294] on div at bounding box center [620, 128] width 313 height 443
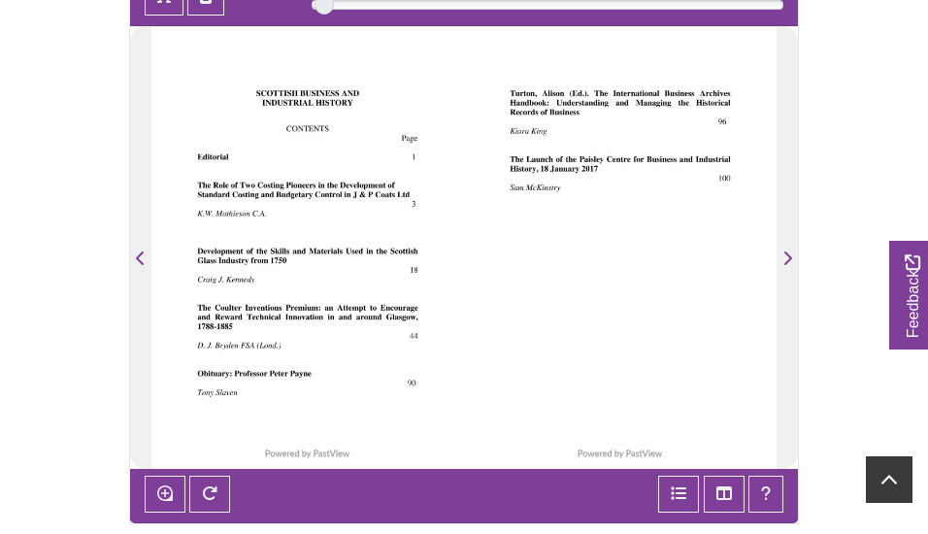
scroll to position [396, 0]
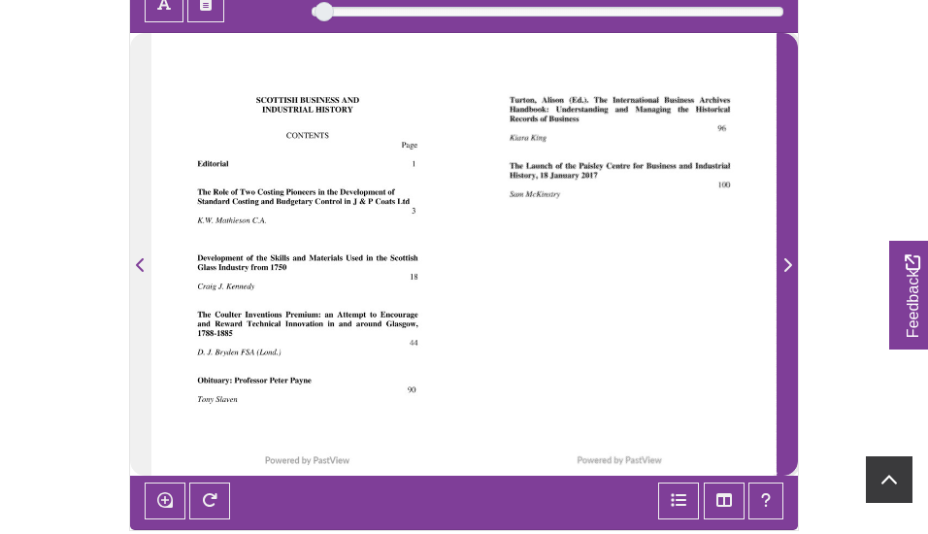
click at [792, 261] on span "Next Page" at bounding box center [787, 265] width 19 height 23
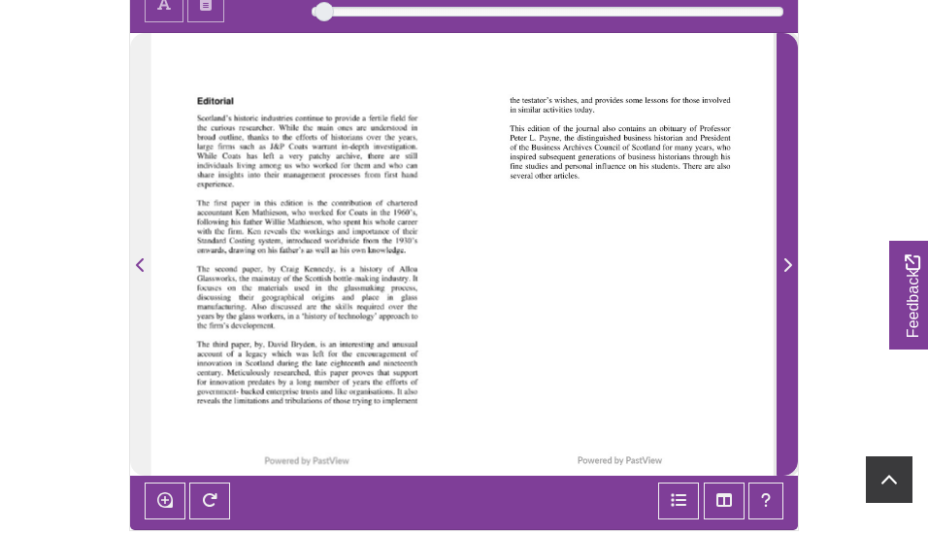
click at [791, 263] on icon "Next Page" at bounding box center [788, 265] width 10 height 16
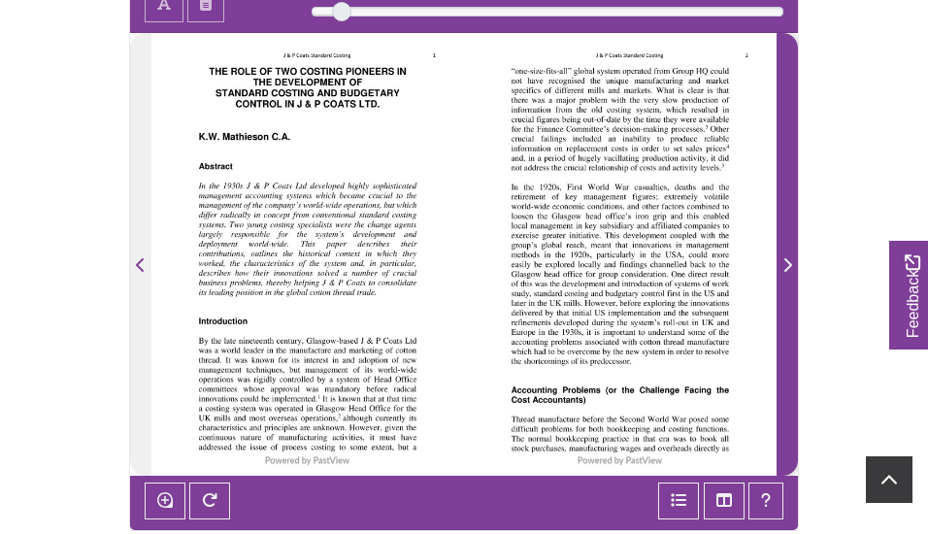
click at [791, 263] on icon "Next Page" at bounding box center [788, 265] width 10 height 16
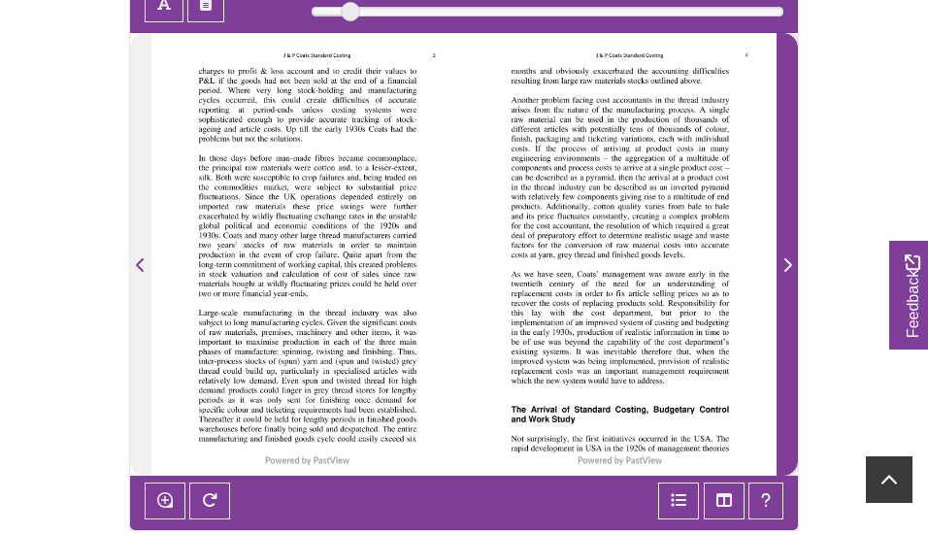
click at [791, 263] on icon "Next Page" at bounding box center [788, 265] width 10 height 16
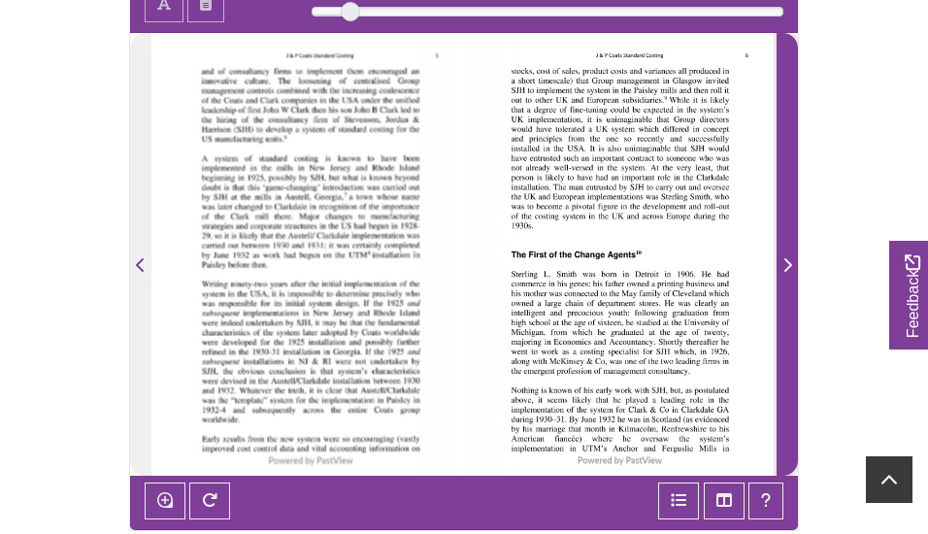
click at [791, 263] on icon "Next Page" at bounding box center [788, 265] width 10 height 16
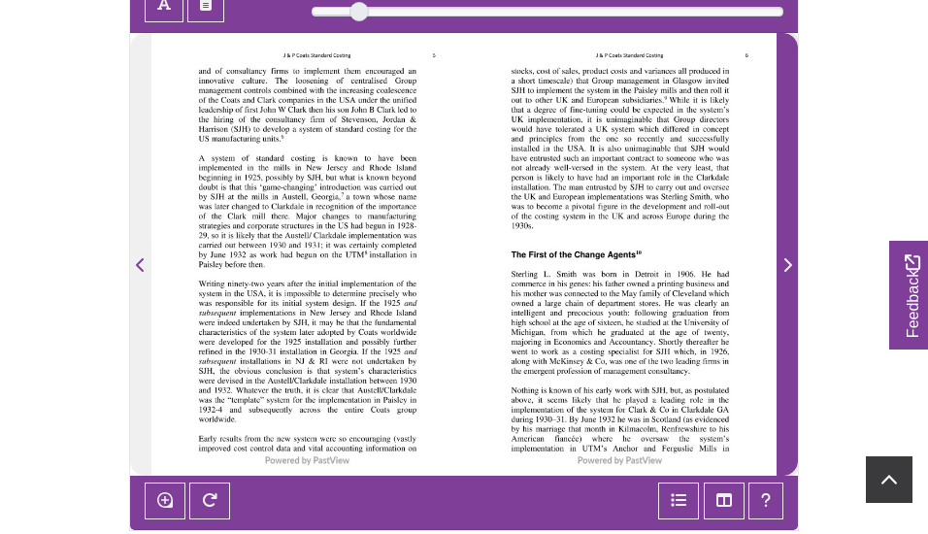
click at [791, 263] on icon "Next Page" at bounding box center [788, 265] width 10 height 16
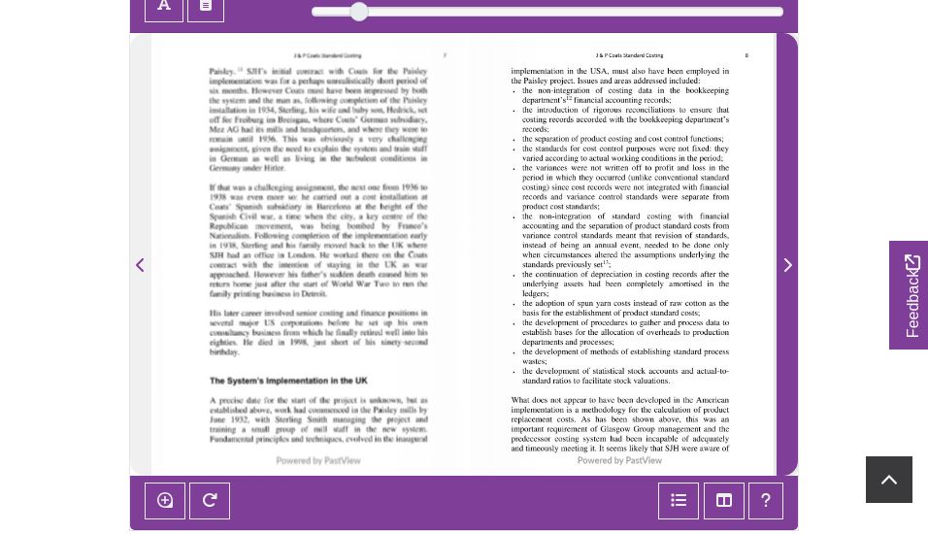
click at [789, 263] on icon "Next Page" at bounding box center [789, 265] width 8 height 14
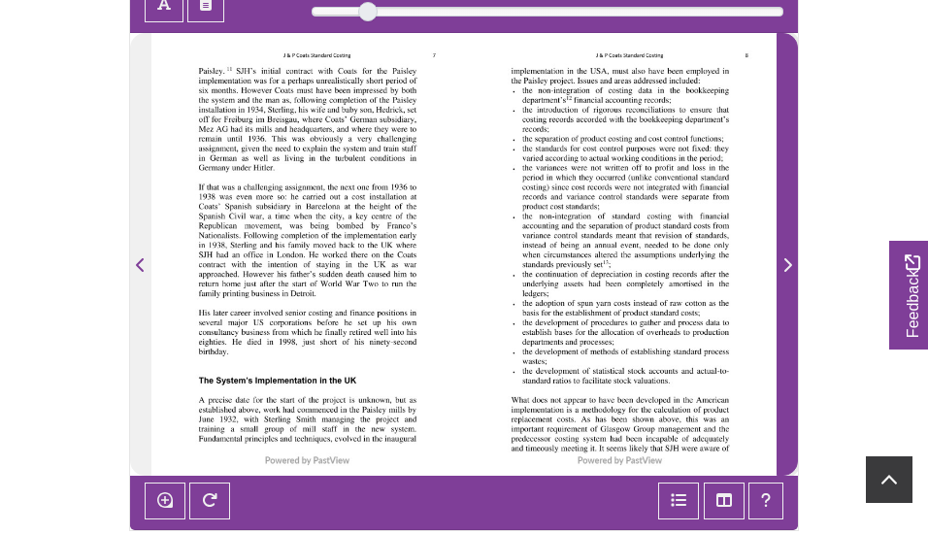
click at [789, 264] on icon "Next Page" at bounding box center [789, 265] width 8 height 14
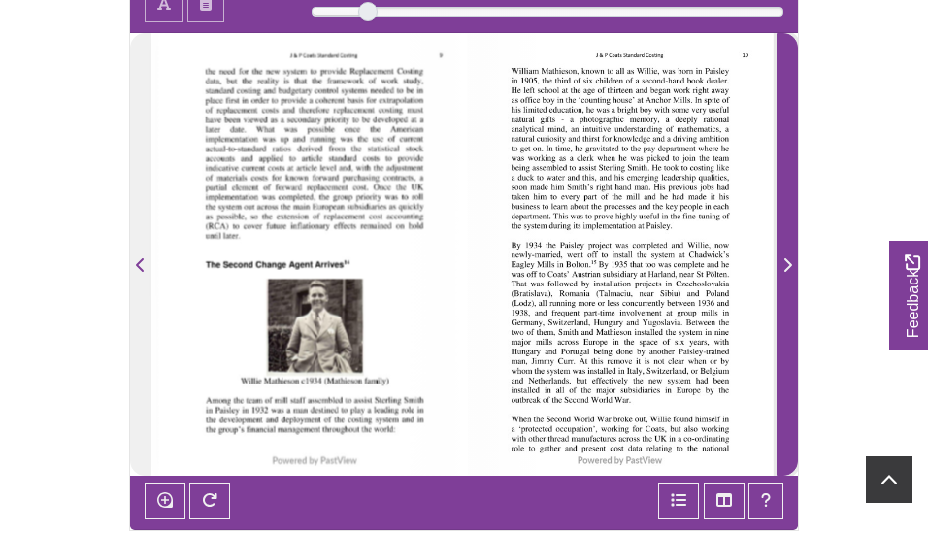
click at [789, 264] on icon "Next Page" at bounding box center [788, 265] width 10 height 16
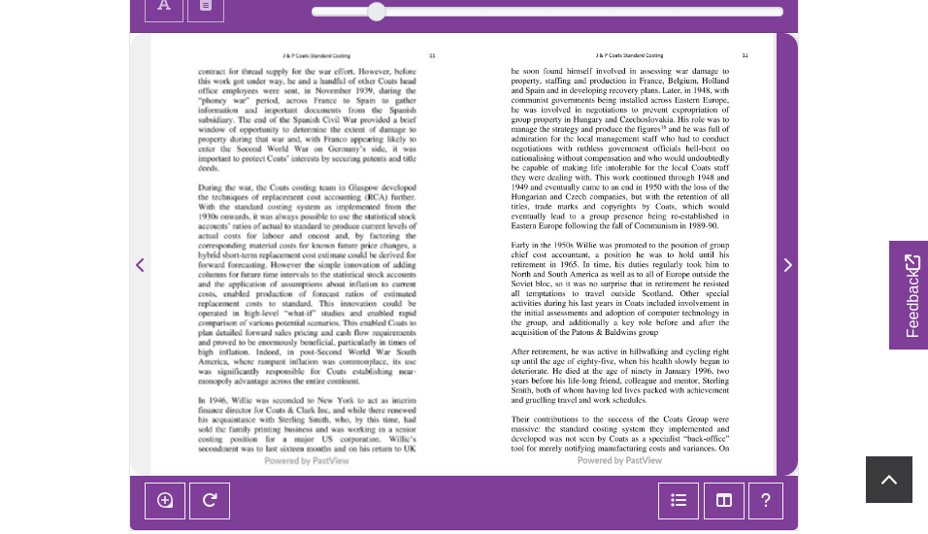
click at [789, 264] on icon "Next Page" at bounding box center [788, 265] width 10 height 16
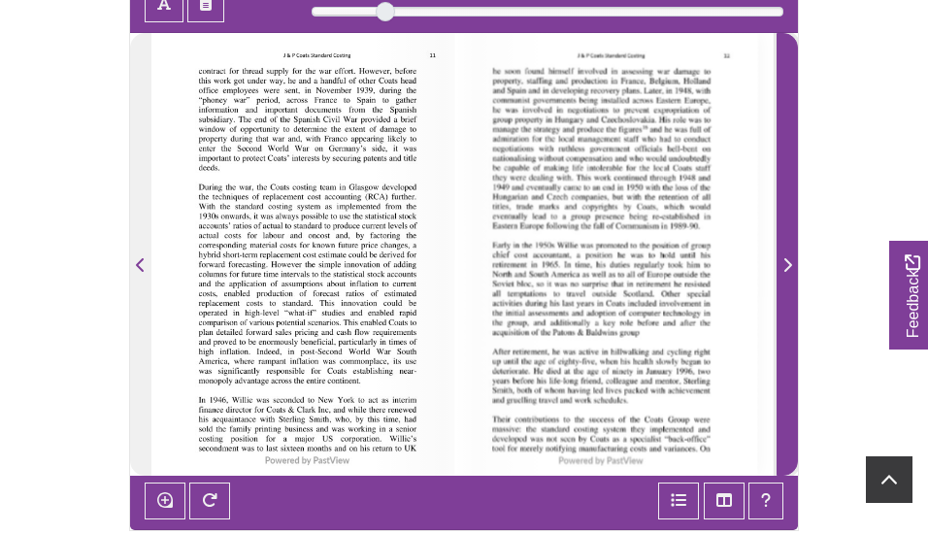
click at [789, 264] on icon "Next Page" at bounding box center [788, 265] width 10 height 16
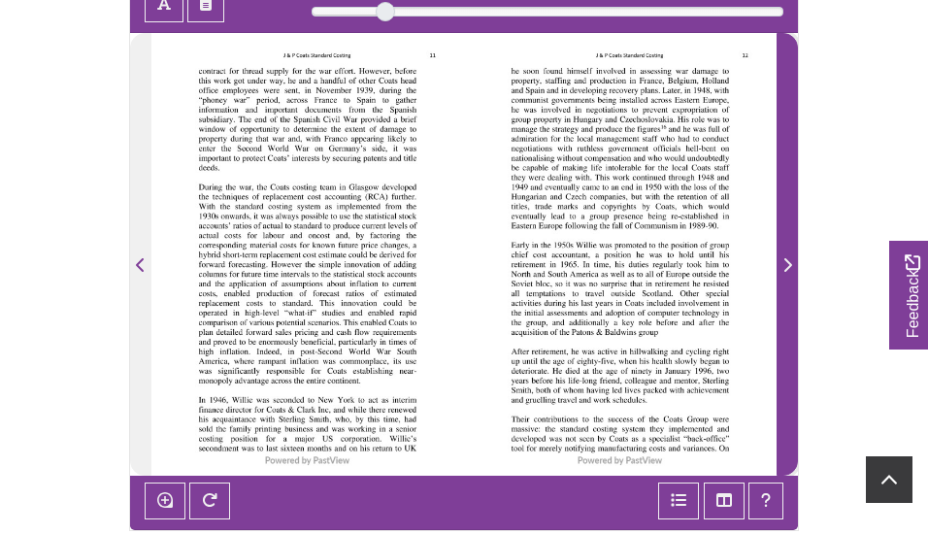
click at [789, 264] on icon "Next Page" at bounding box center [788, 265] width 10 height 16
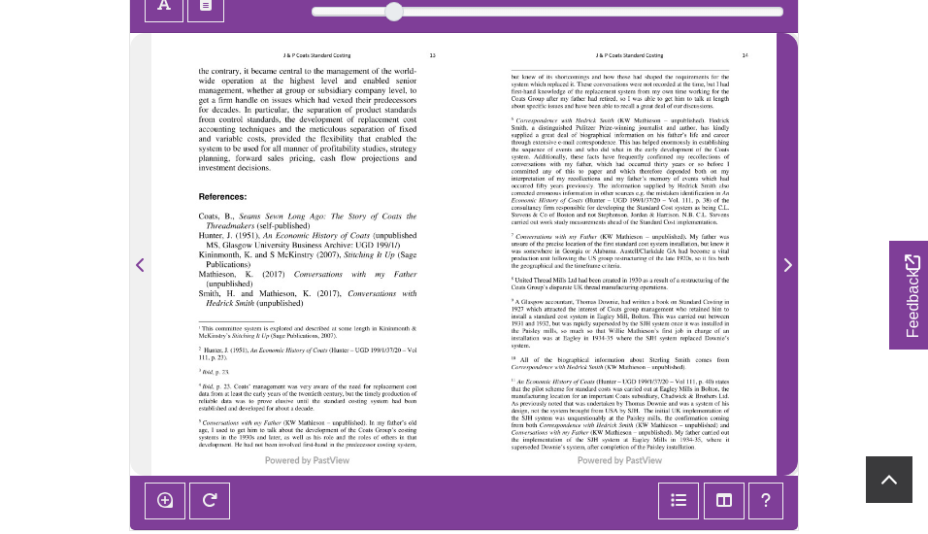
click at [789, 264] on icon "Next Page" at bounding box center [788, 265] width 10 height 16
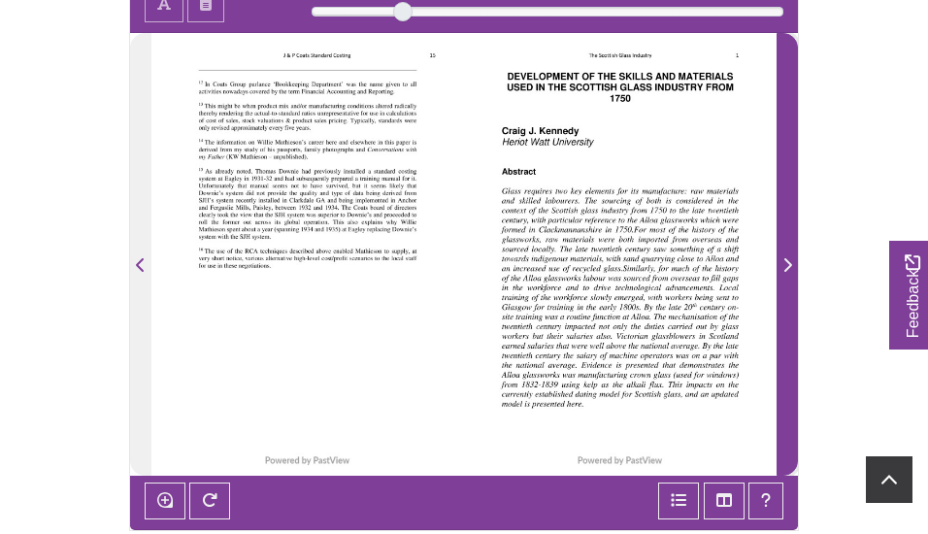
click at [789, 264] on icon "Next Page" at bounding box center [788, 265] width 10 height 16
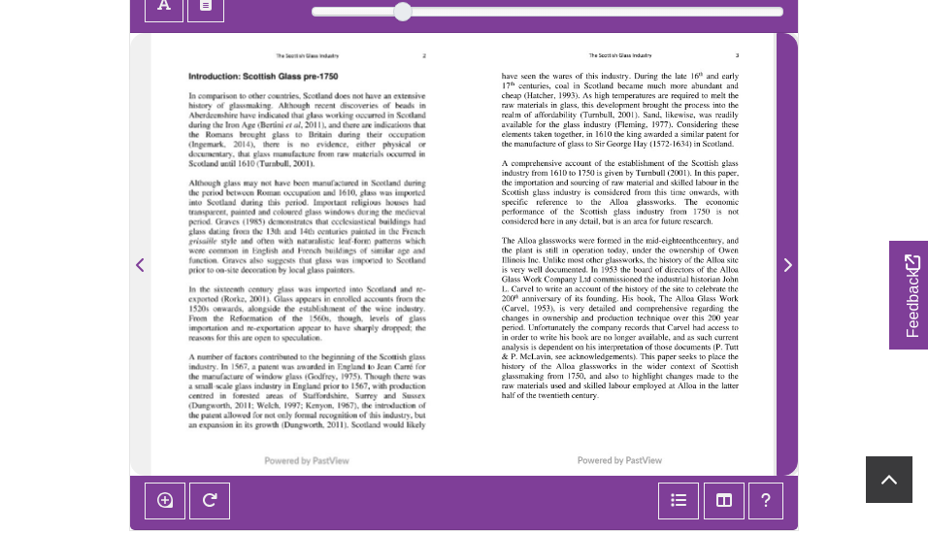
click at [789, 264] on icon "Next Page" at bounding box center [788, 265] width 10 height 16
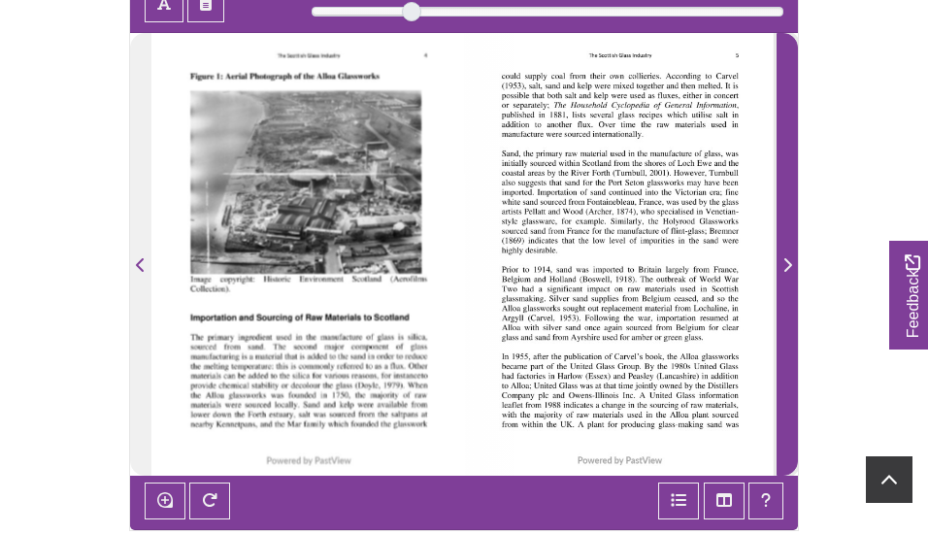
click at [789, 264] on icon "Next Page" at bounding box center [788, 265] width 10 height 16
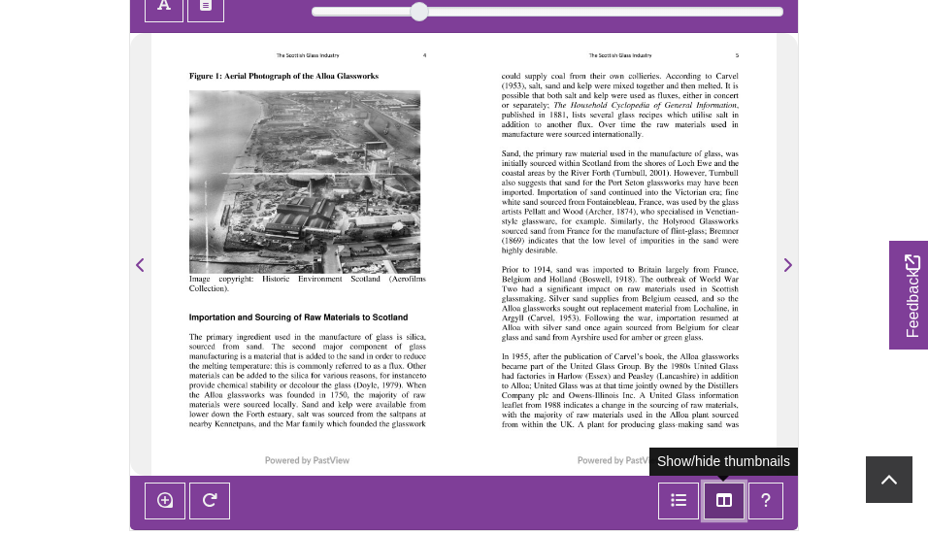
click at [731, 500] on icon "Thumbnails" at bounding box center [725, 500] width 16 height 14
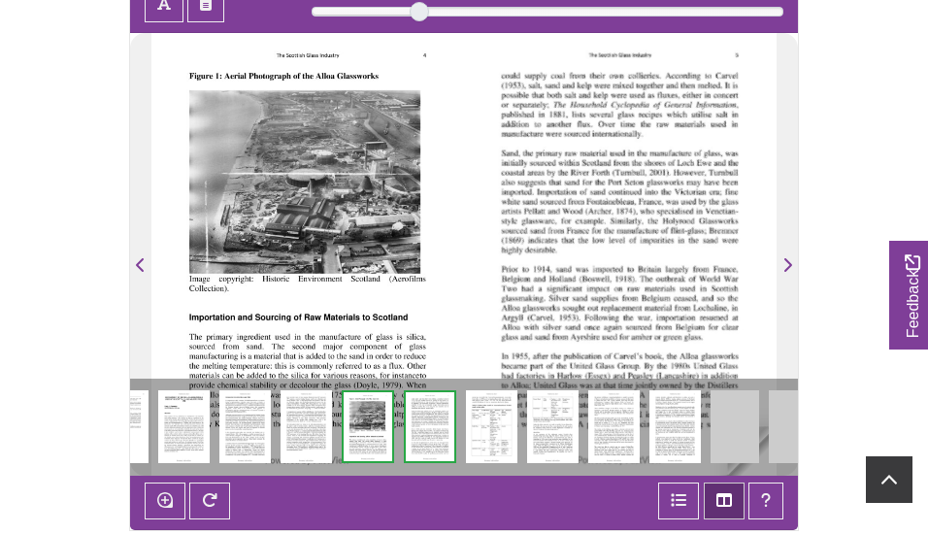
click at [687, 418] on img at bounding box center [675, 426] width 51 height 73
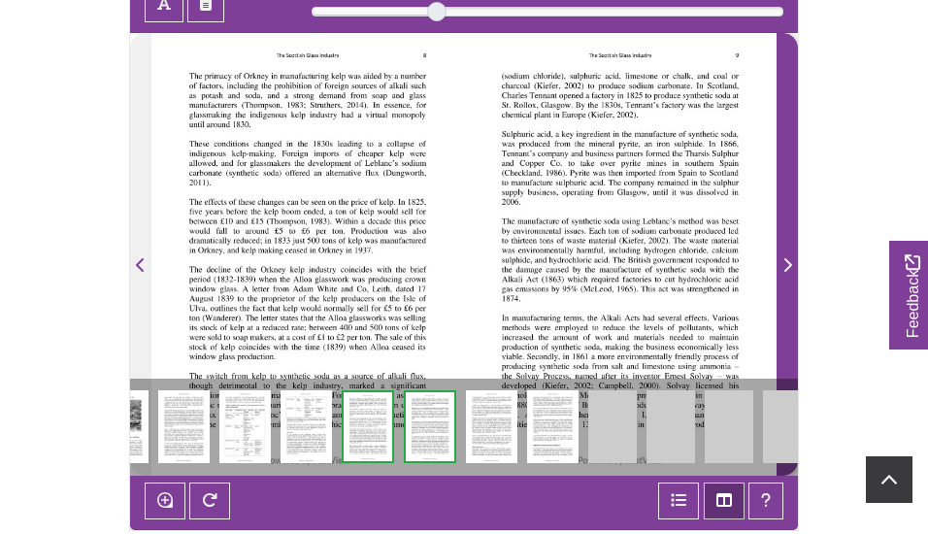
click at [785, 264] on icon "Next Page" at bounding box center [788, 265] width 10 height 16
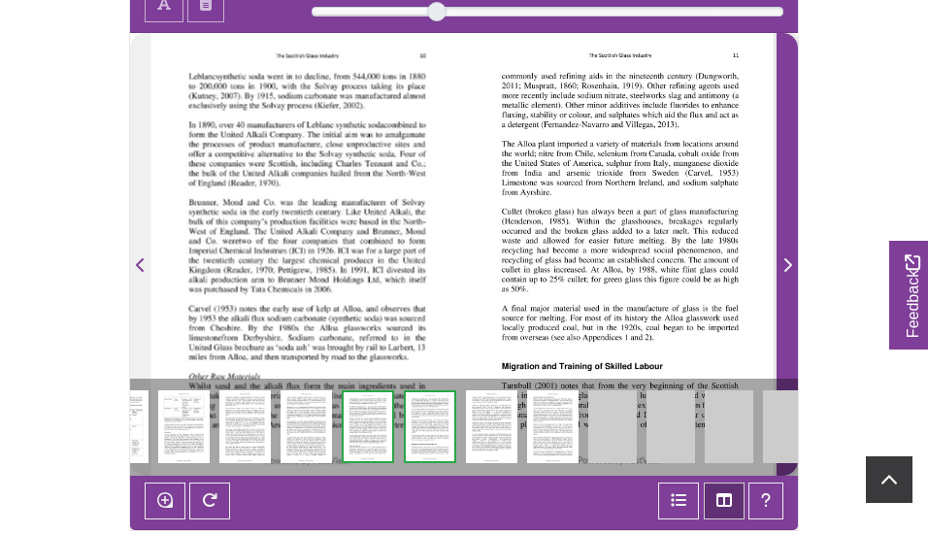
click at [785, 264] on icon "Next Page" at bounding box center [788, 265] width 10 height 16
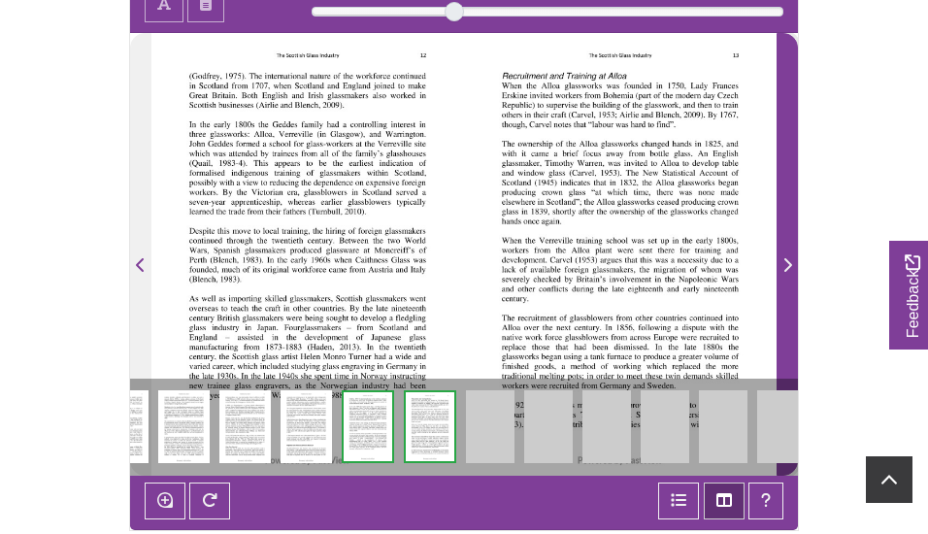
click at [785, 264] on icon "Next Page" at bounding box center [788, 265] width 10 height 16
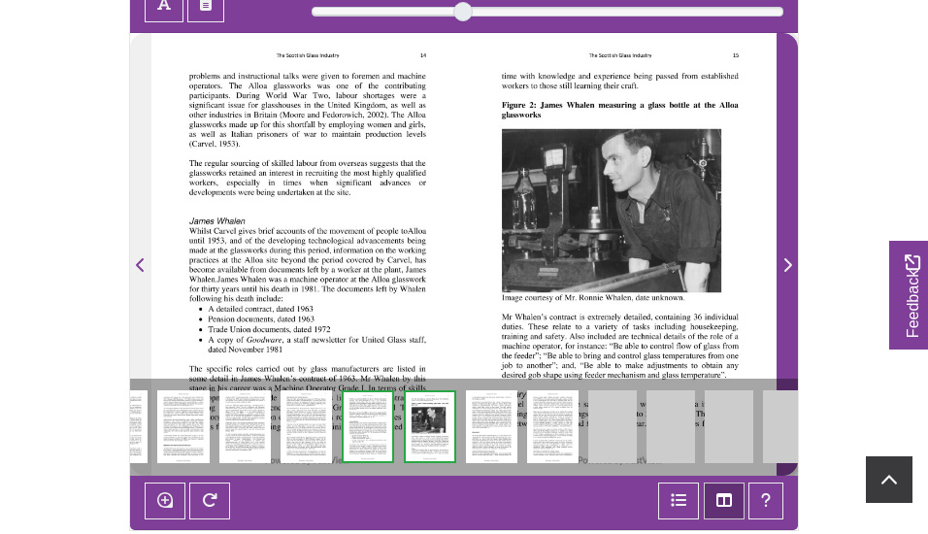
click at [785, 264] on icon "Next Page" at bounding box center [788, 265] width 10 height 16
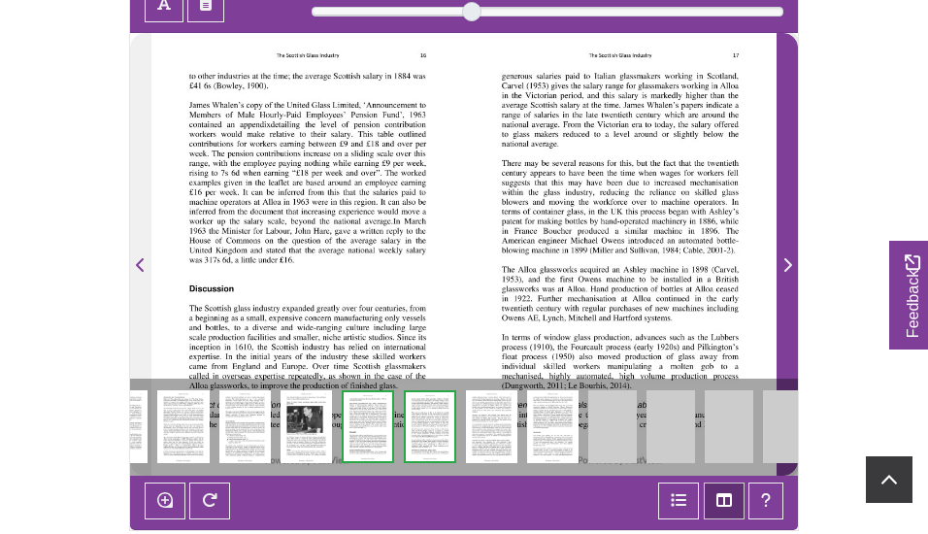
click at [785, 264] on icon "Next Page" at bounding box center [788, 265] width 10 height 16
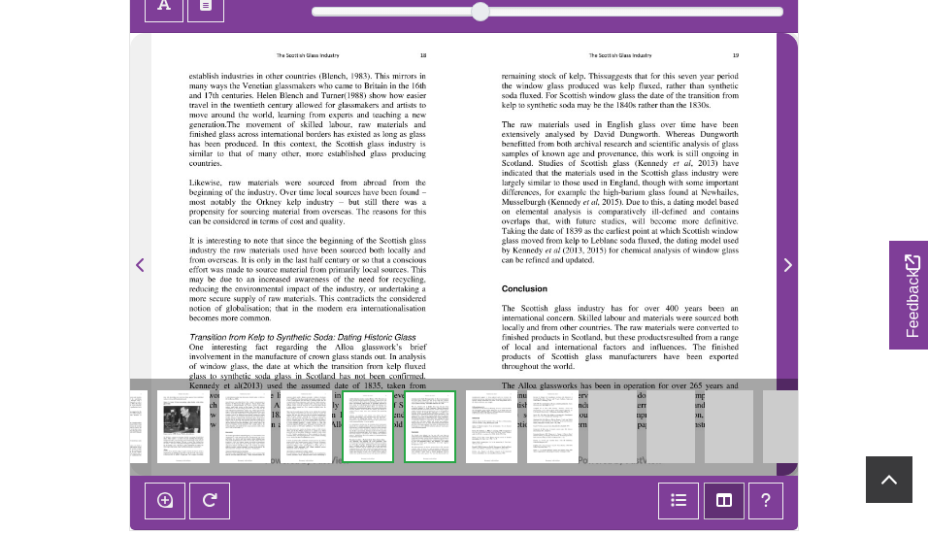
click at [785, 264] on icon "Next Page" at bounding box center [788, 265] width 10 height 16
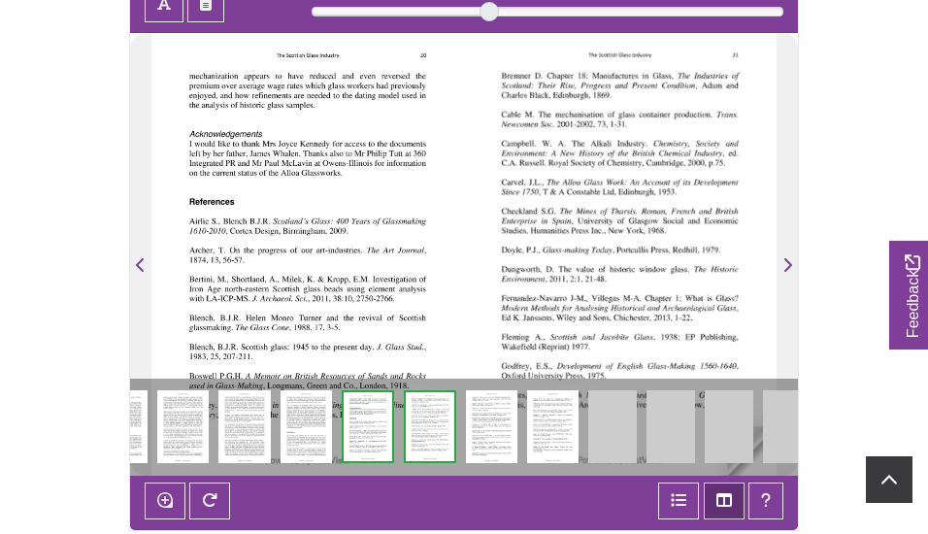
click at [737, 449] on img at bounding box center [729, 426] width 49 height 73
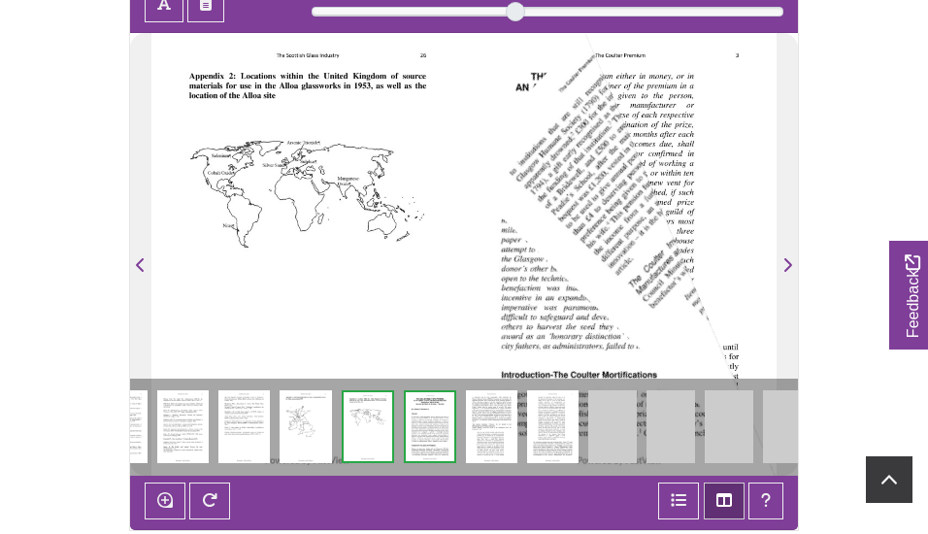
click at [789, 413] on img at bounding box center [787, 426] width 49 height 73
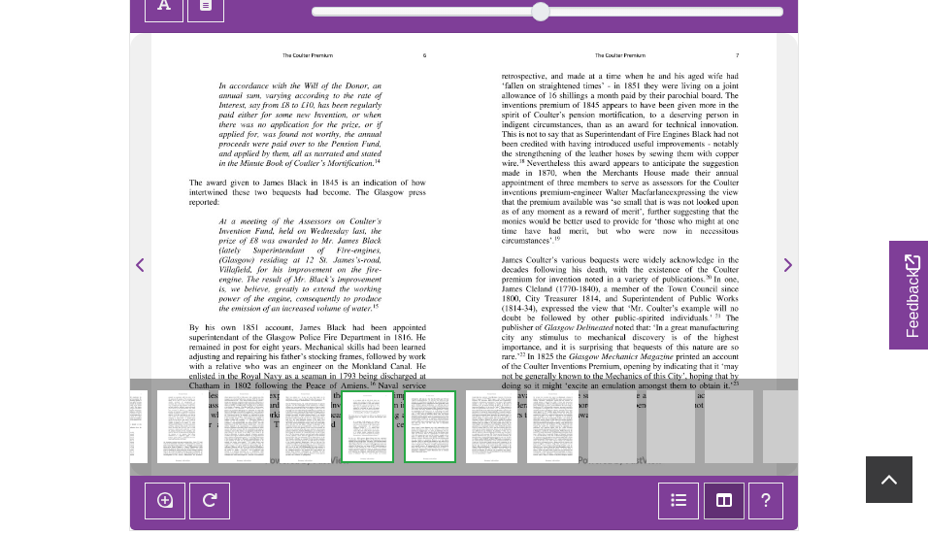
click at [726, 425] on img at bounding box center [729, 426] width 49 height 73
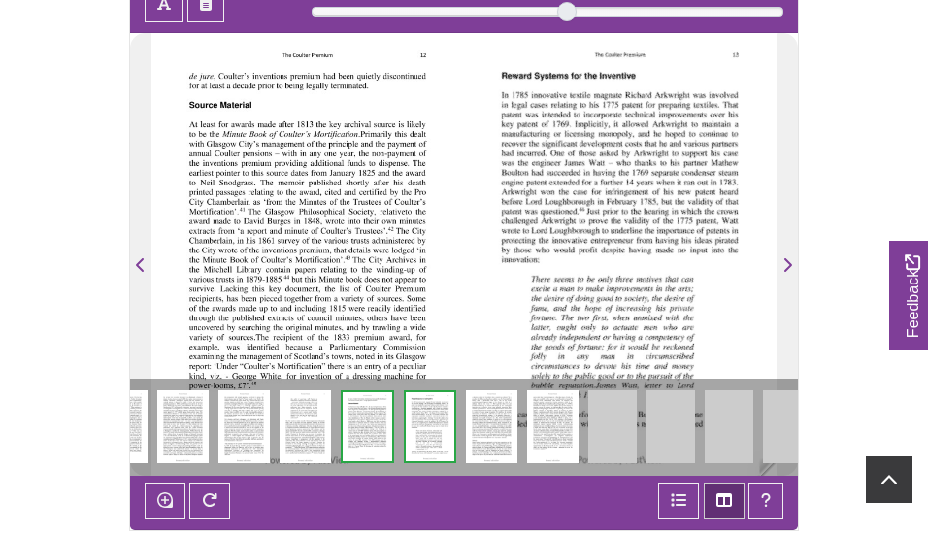
click at [780, 425] on img at bounding box center [787, 426] width 49 height 73
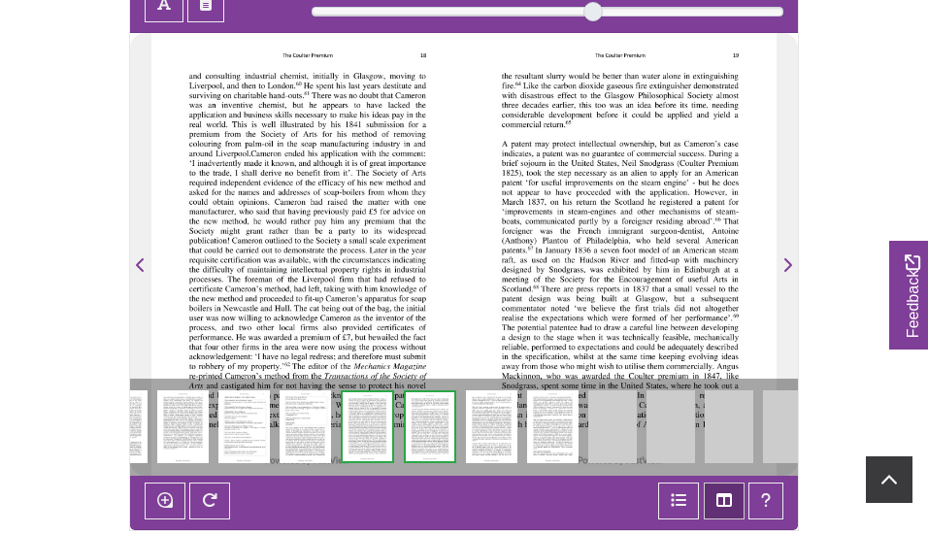
click at [785, 417] on img at bounding box center [787, 426] width 49 height 73
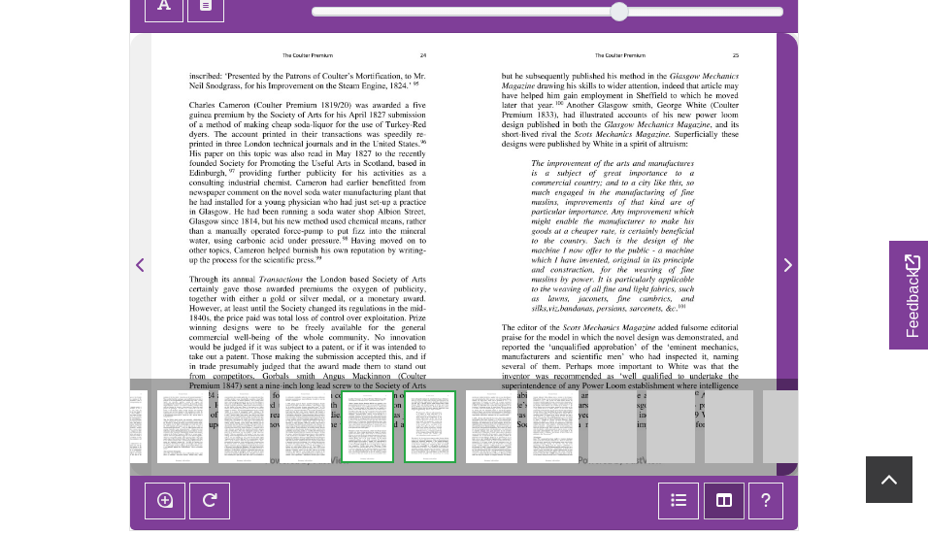
click at [783, 260] on icon "Next Page" at bounding box center [788, 265] width 10 height 16
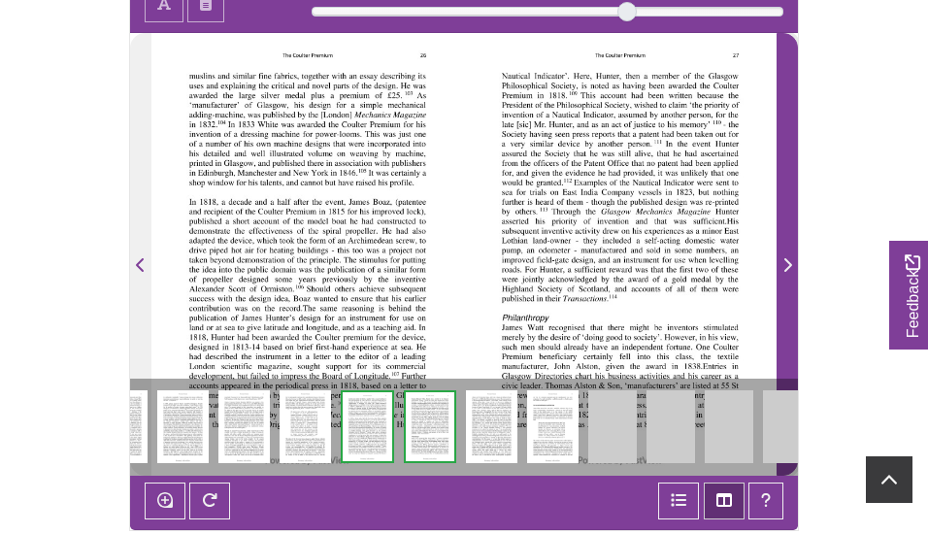
click at [783, 260] on icon "Next Page" at bounding box center [788, 265] width 10 height 16
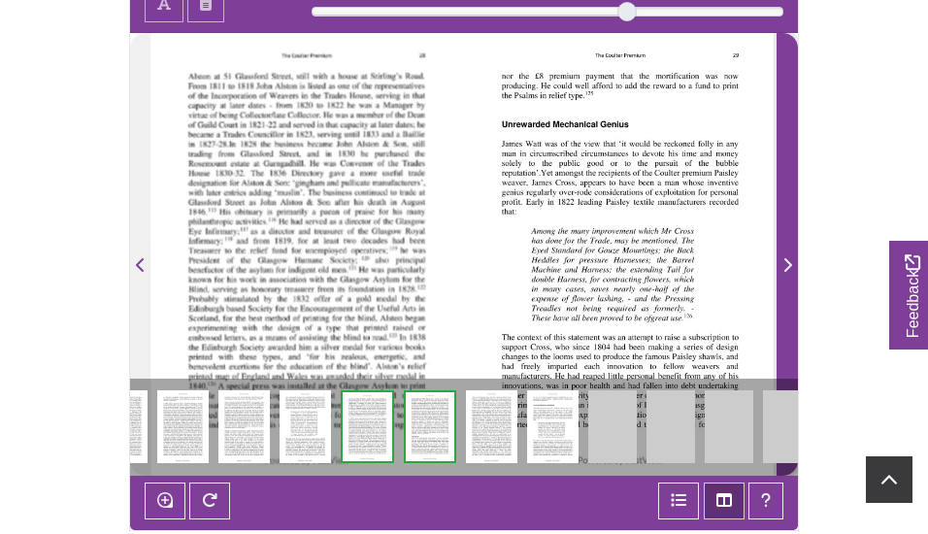
click at [783, 260] on icon "Next Page" at bounding box center [788, 265] width 10 height 16
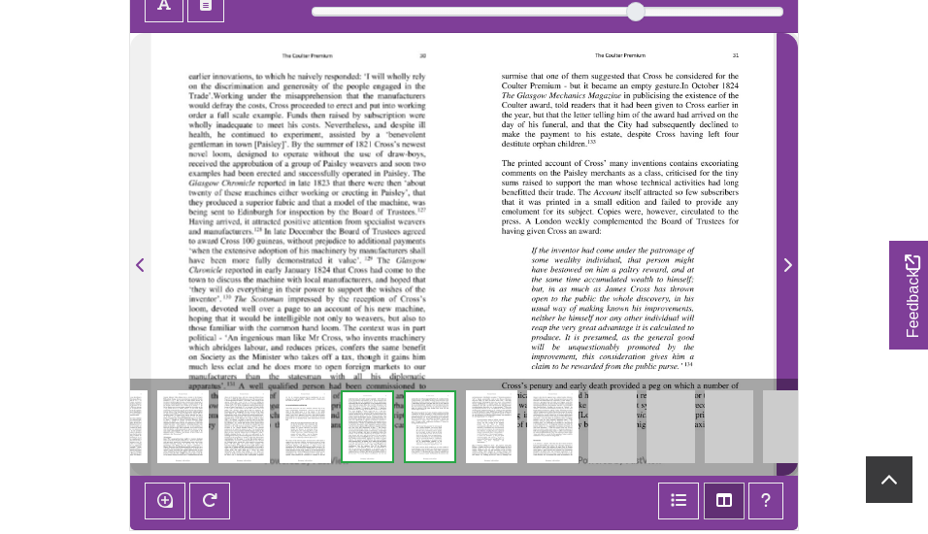
click at [783, 260] on icon "Next Page" at bounding box center [788, 265] width 10 height 16
click at [787, 262] on icon "Next Page" at bounding box center [788, 265] width 10 height 16
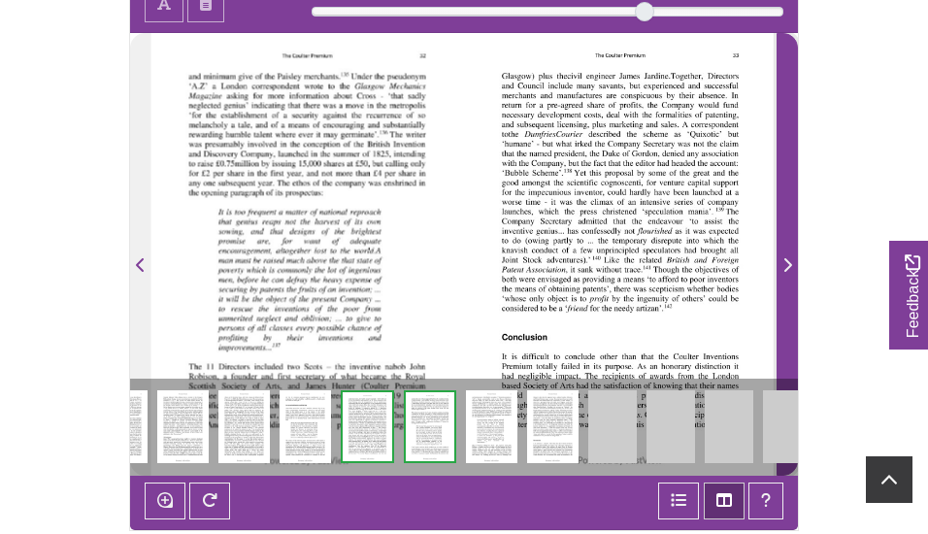
click at [787, 260] on icon "Next Page" at bounding box center [789, 265] width 8 height 14
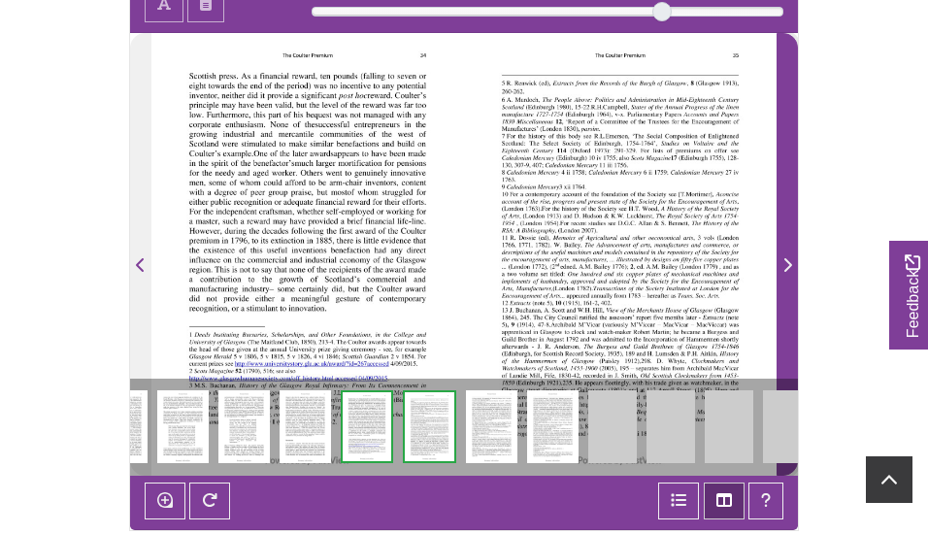
click at [788, 260] on icon "Next Page" at bounding box center [789, 265] width 8 height 14
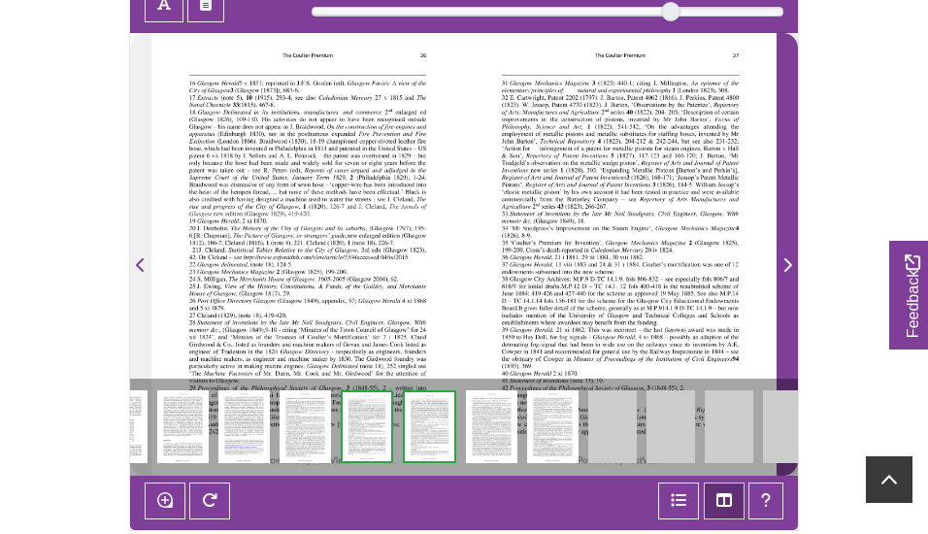
click at [788, 260] on icon "Next Page" at bounding box center [789, 265] width 8 height 14
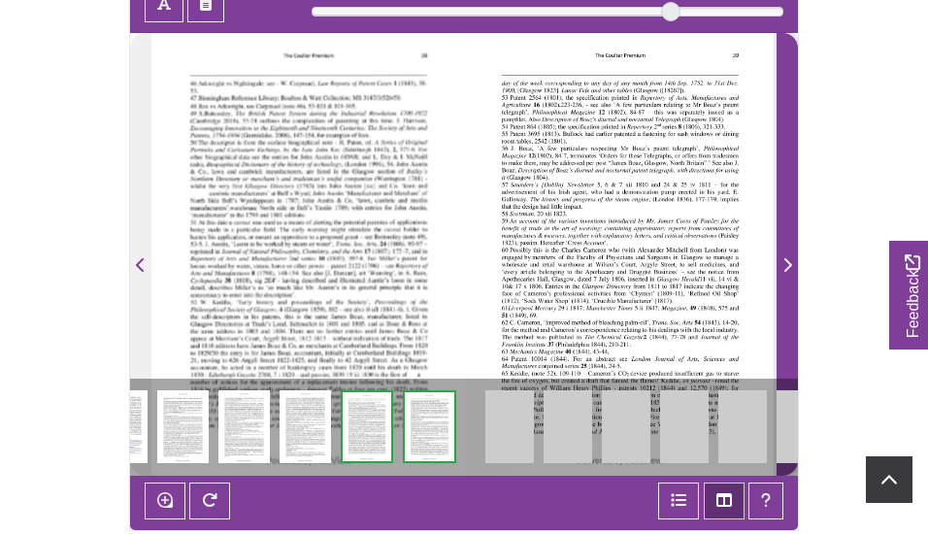
click at [788, 260] on icon "Next Page" at bounding box center [789, 265] width 8 height 14
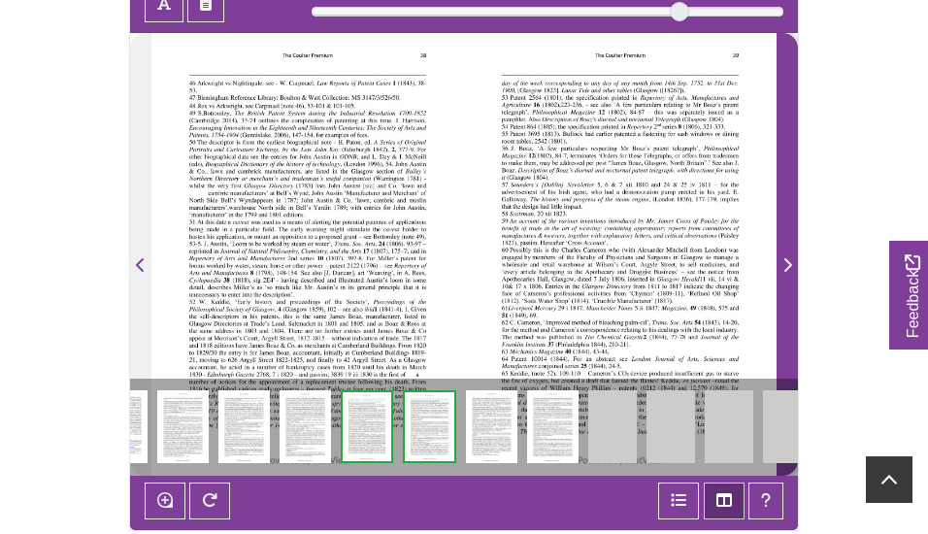
click at [789, 265] on icon "Next Page" at bounding box center [788, 265] width 10 height 16
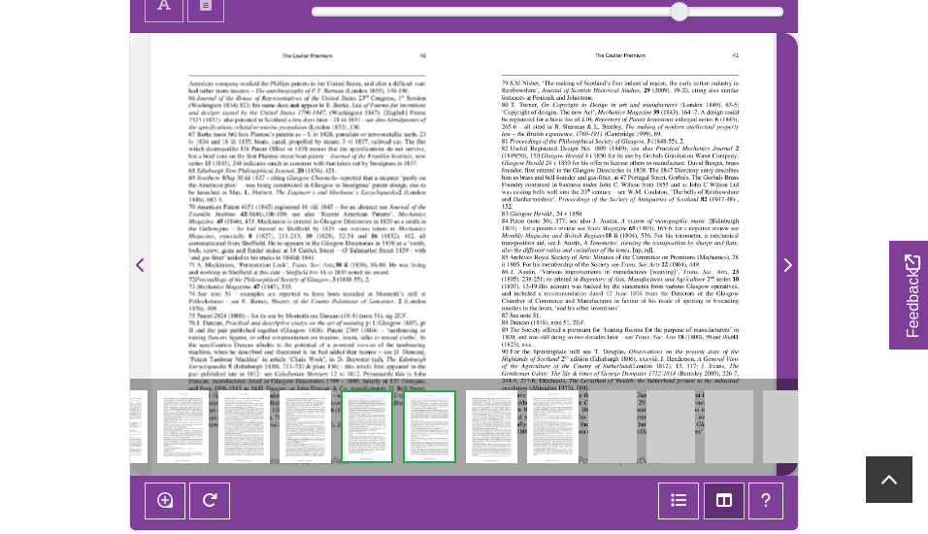
click at [789, 265] on icon "Next Page" at bounding box center [788, 265] width 10 height 16
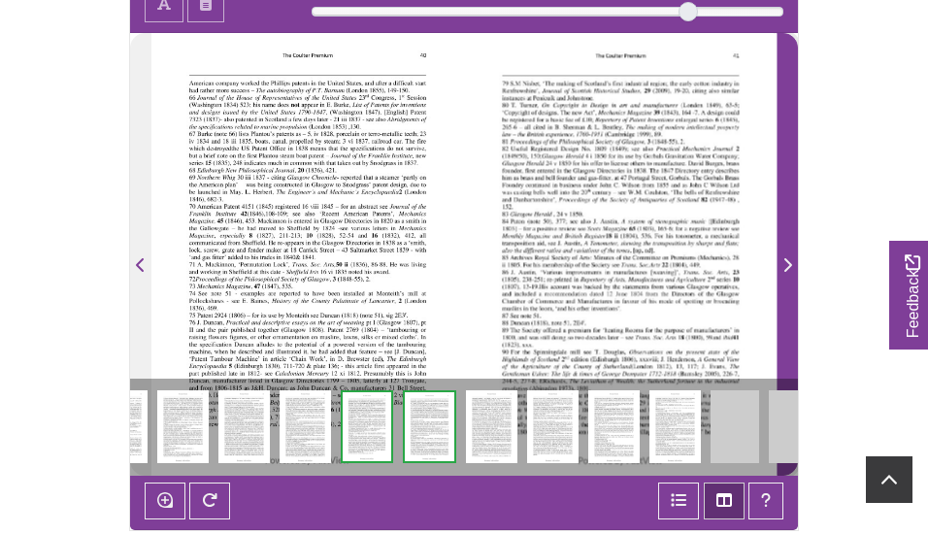
click at [789, 265] on icon "Next Page" at bounding box center [788, 265] width 10 height 16
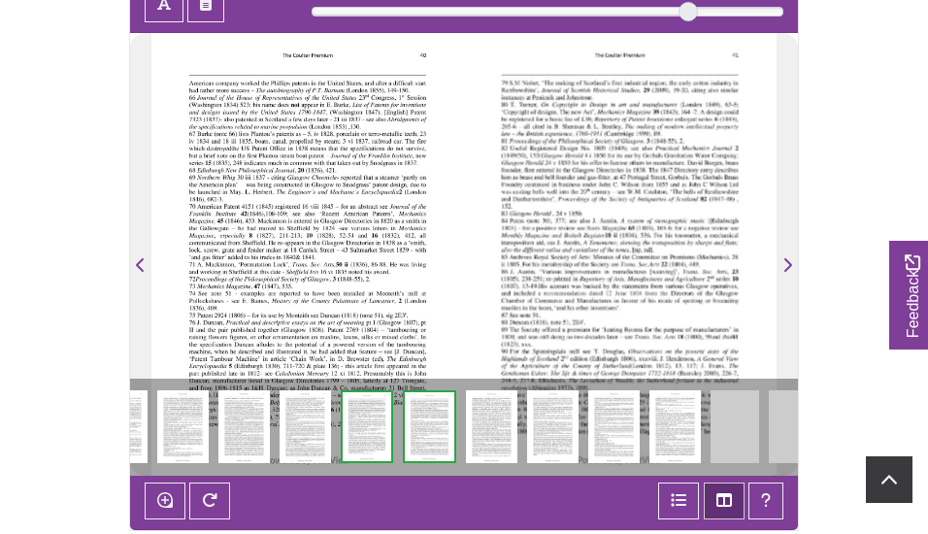
click at [787, 423] on img at bounding box center [793, 426] width 49 height 73
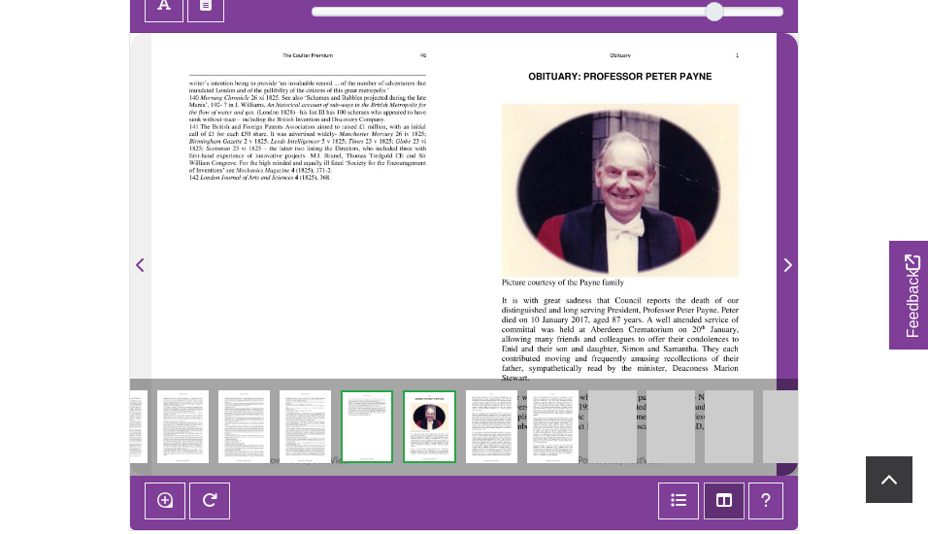
click at [786, 263] on icon "Next Page" at bounding box center [788, 265] width 10 height 16
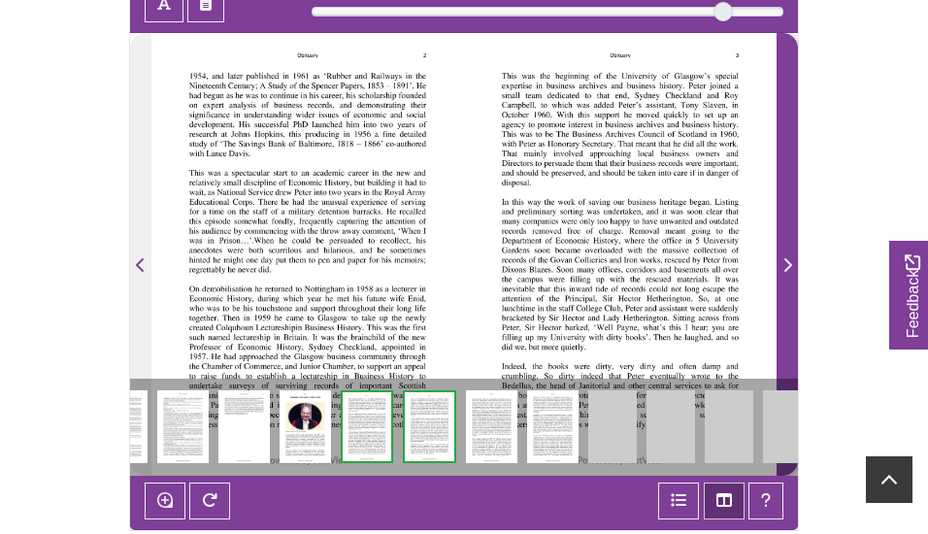
click at [786, 263] on icon "Next Page" at bounding box center [788, 265] width 10 height 16
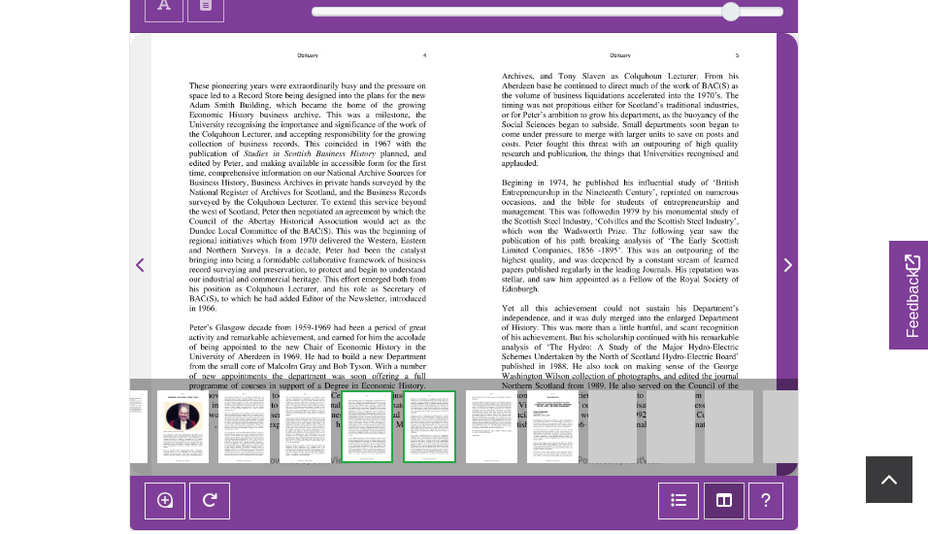
click at [786, 263] on icon "Next Page" at bounding box center [788, 265] width 10 height 16
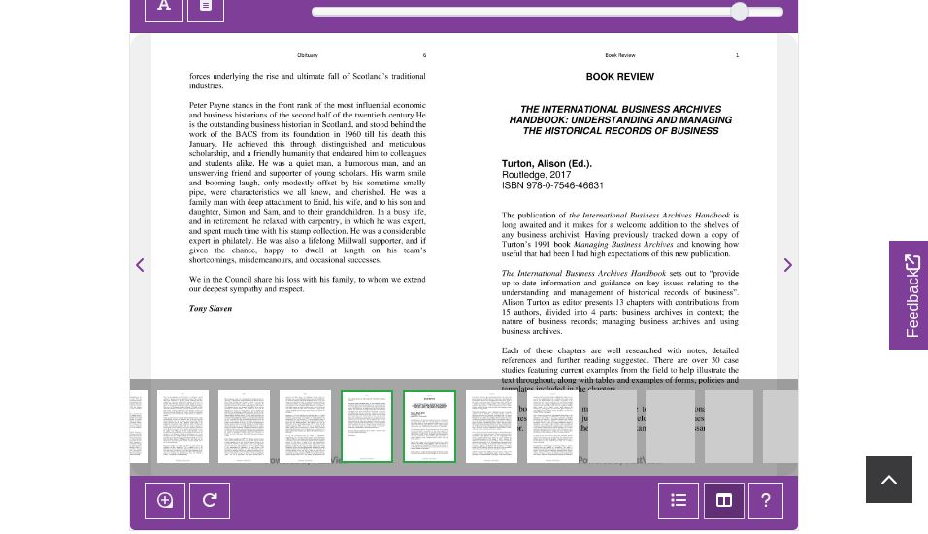
click at [633, 278] on div at bounding box center [620, 254] width 313 height 443
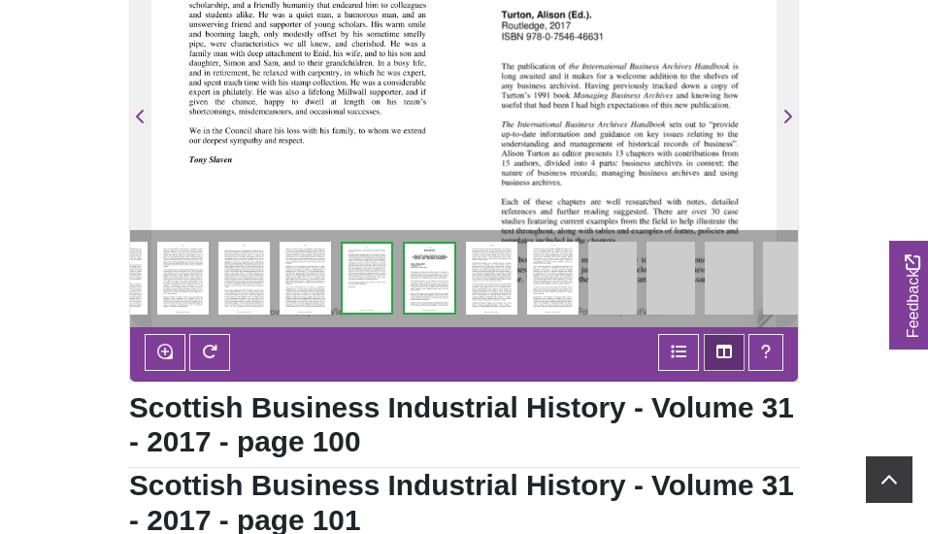
scroll to position [544, 0]
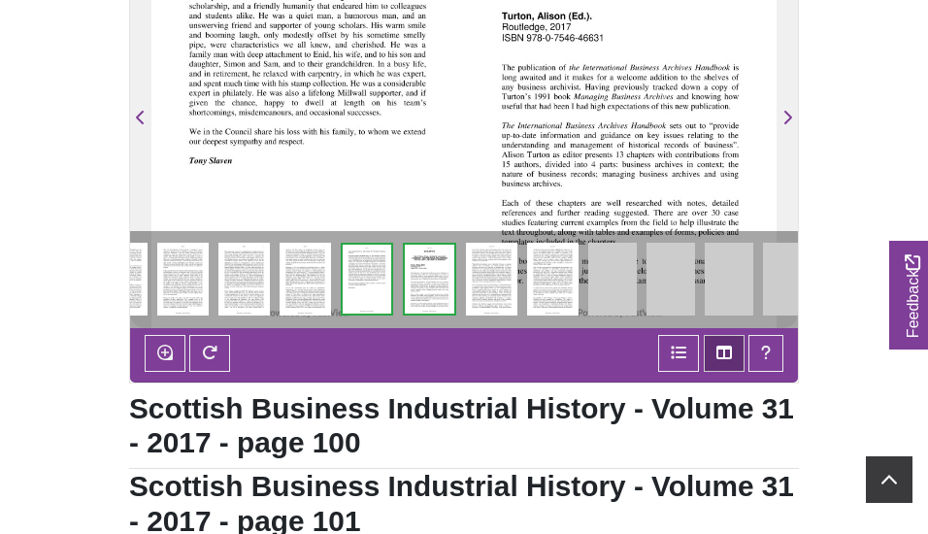
drag, startPoint x: 599, startPoint y: 188, endPoint x: 600, endPoint y: 161, distance: 27.2
click at [600, 161] on div at bounding box center [620, 106] width 313 height 443
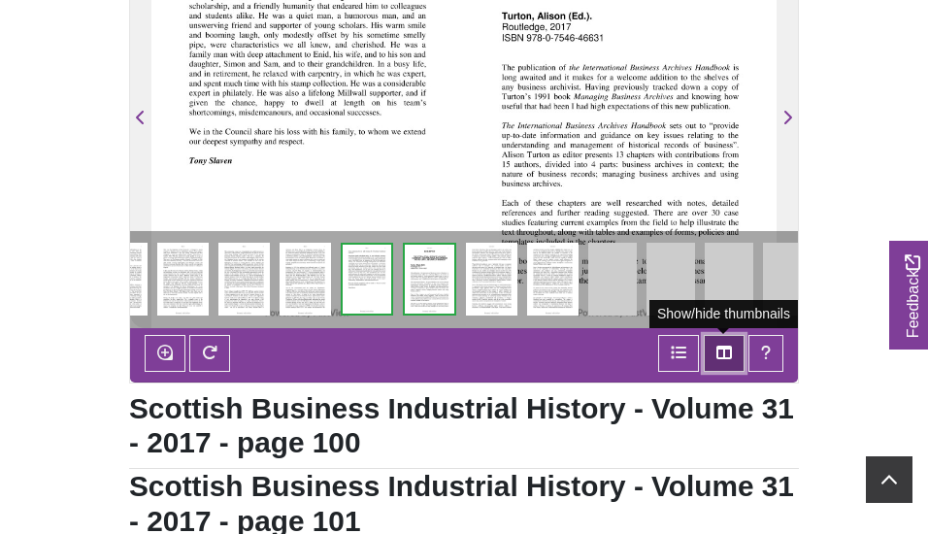
click at [724, 349] on icon "Thumbnails" at bounding box center [725, 353] width 16 height 14
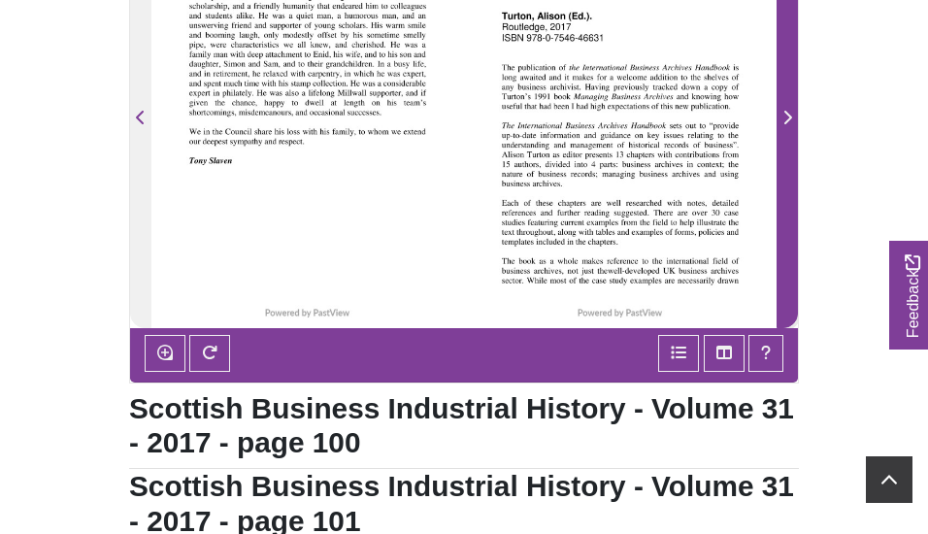
click at [788, 119] on icon "Next Page" at bounding box center [788, 118] width 10 height 16
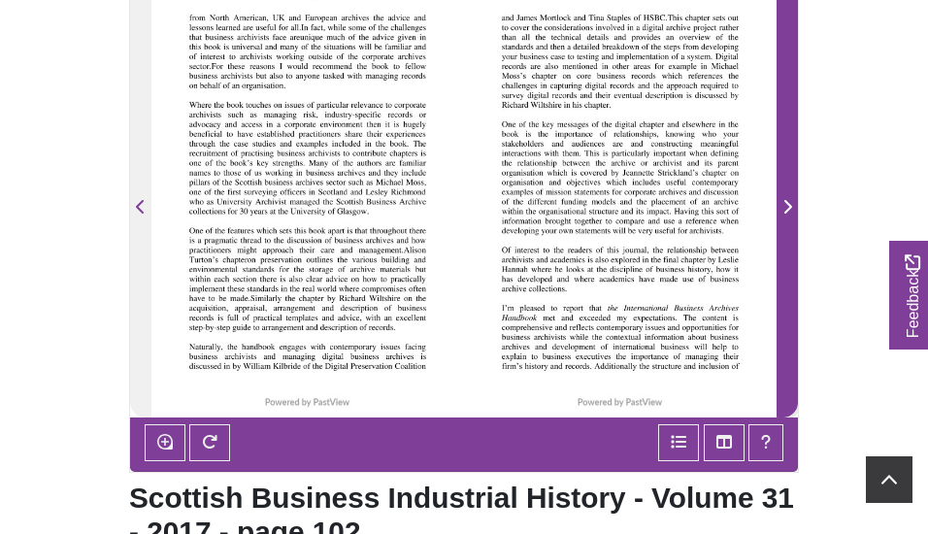
scroll to position [462, 0]
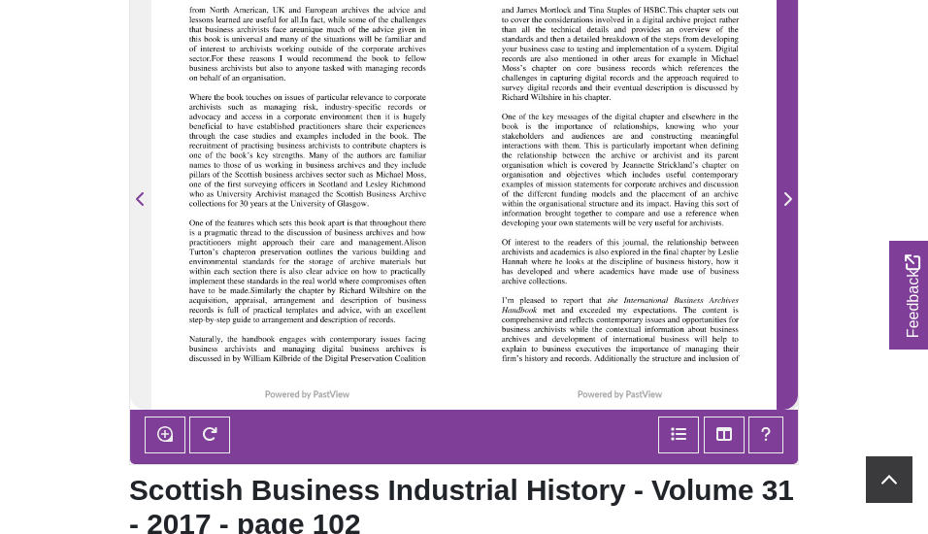
click at [789, 196] on icon "Next Page" at bounding box center [789, 199] width 8 height 14
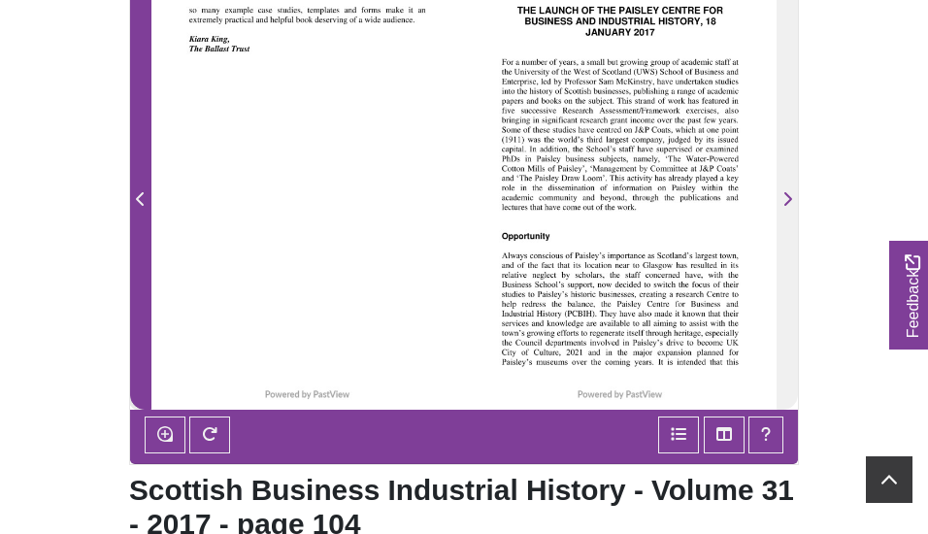
click at [140, 197] on icon "Previous Page" at bounding box center [140, 199] width 8 height 14
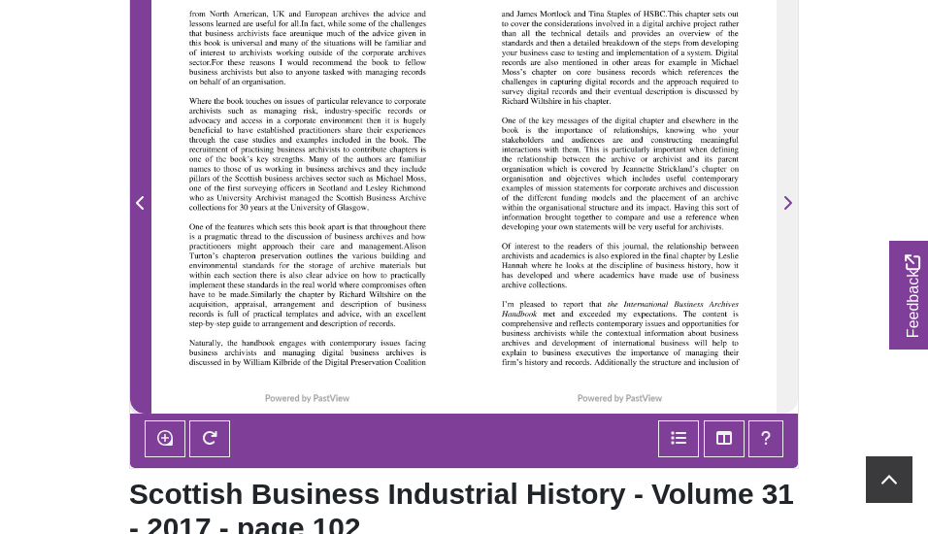
scroll to position [458, 0]
